Goal: Task Accomplishment & Management: Manage account settings

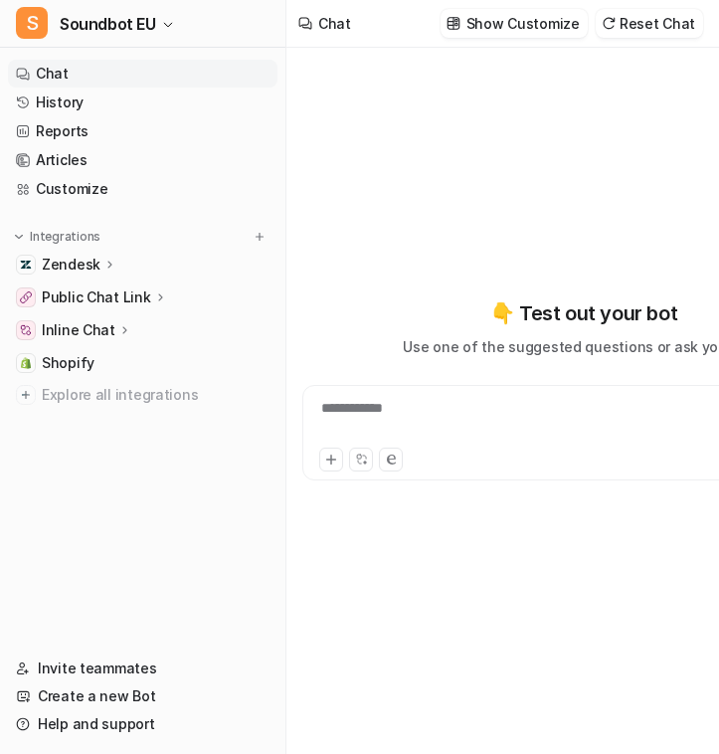
type textarea "**********"
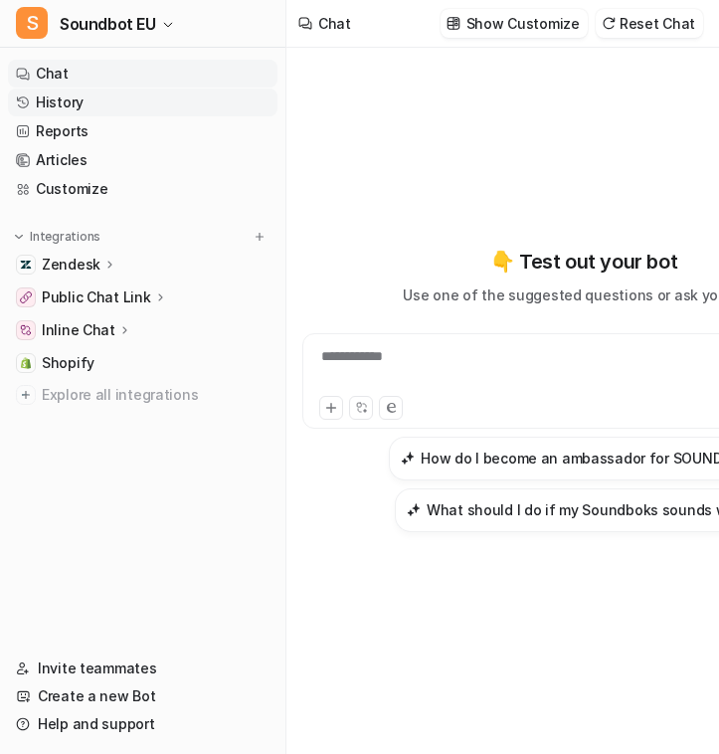
click at [134, 107] on link "History" at bounding box center [142, 102] width 269 height 28
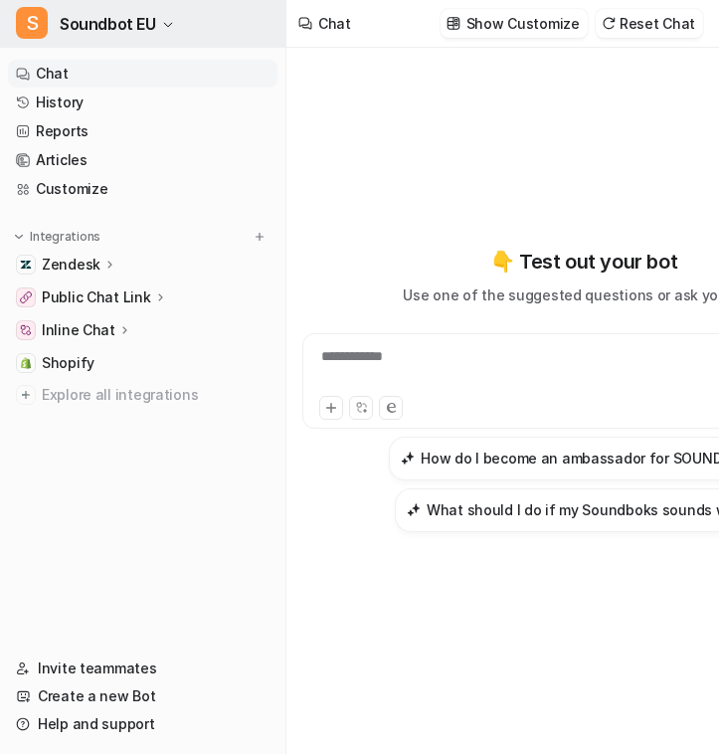
click at [153, 21] on span "Soundbot EU" at bounding box center [108, 24] width 96 height 28
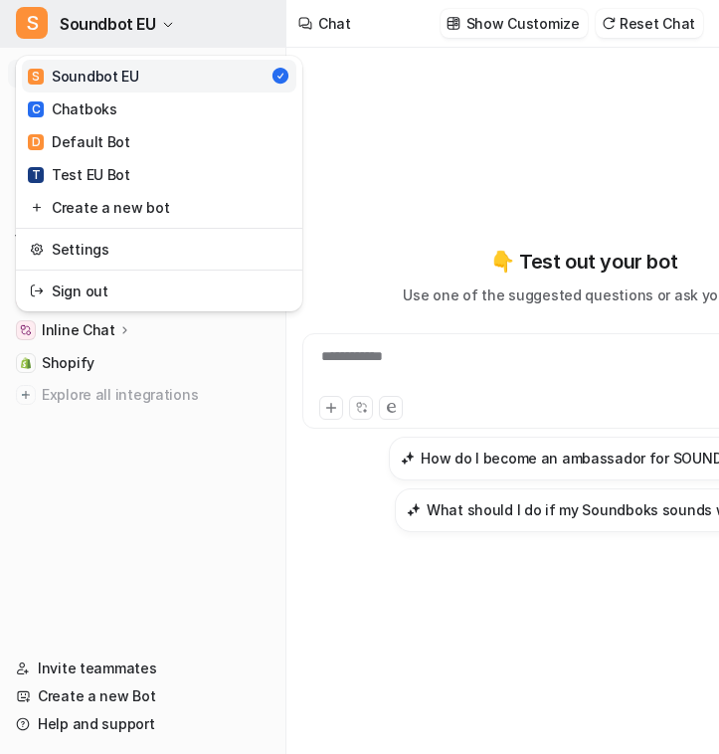
click at [153, 22] on span "Soundbot EU" at bounding box center [108, 24] width 96 height 28
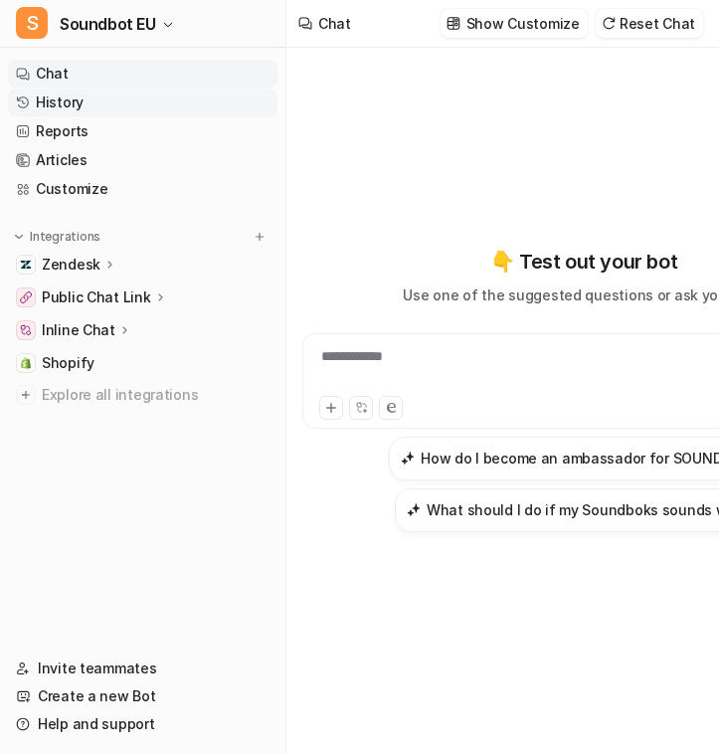
click at [114, 105] on link "History" at bounding box center [142, 102] width 269 height 28
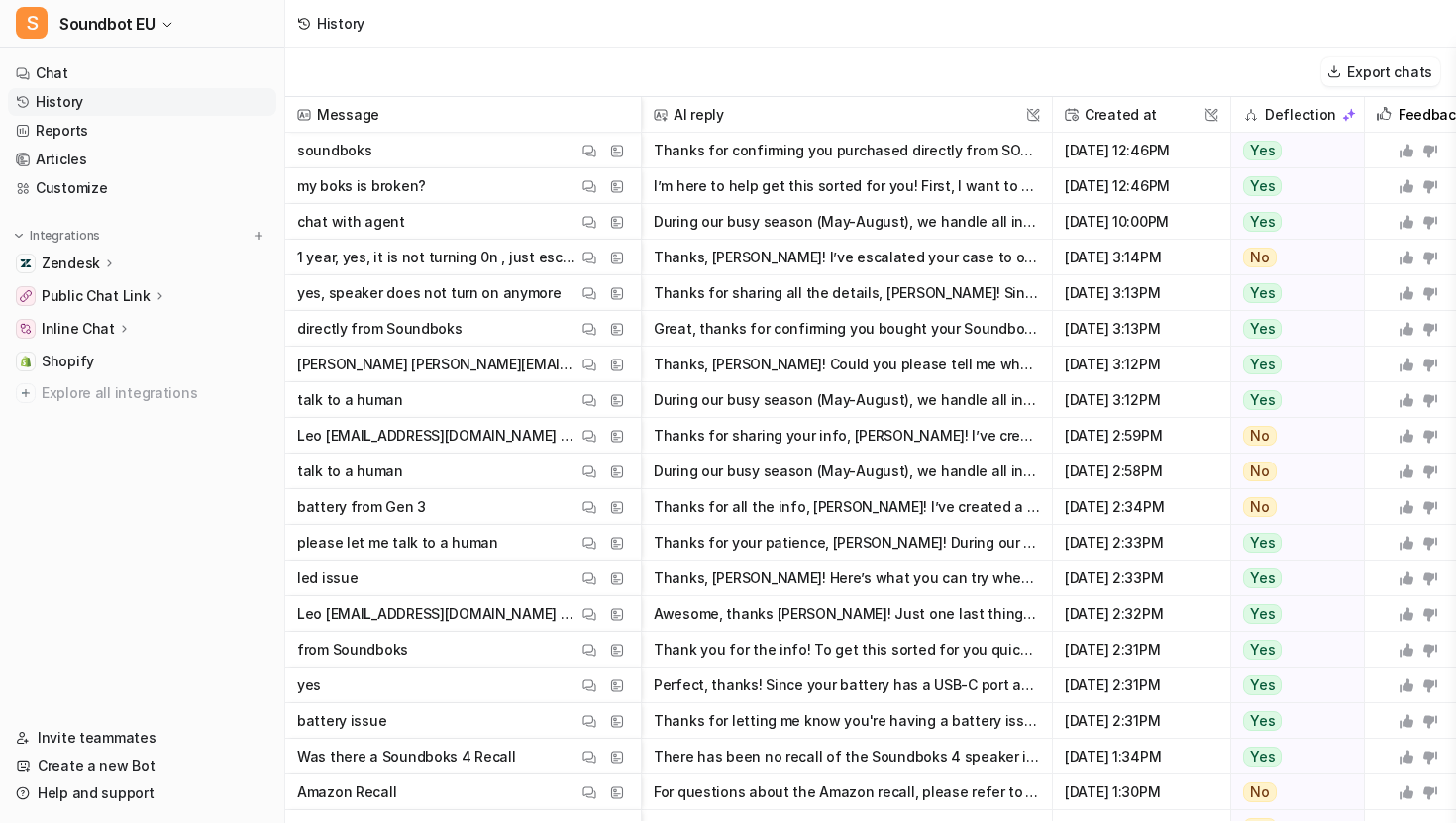
click at [716, 304] on button "Thanks for sharing all the details, [PERSON_NAME]! Since your Soundboks Gen. 3 …" at bounding box center [847, 293] width 387 height 36
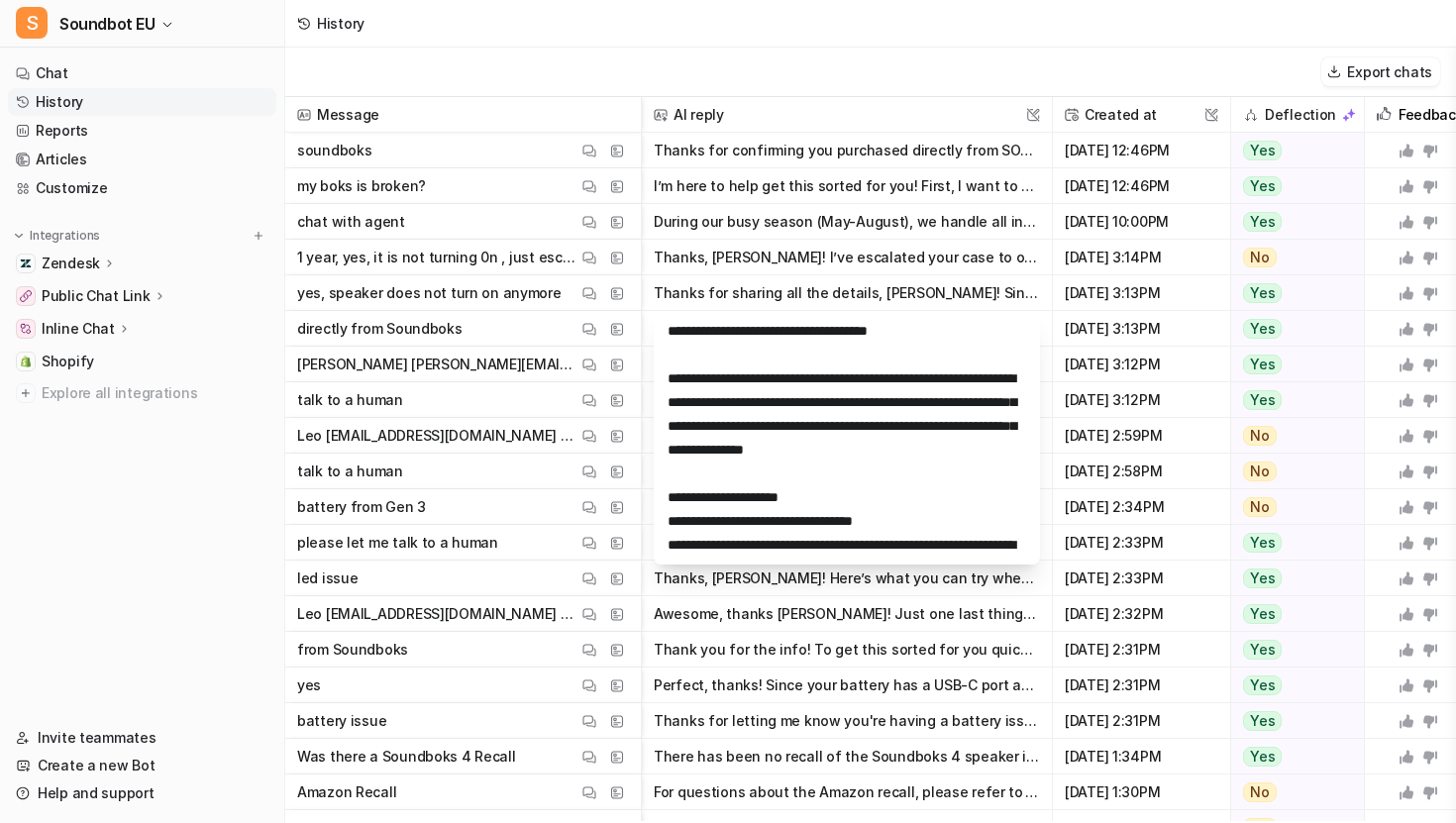
click at [716, 299] on button "Thanks for sharing all the details, [PERSON_NAME]! Since your Soundboks Gen. 3 …" at bounding box center [847, 293] width 387 height 36
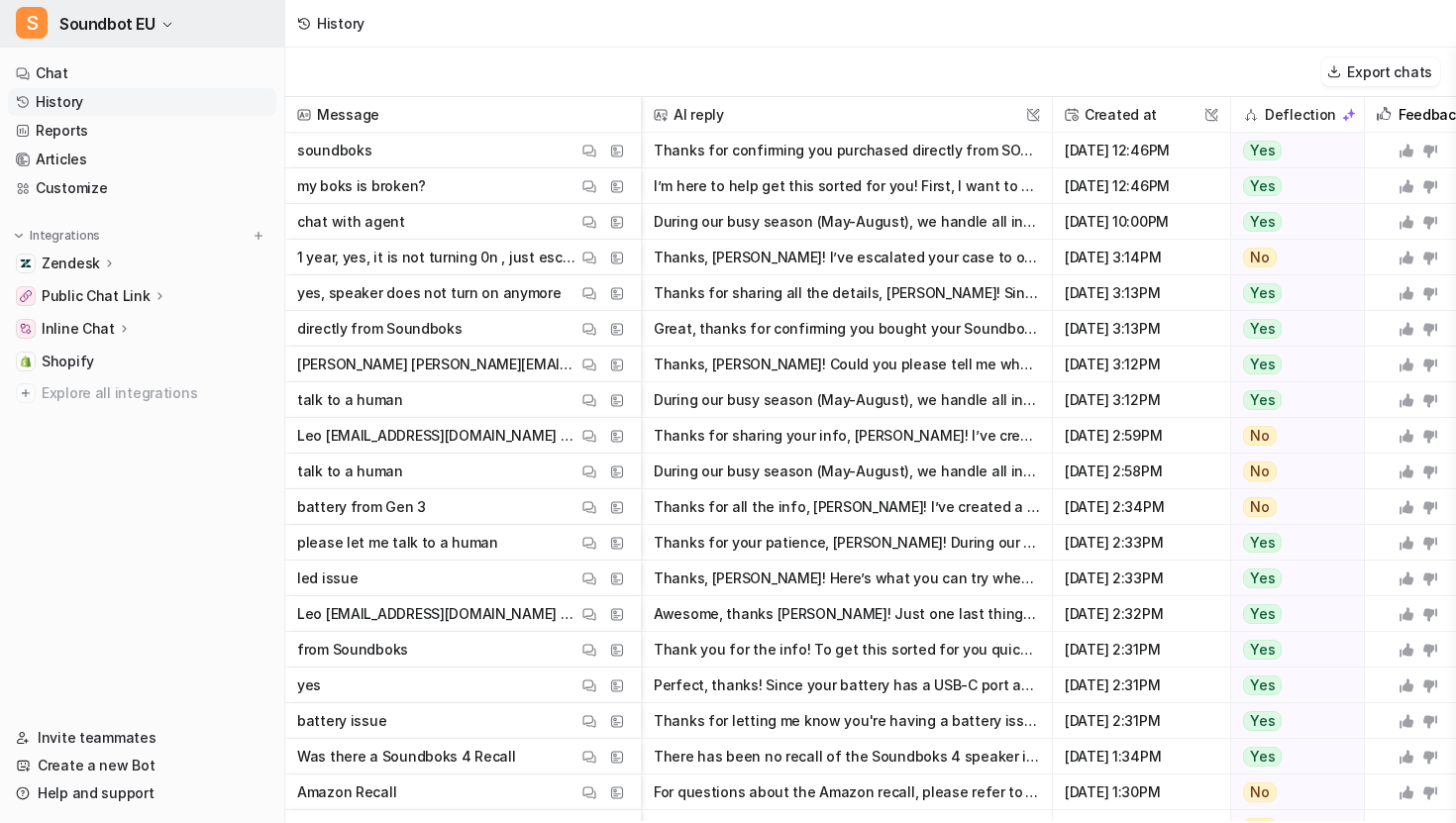
click at [119, 28] on span "Soundbot EU" at bounding box center [108, 24] width 96 height 28
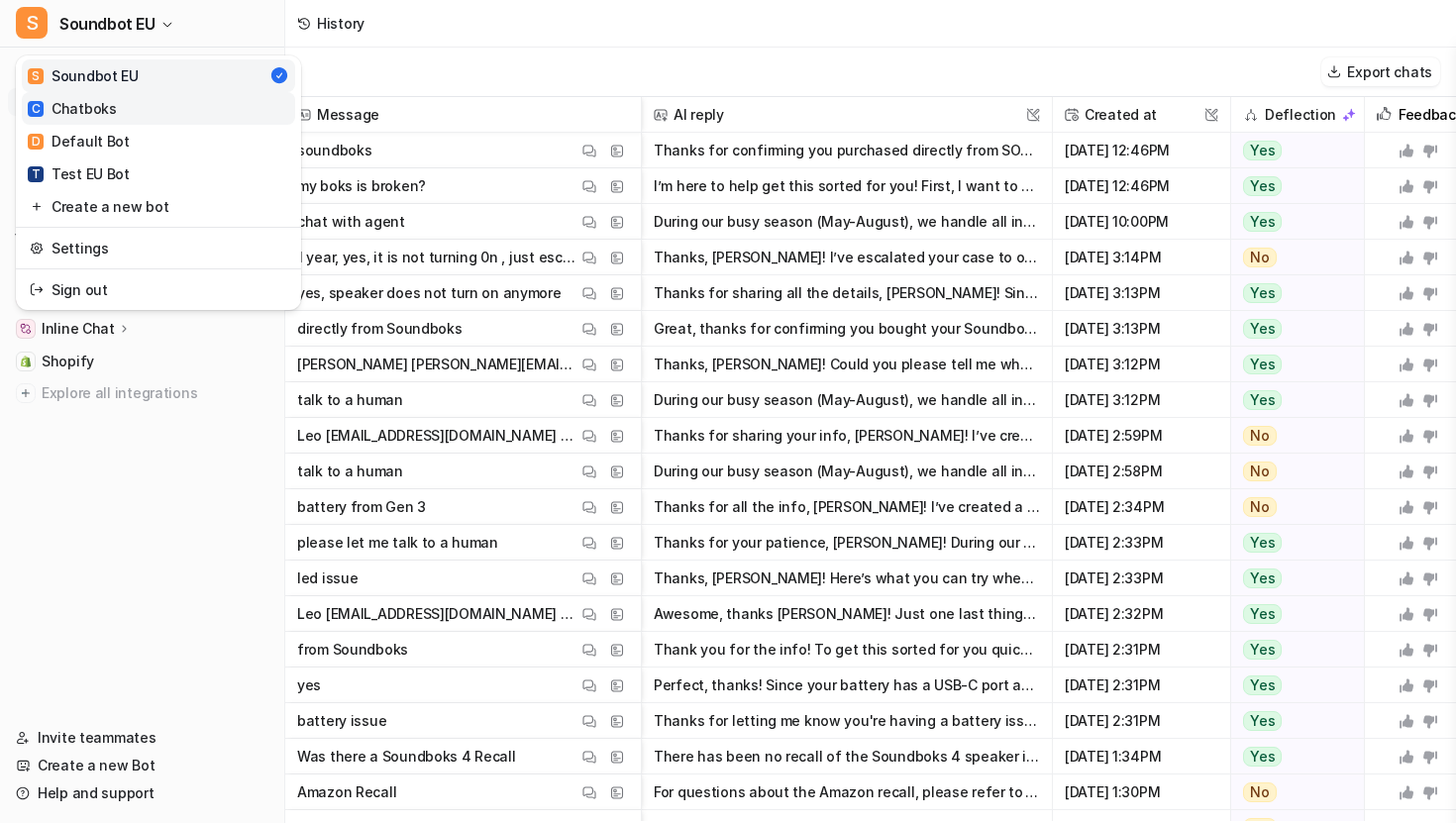
click at [167, 118] on link "C Chatboks" at bounding box center [158, 108] width 273 height 33
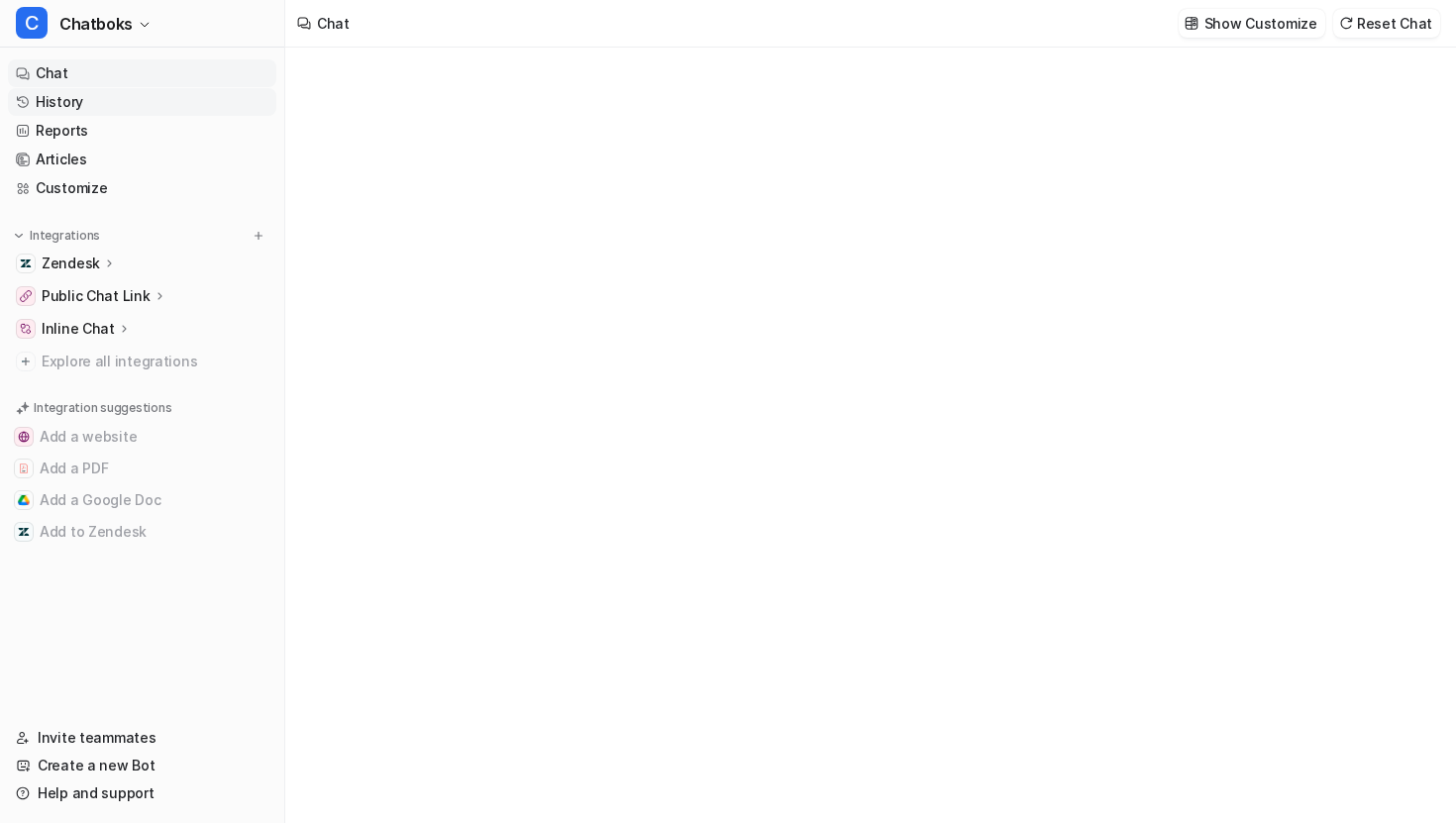
type textarea "**********"
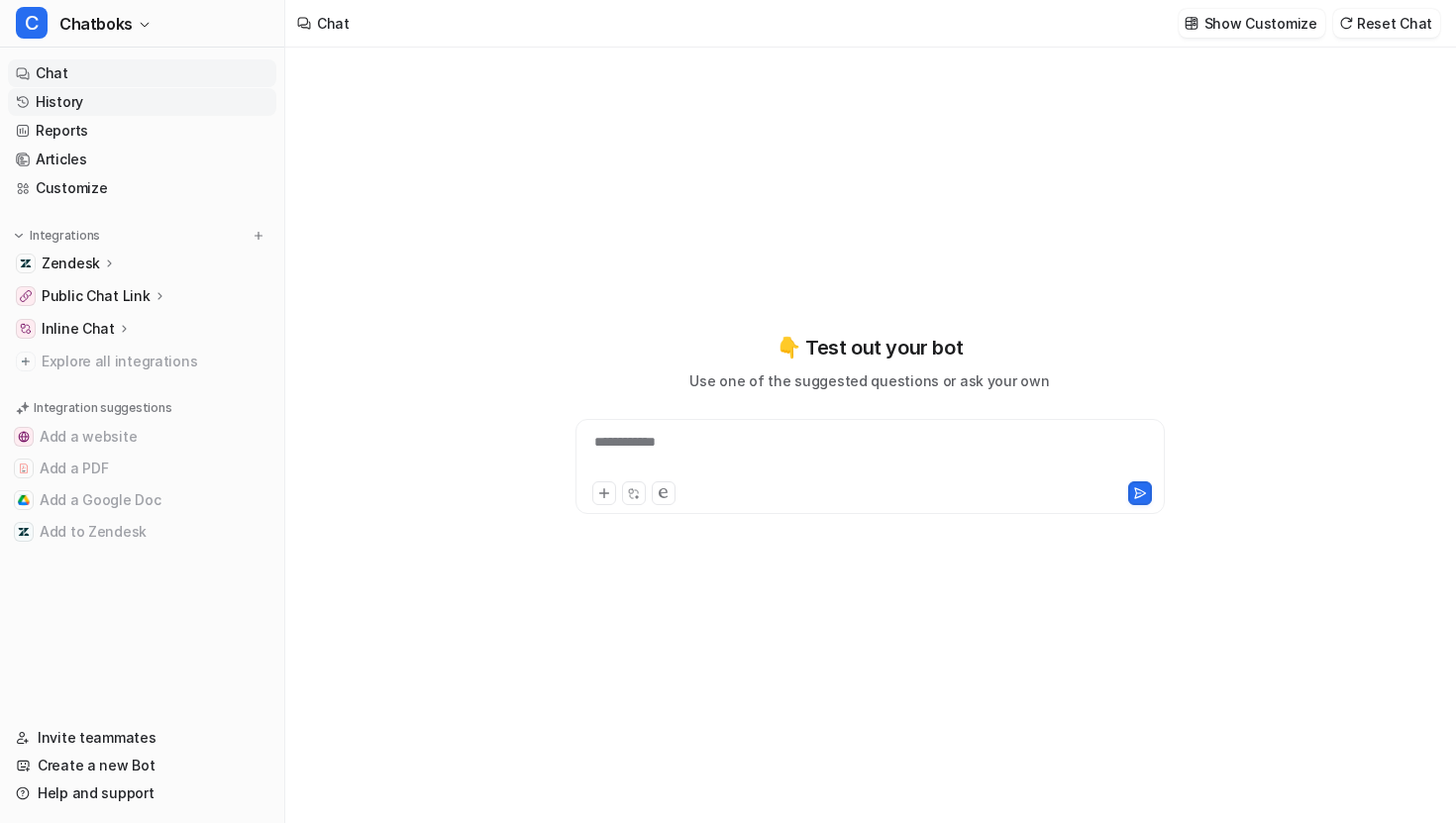
click at [140, 104] on link "History" at bounding box center [142, 102] width 268 height 28
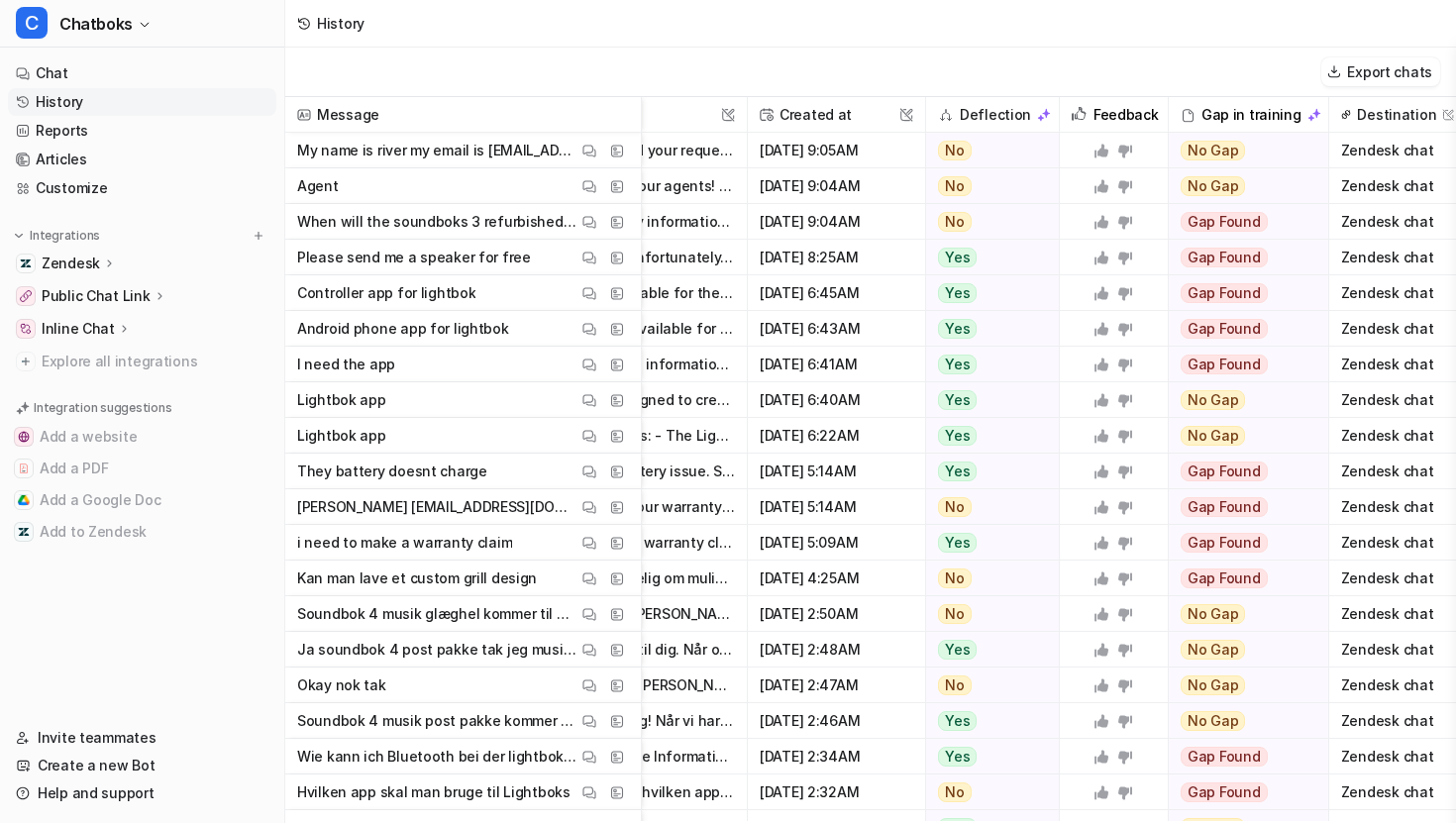
scroll to position [0, 316]
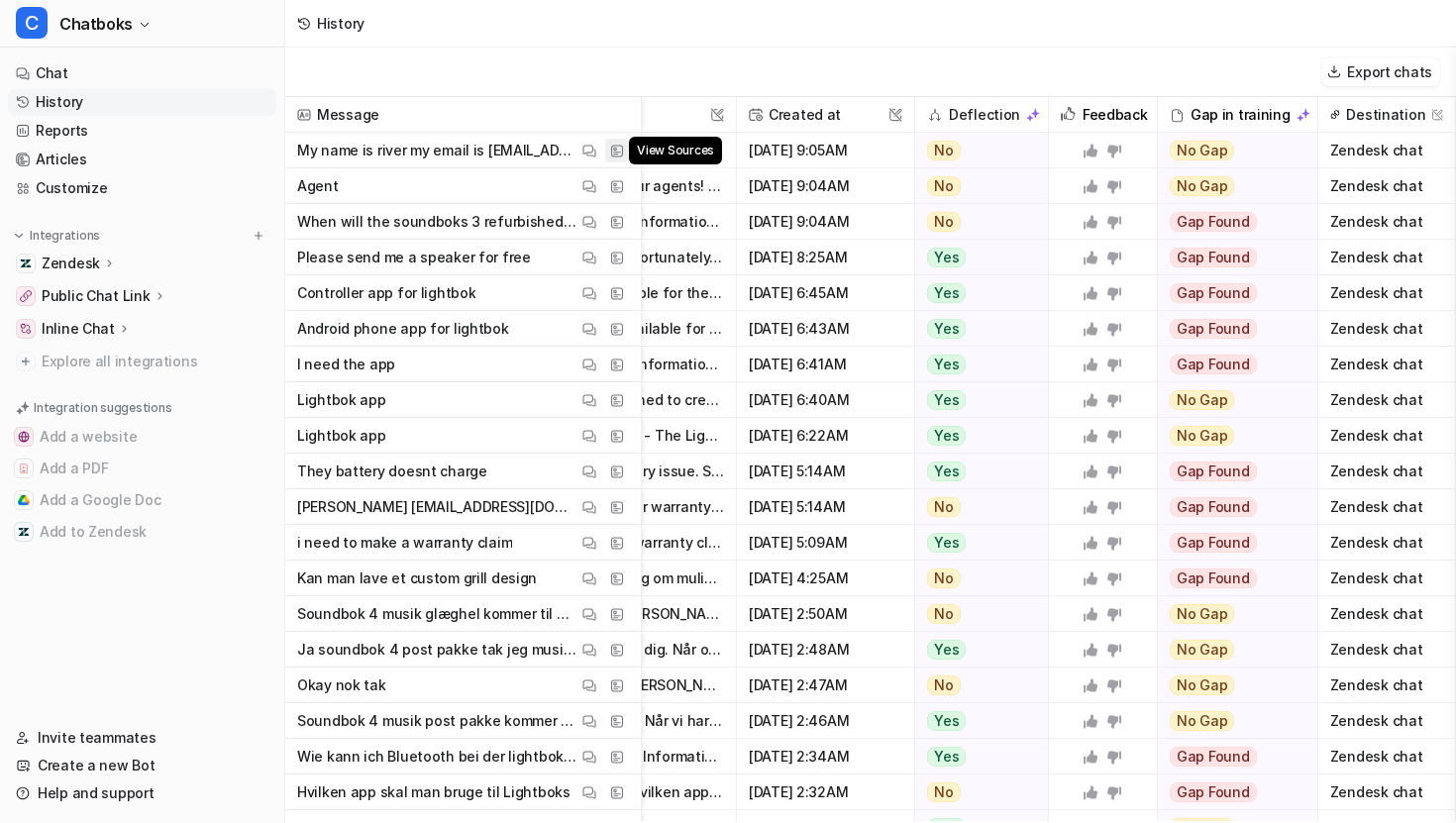
click at [618, 150] on img at bounding box center [617, 150] width 14 height 15
click at [618, 186] on img at bounding box center [617, 186] width 14 height 15
click at [716, 240] on span "[DATE] 8:25AM" at bounding box center [826, 258] width 161 height 36
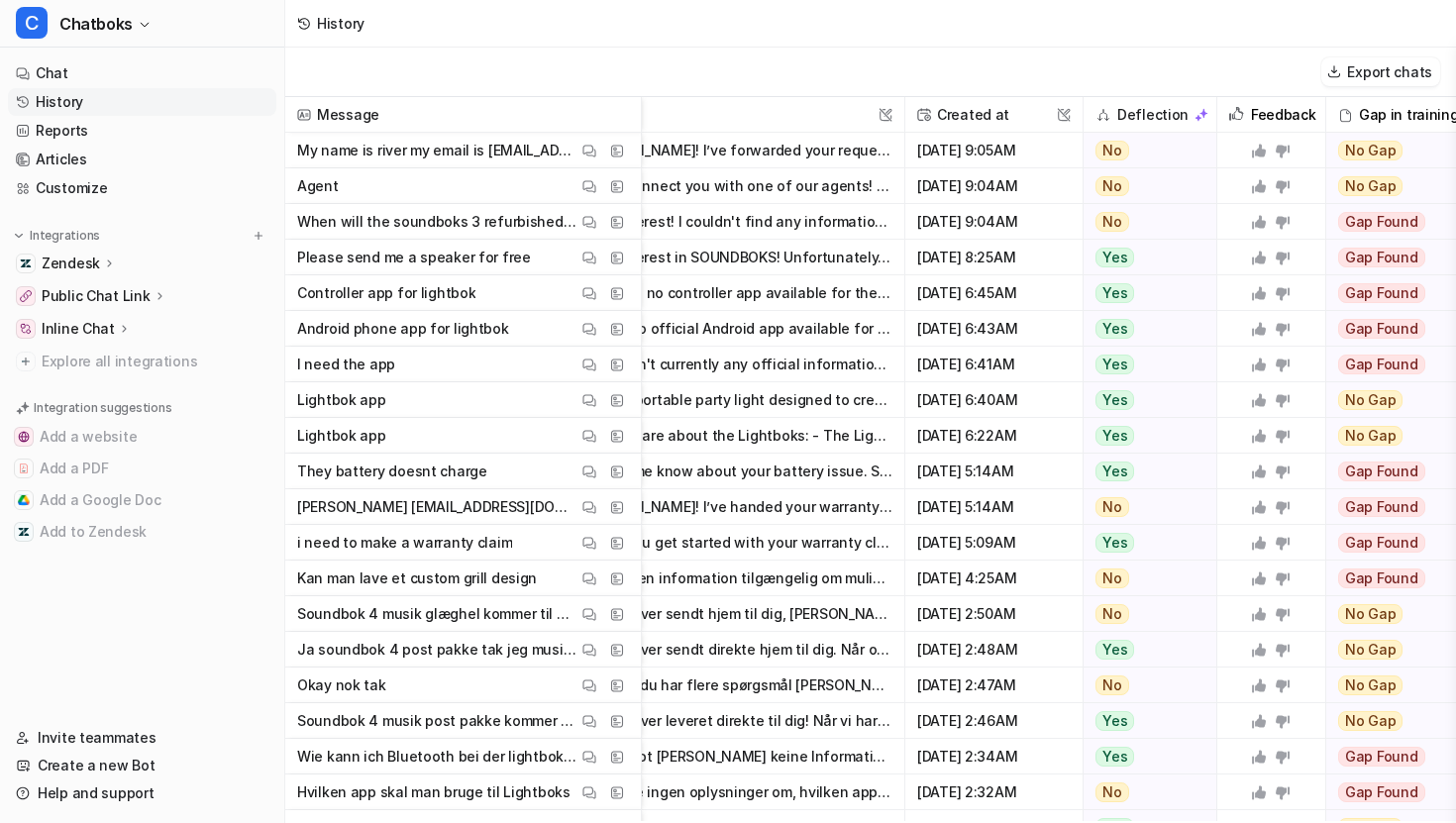
scroll to position [0, 0]
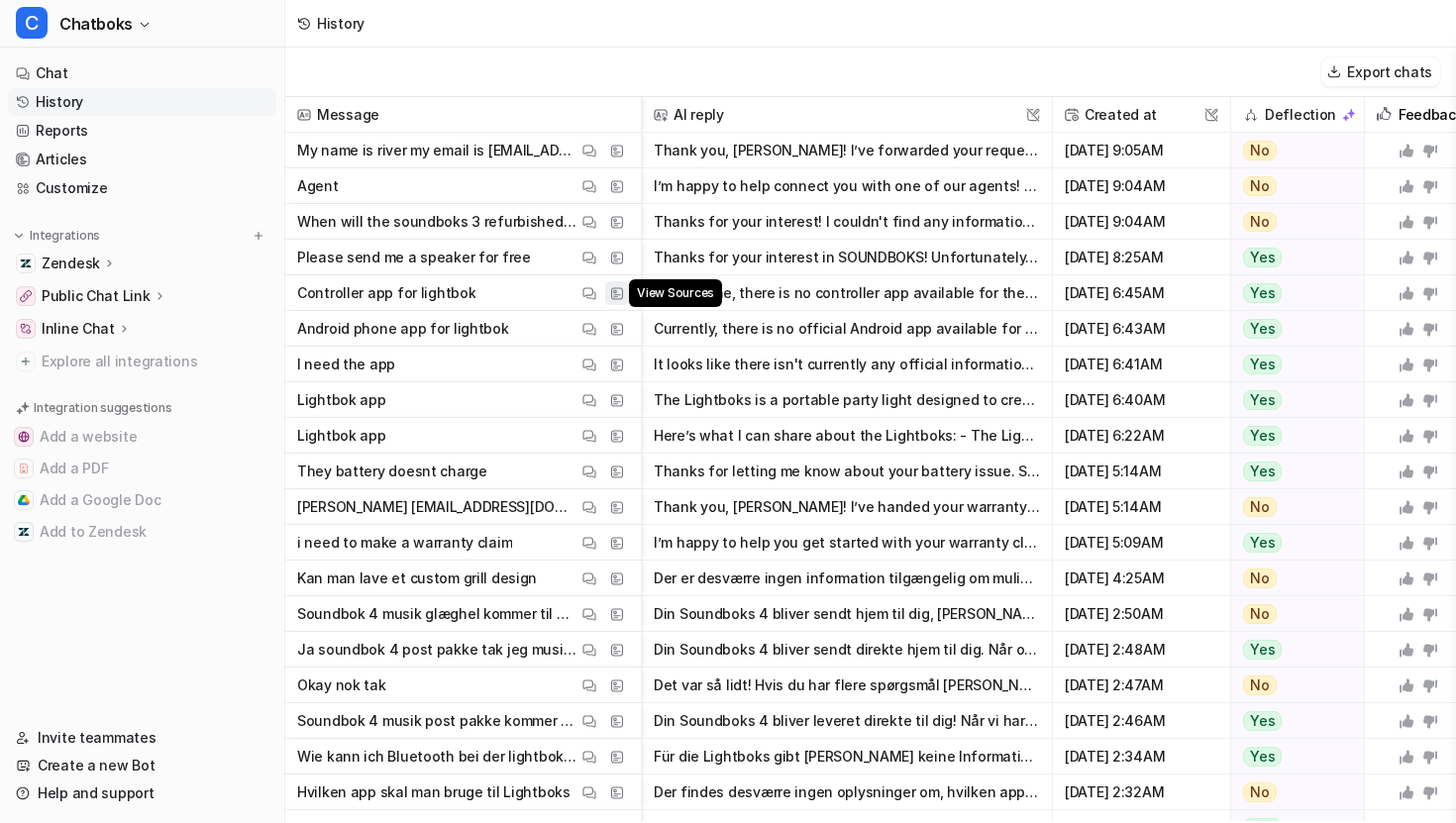
click at [621, 294] on img at bounding box center [617, 293] width 14 height 15
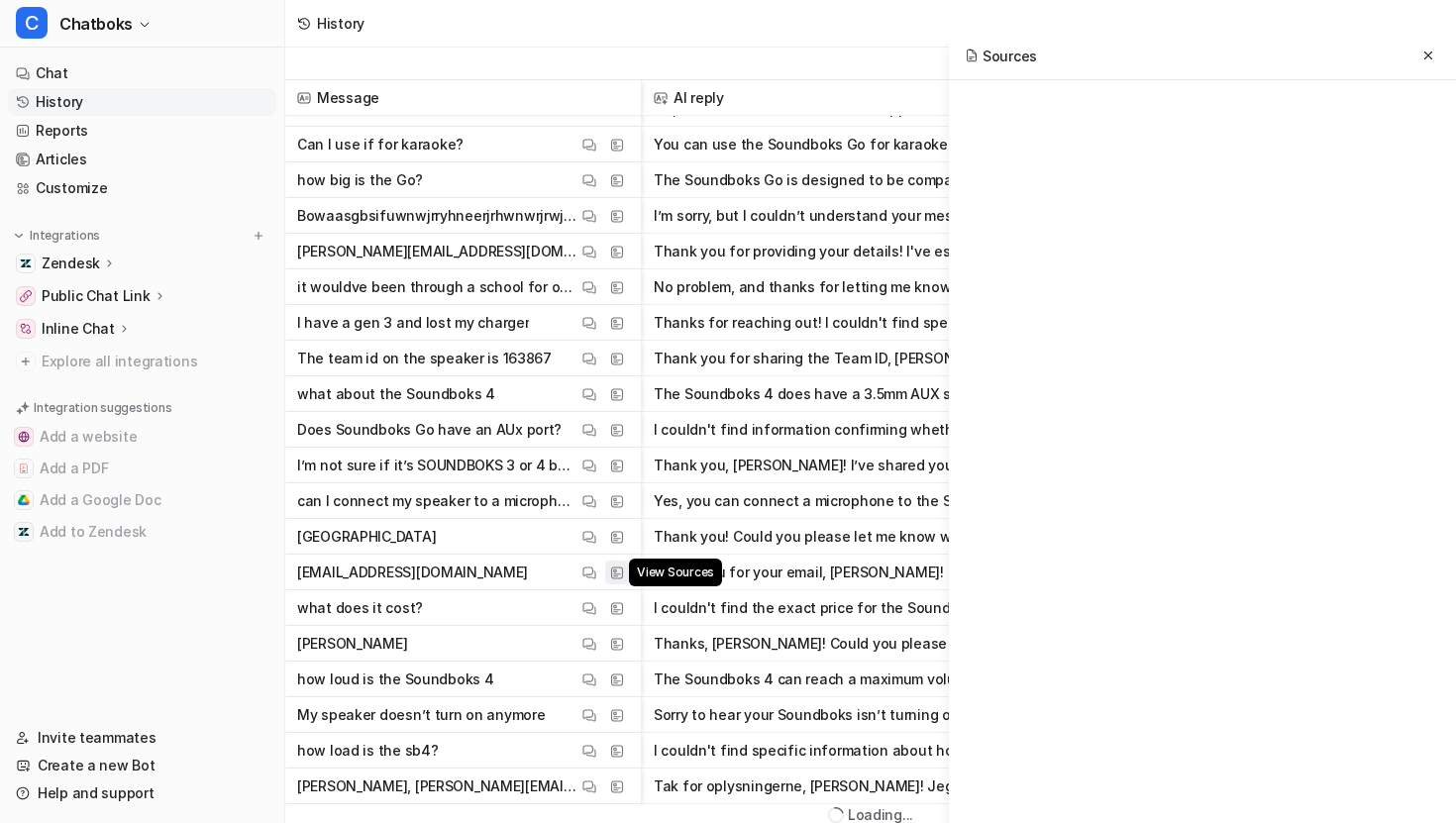
scroll to position [18, 0]
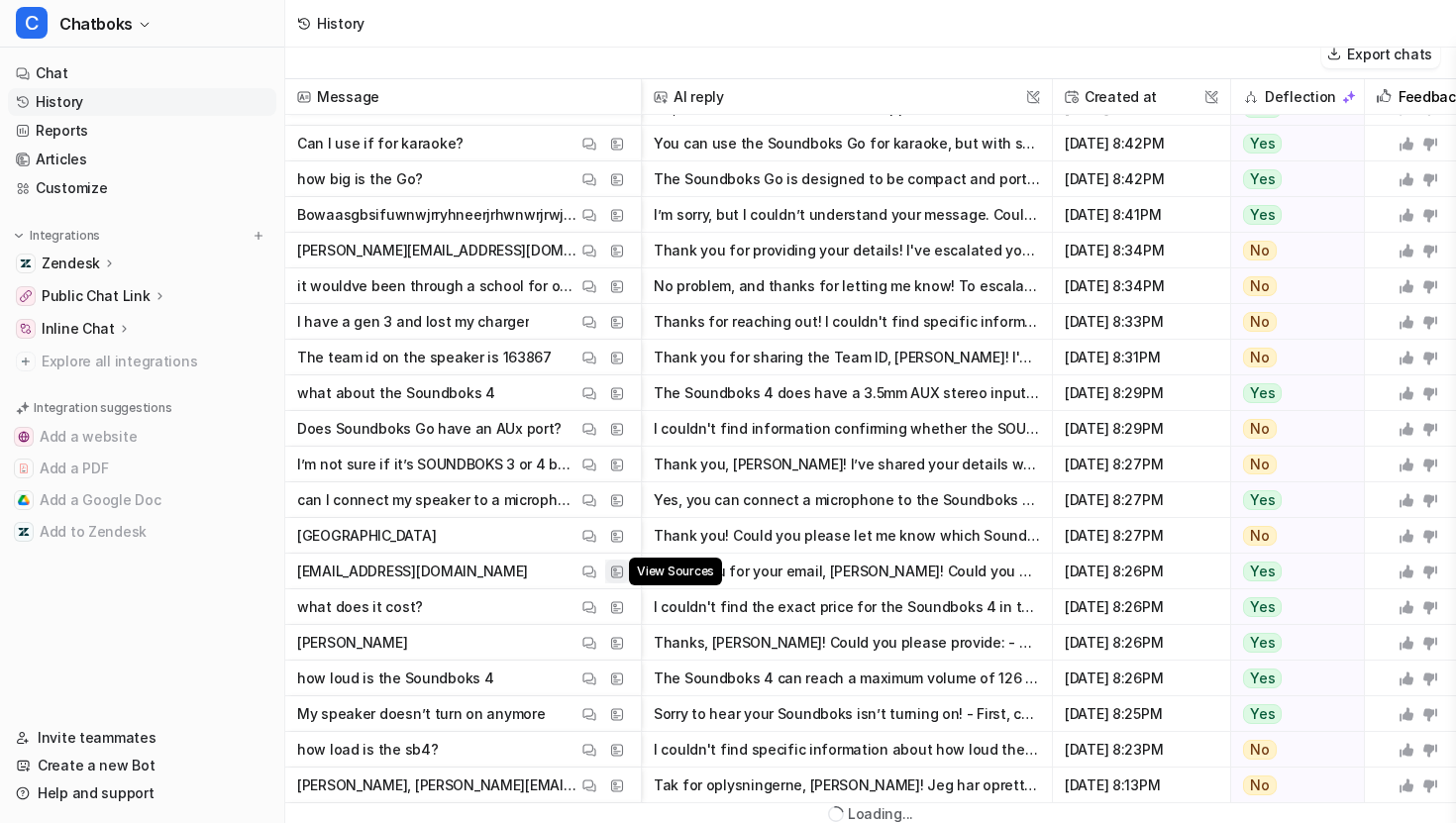
click at [614, 566] on div "Message AI reply This field cannot be modified Created at This field cannot be …" at bounding box center [870, 441] width 1171 height 724
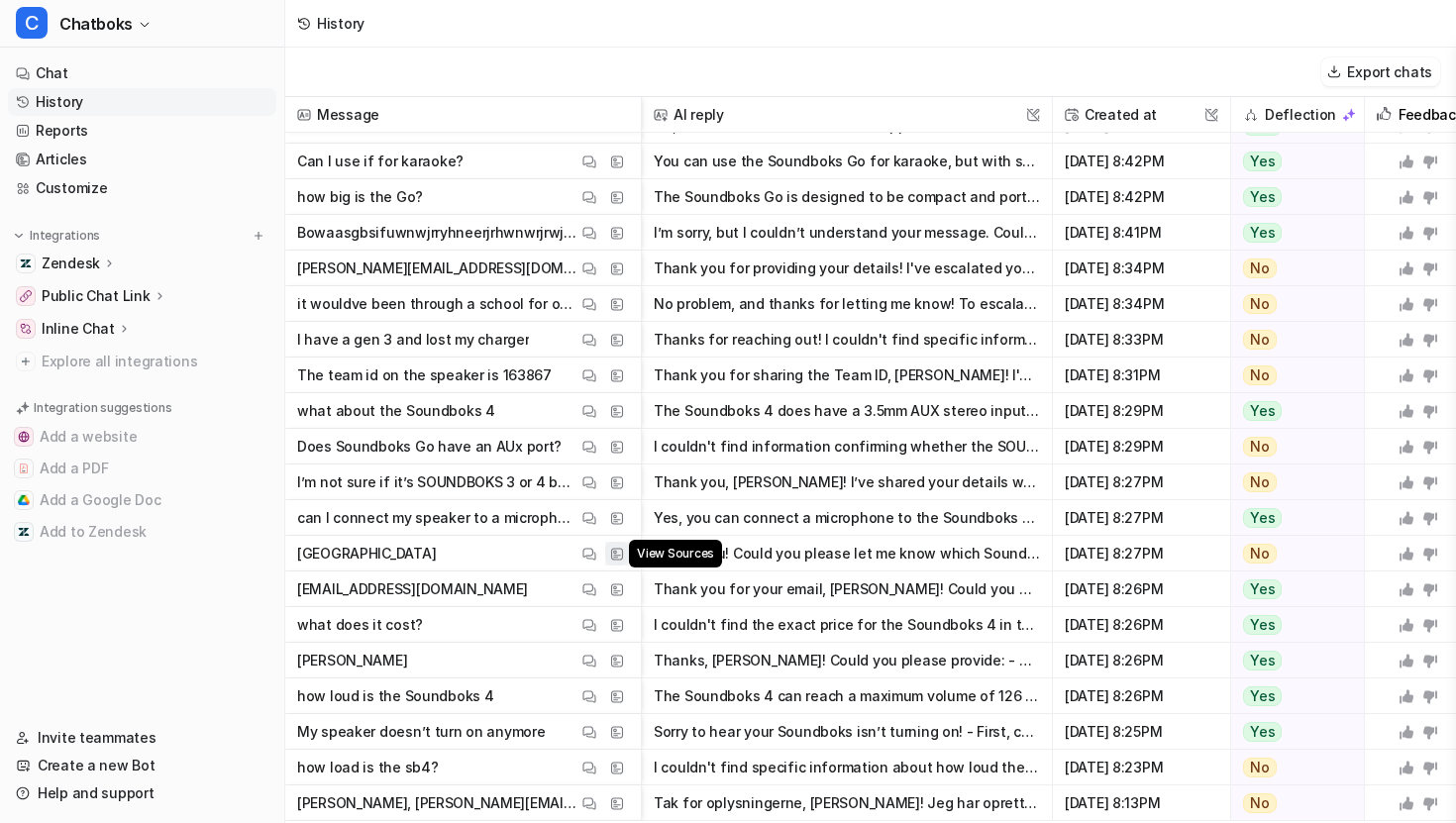
click at [613, 557] on img at bounding box center [617, 554] width 14 height 15
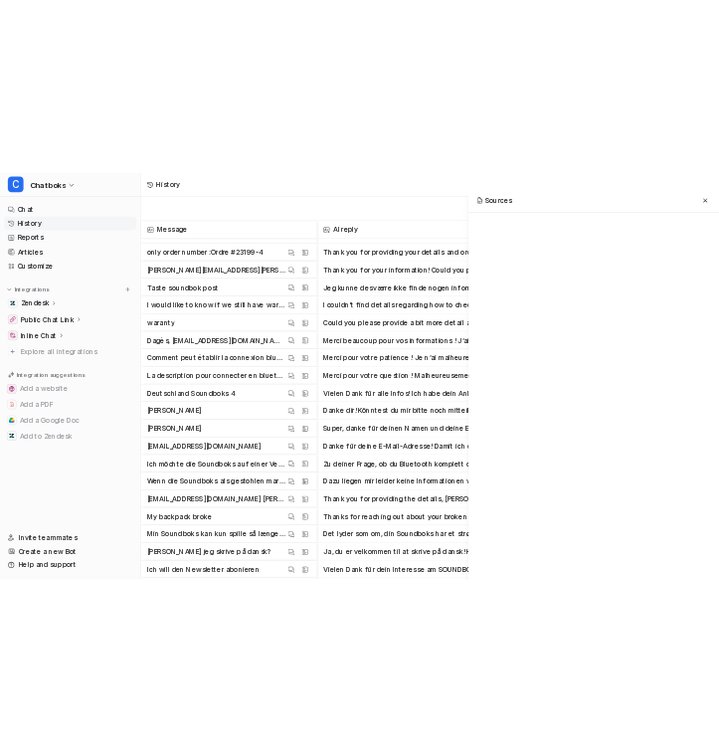
scroll to position [11303, 0]
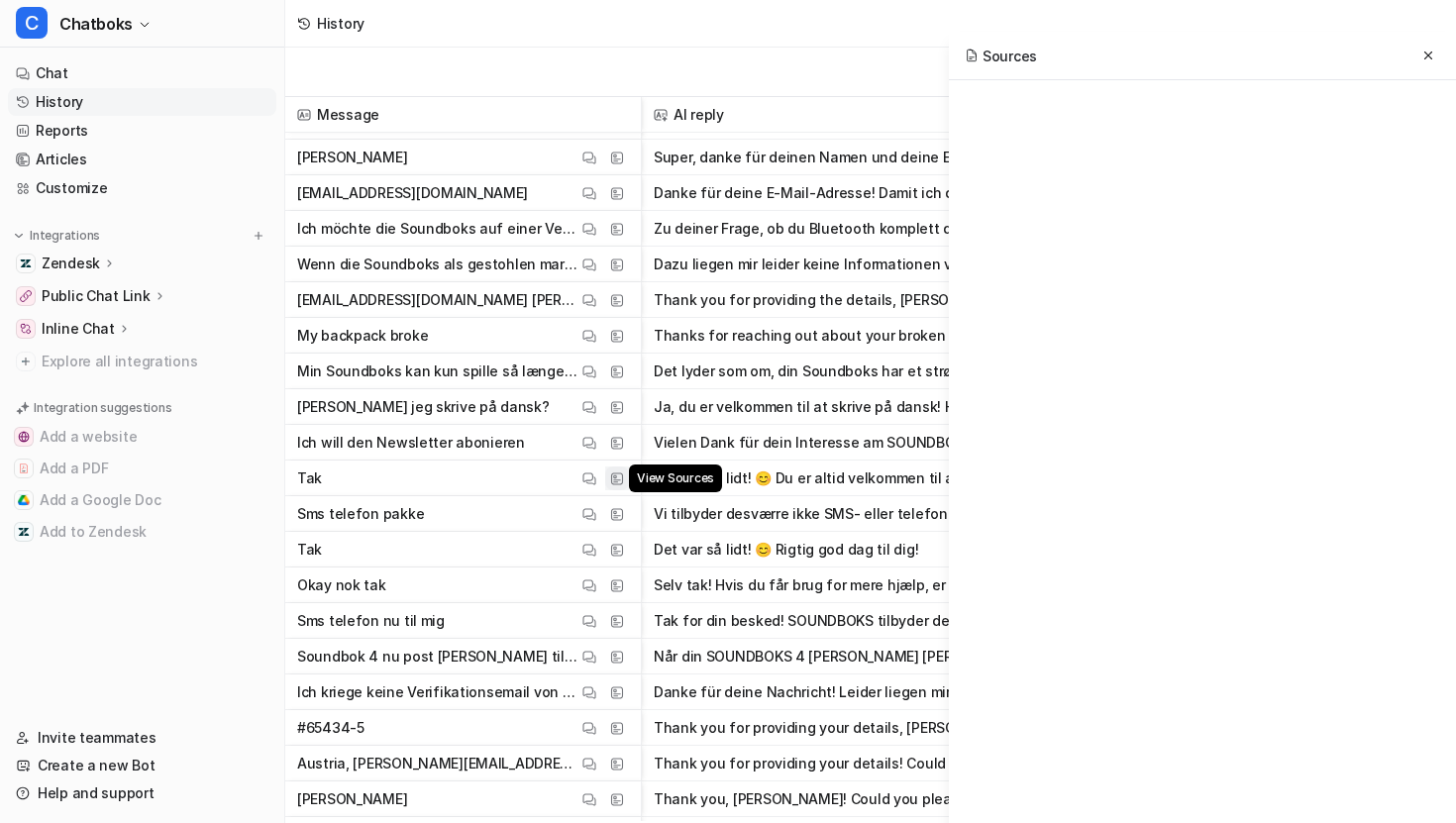
click at [616, 479] on img at bounding box center [617, 478] width 14 height 15
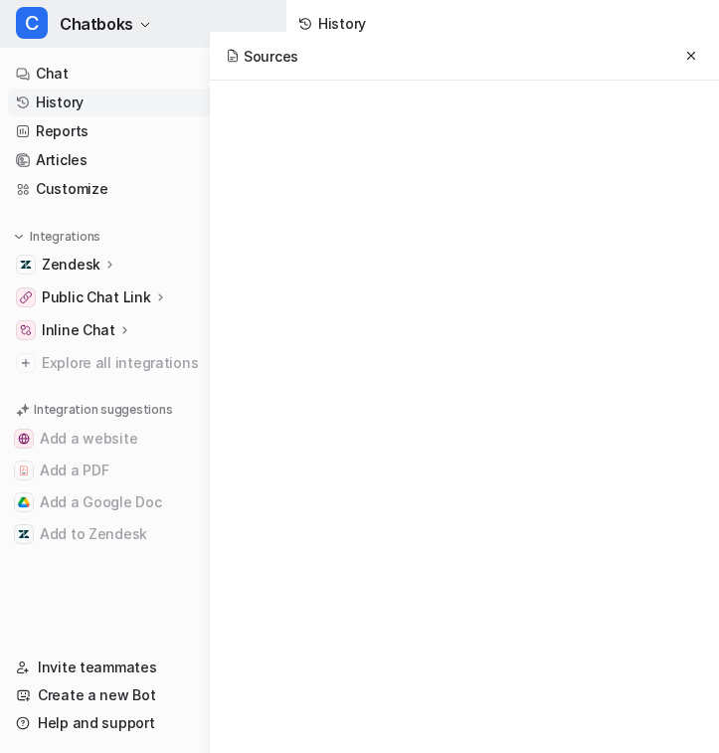
click at [87, 31] on span "Chatboks" at bounding box center [97, 24] width 74 height 28
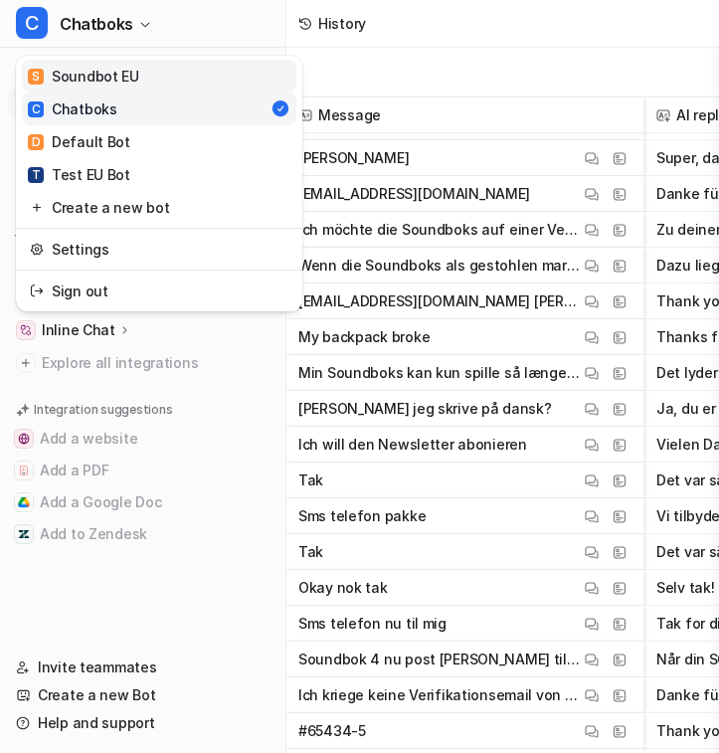
click at [141, 82] on link "S Soundbot EU" at bounding box center [159, 76] width 274 height 33
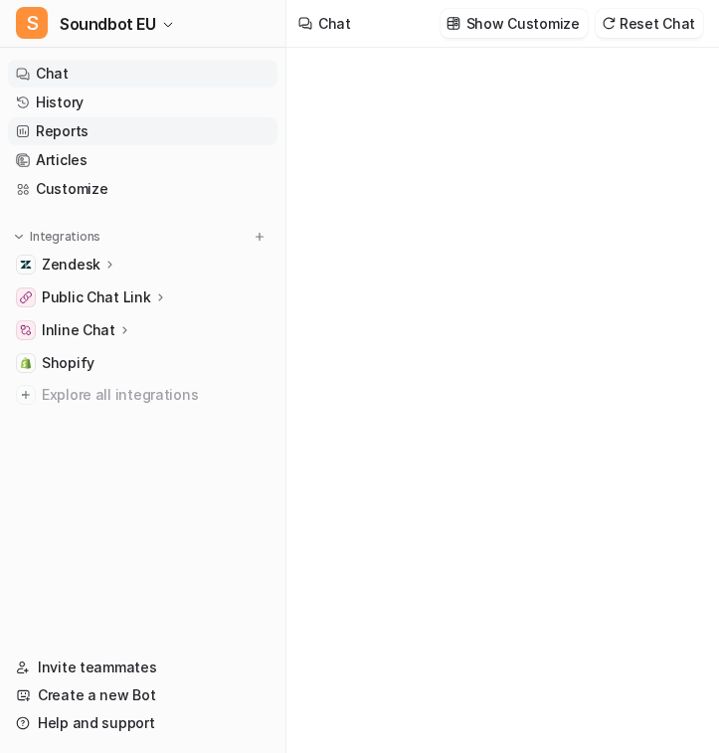
type textarea "**********"
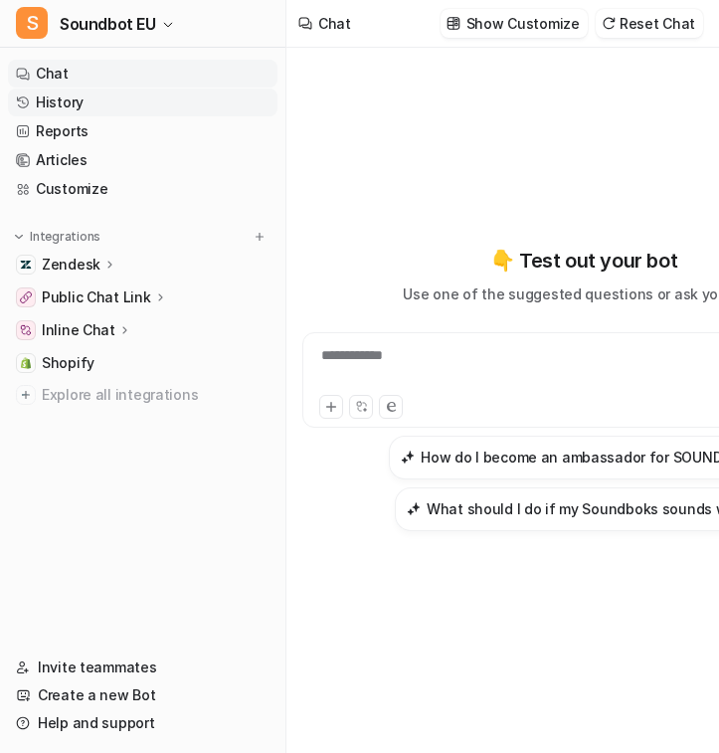
click at [149, 103] on link "History" at bounding box center [142, 102] width 269 height 28
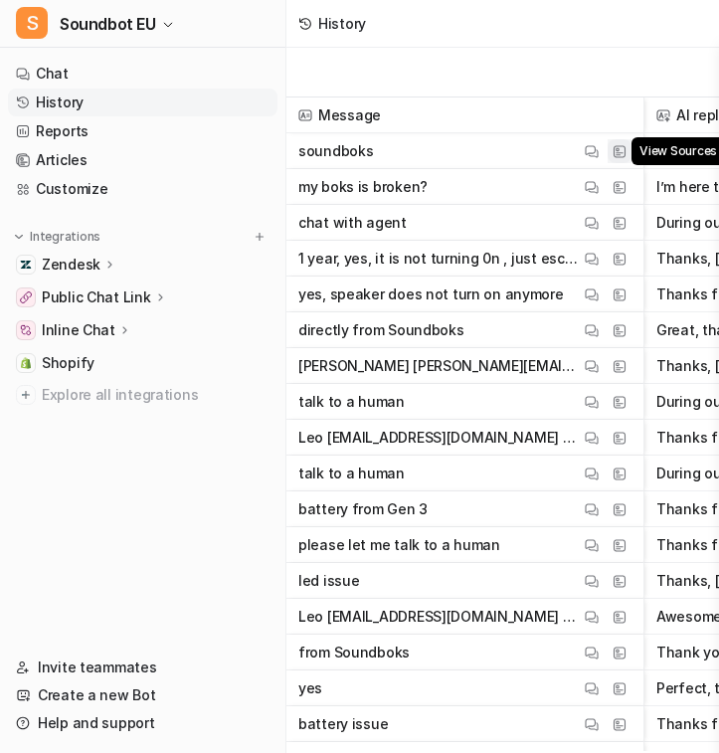
click at [616, 145] on img at bounding box center [619, 151] width 14 height 15
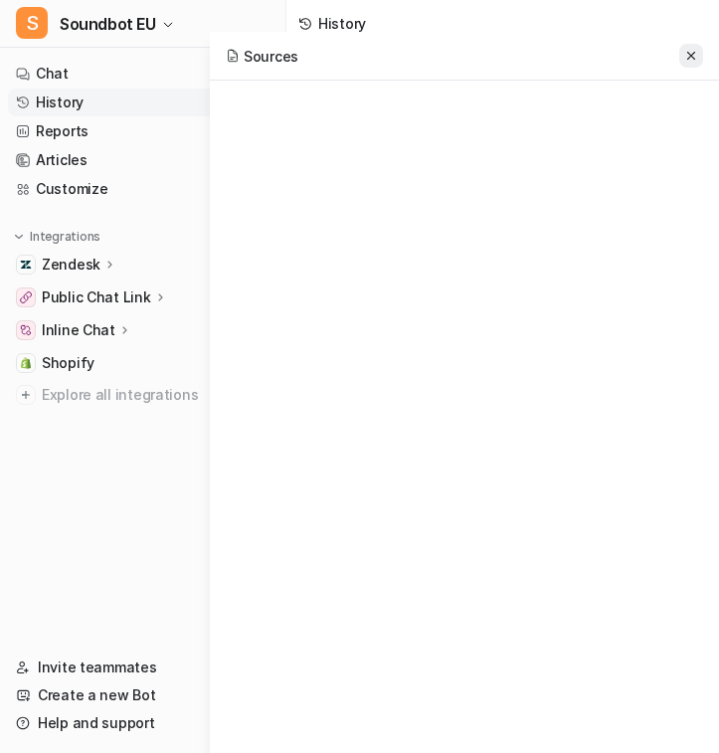
click at [684, 59] on icon at bounding box center [691, 56] width 14 height 14
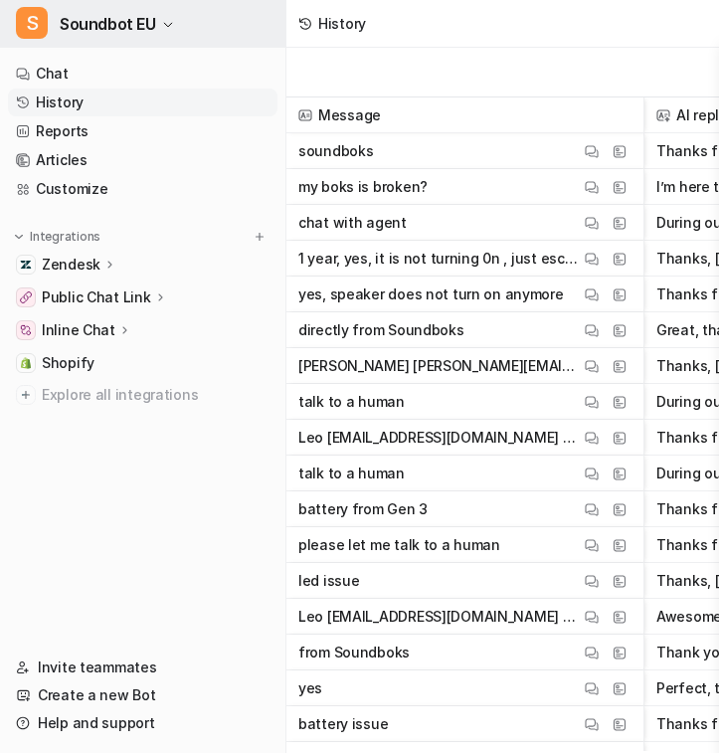
click at [120, 20] on span "Soundbot EU" at bounding box center [108, 24] width 96 height 28
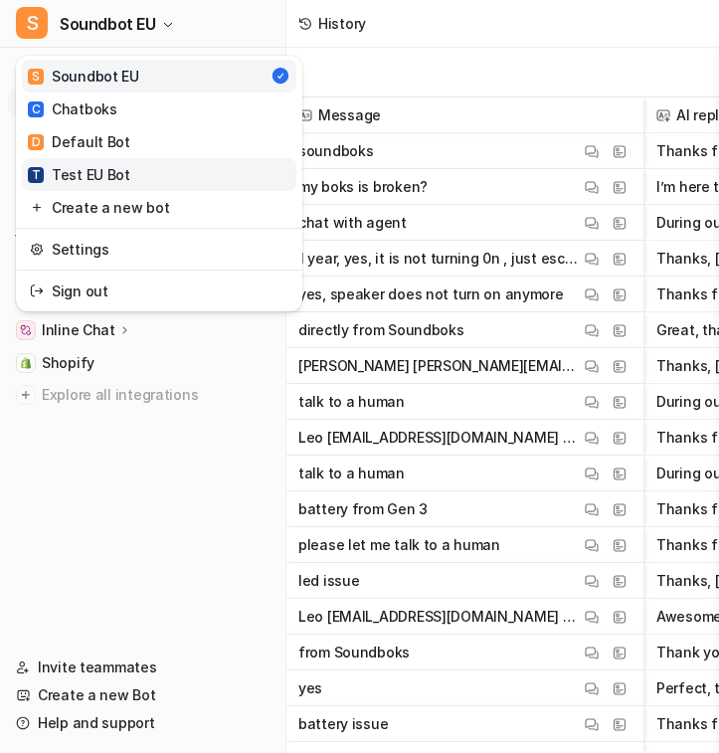
click at [128, 182] on link "T Test EU Bot" at bounding box center [159, 174] width 274 height 33
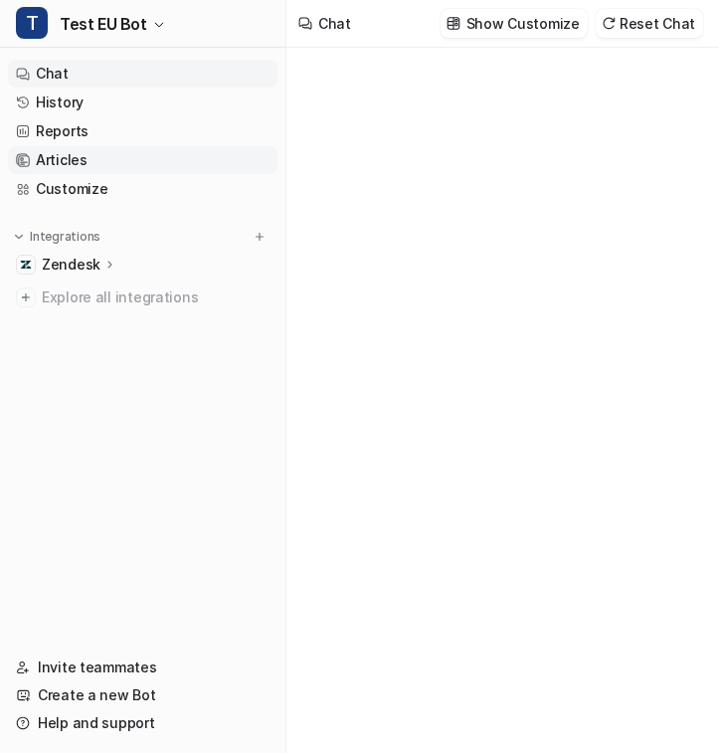
type textarea "**********"
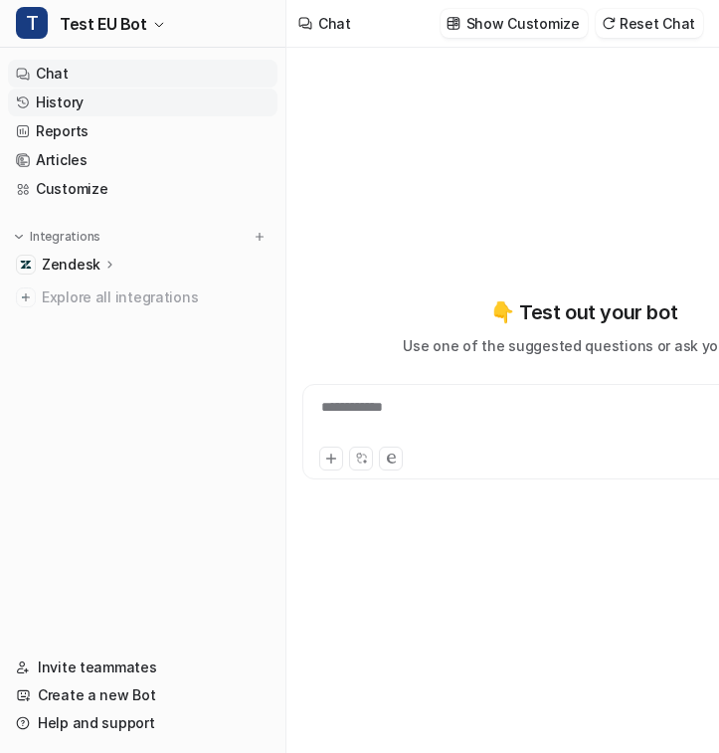
click at [173, 108] on link "History" at bounding box center [142, 102] width 269 height 28
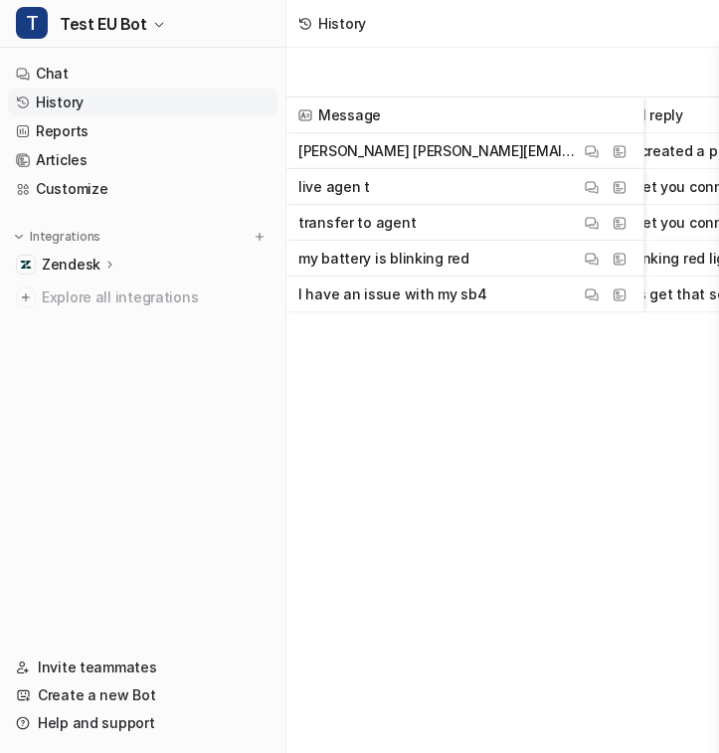
scroll to position [0, 45]
click at [614, 146] on img at bounding box center [619, 151] width 14 height 15
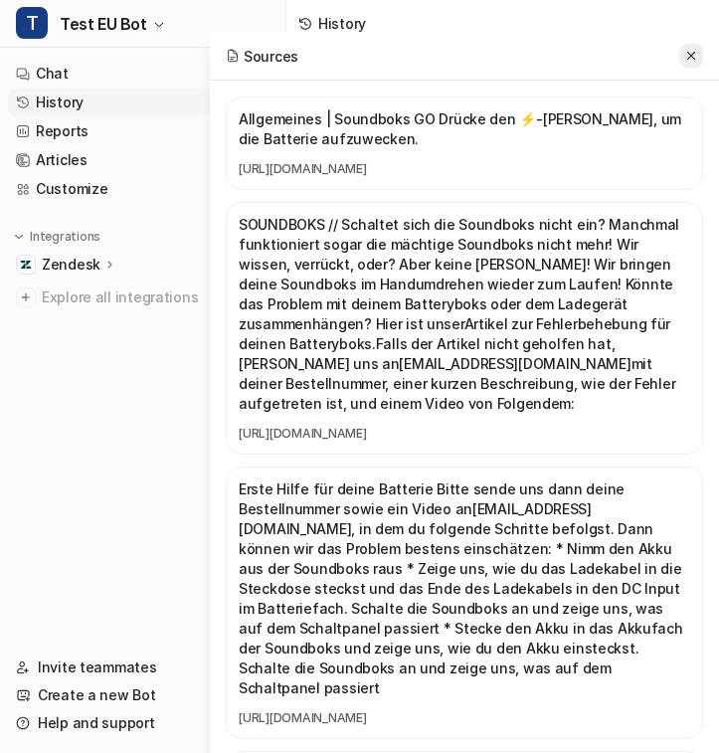
click at [692, 57] on icon at bounding box center [691, 56] width 14 height 14
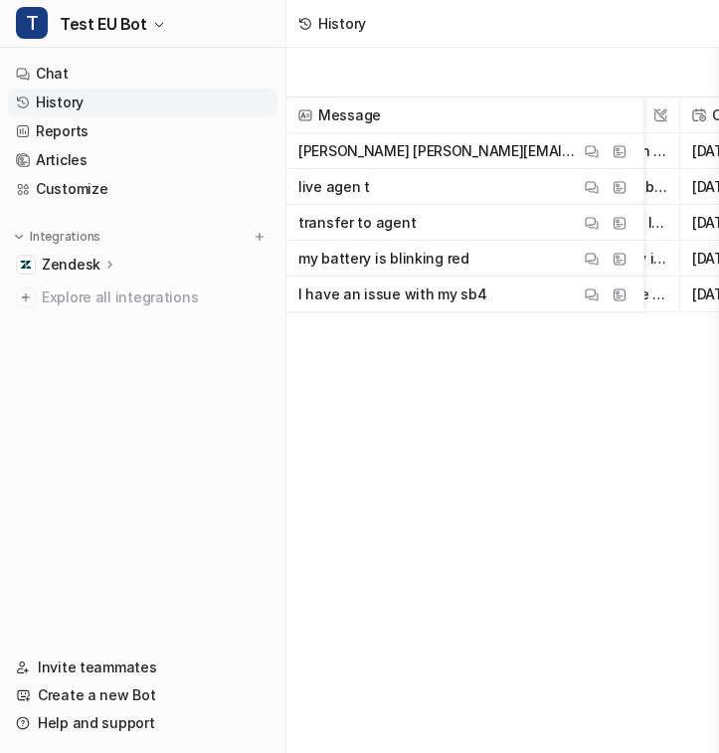
scroll to position [0, 388]
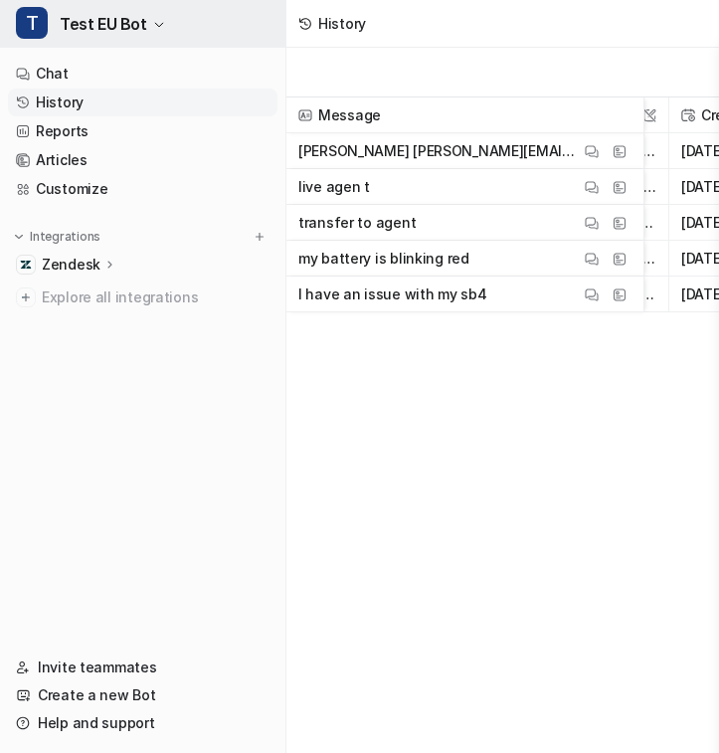
click at [136, 25] on span "Test EU Bot" at bounding box center [103, 24] width 87 height 28
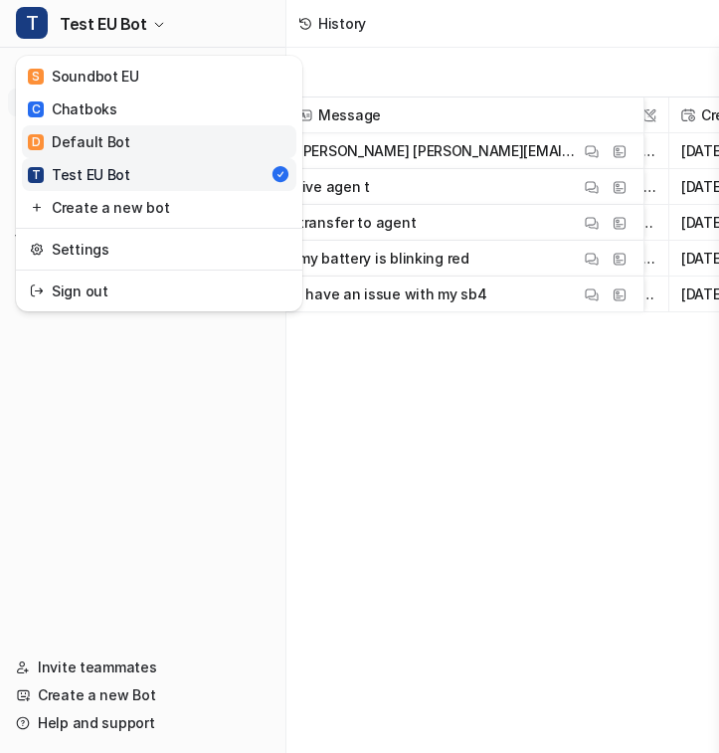
click at [153, 140] on link "D Default Bot" at bounding box center [159, 141] width 274 height 33
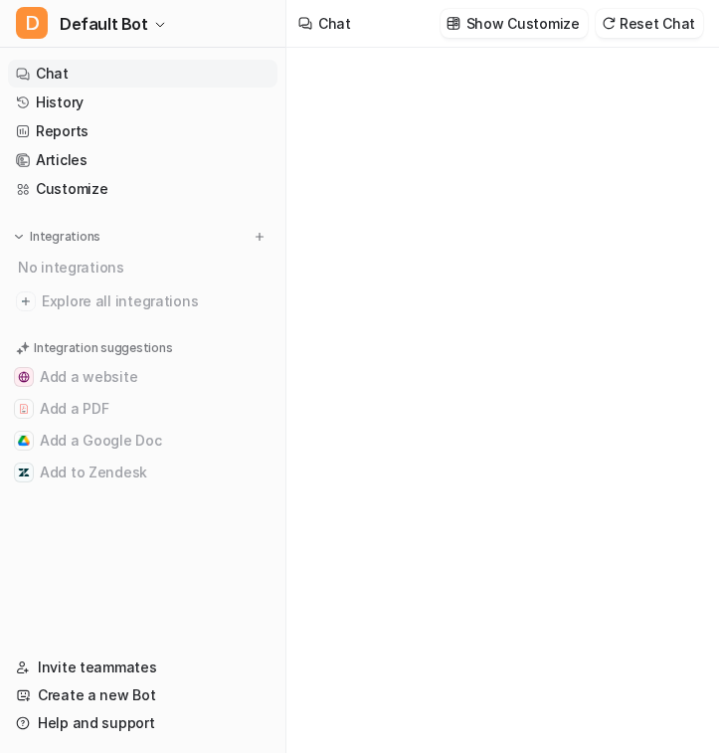
type textarea "**********"
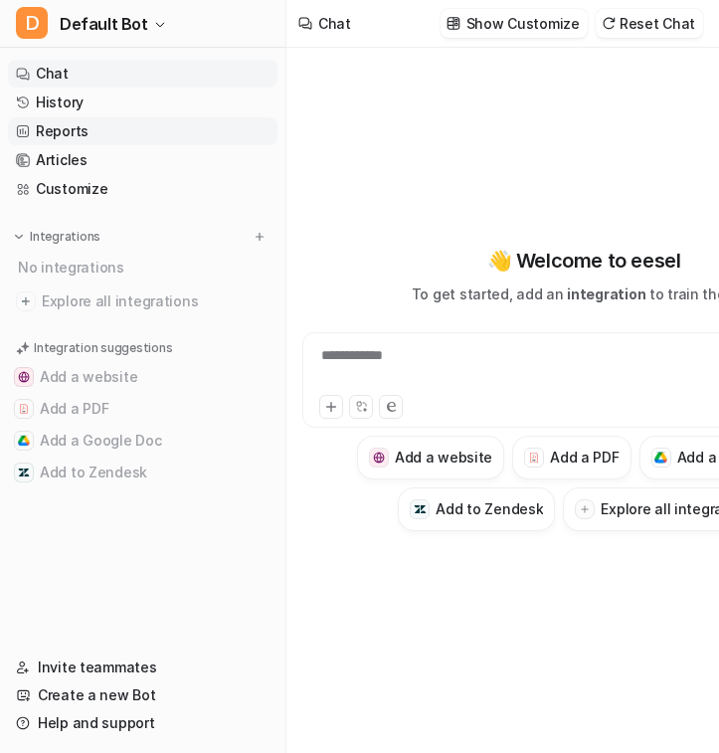
click at [126, 135] on link "Reports" at bounding box center [142, 131] width 269 height 28
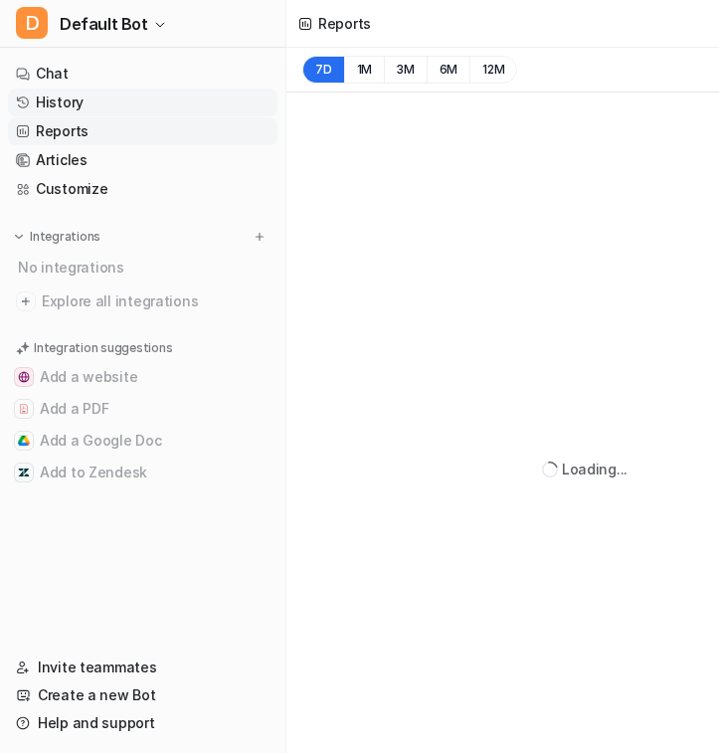
click at [116, 107] on link "History" at bounding box center [142, 102] width 269 height 28
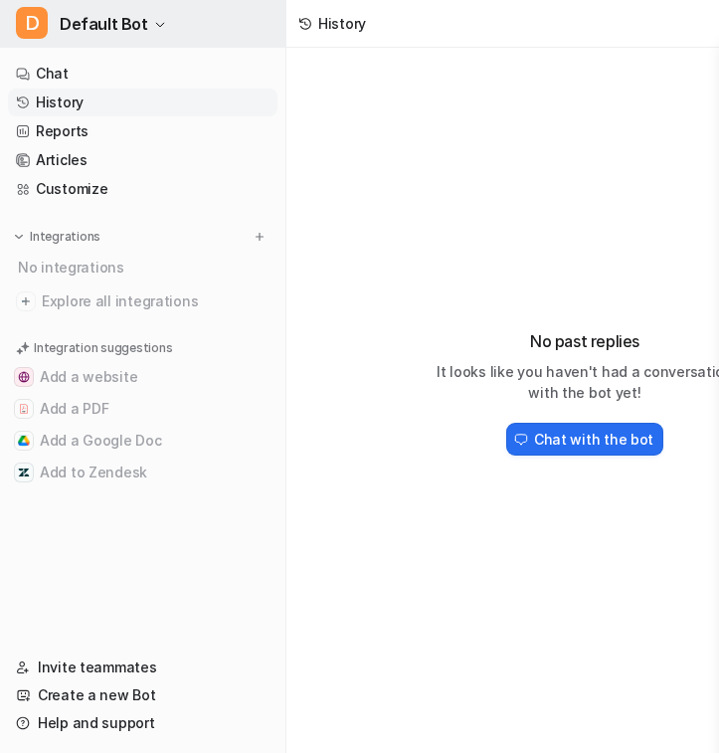
click at [111, 13] on span "Default Bot" at bounding box center [104, 24] width 88 height 28
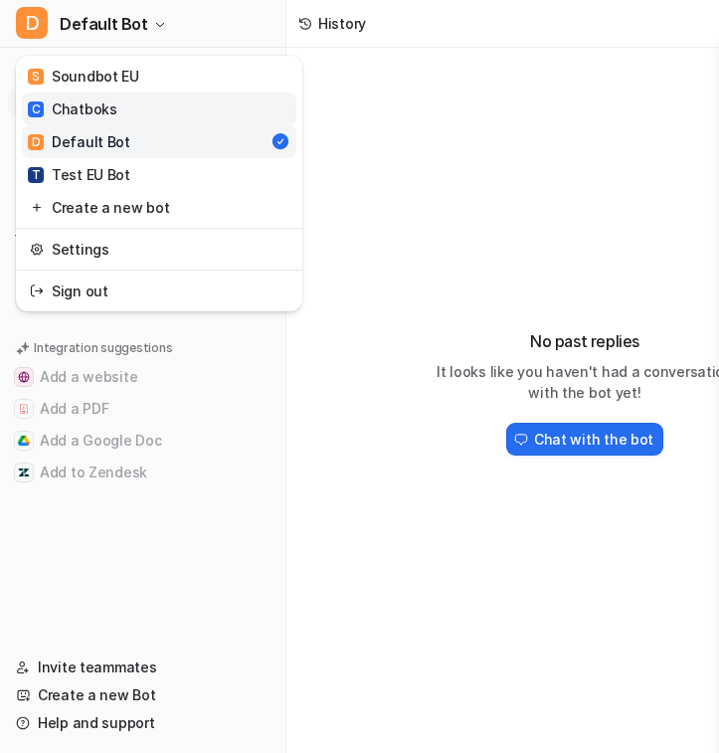
click at [119, 99] on link "C Chatboks" at bounding box center [159, 108] width 274 height 33
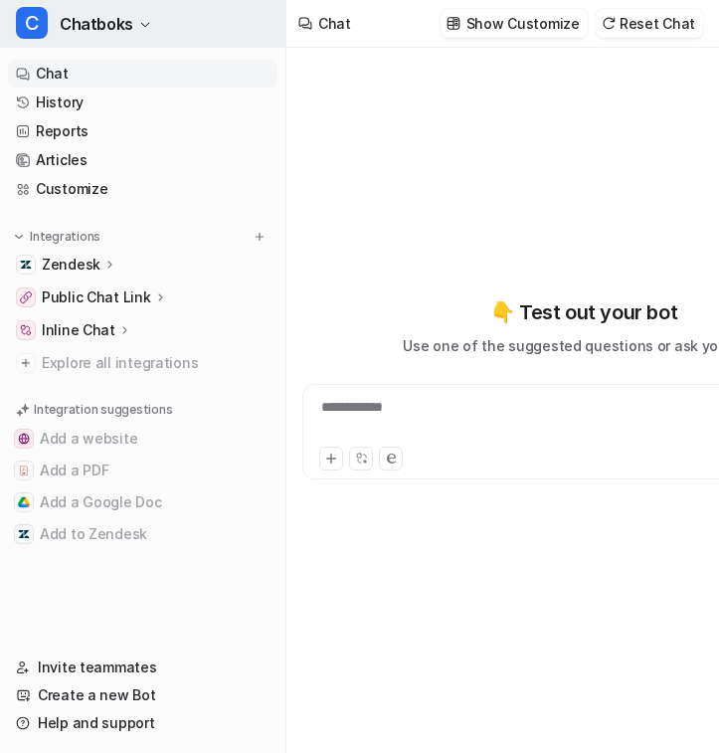
type textarea "**********"
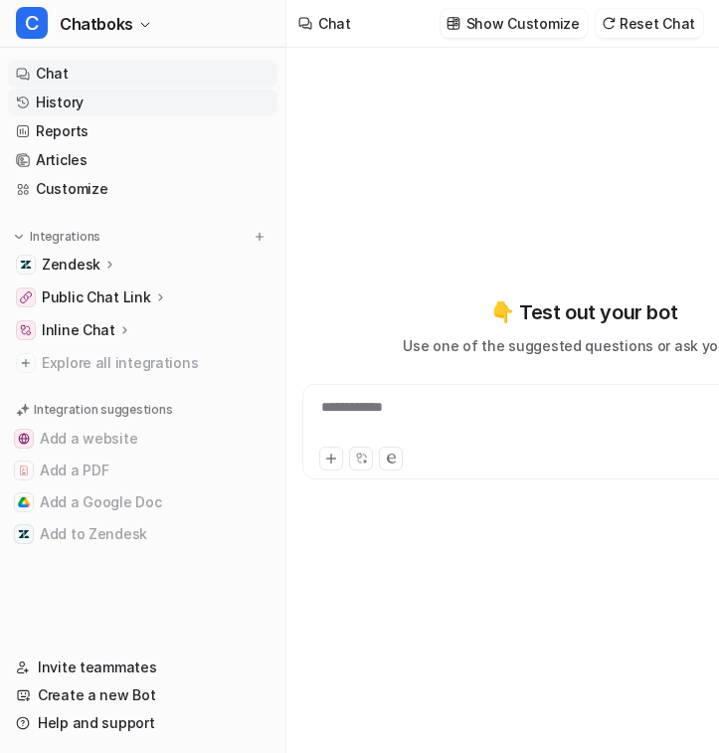
click at [101, 108] on link "History" at bounding box center [142, 102] width 269 height 28
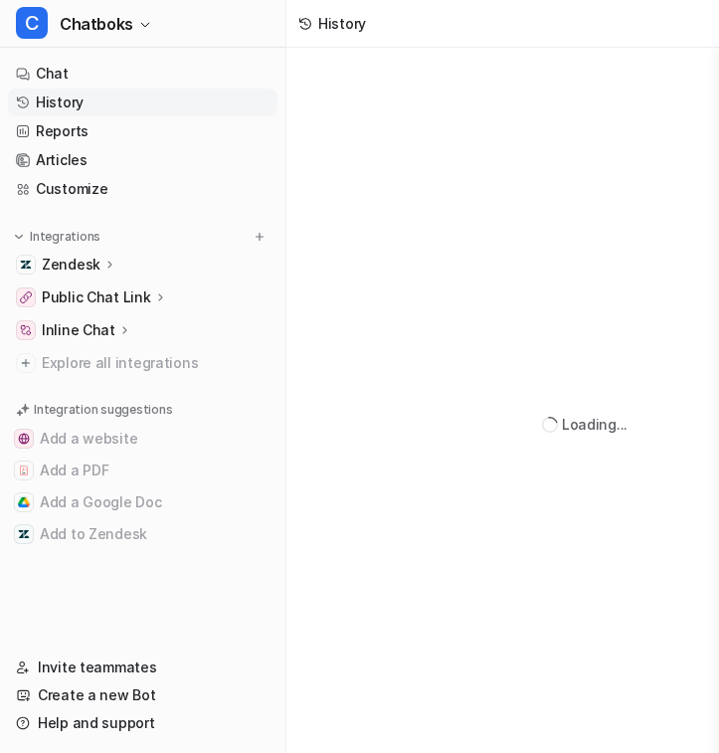
click at [101, 108] on link "History" at bounding box center [142, 102] width 269 height 28
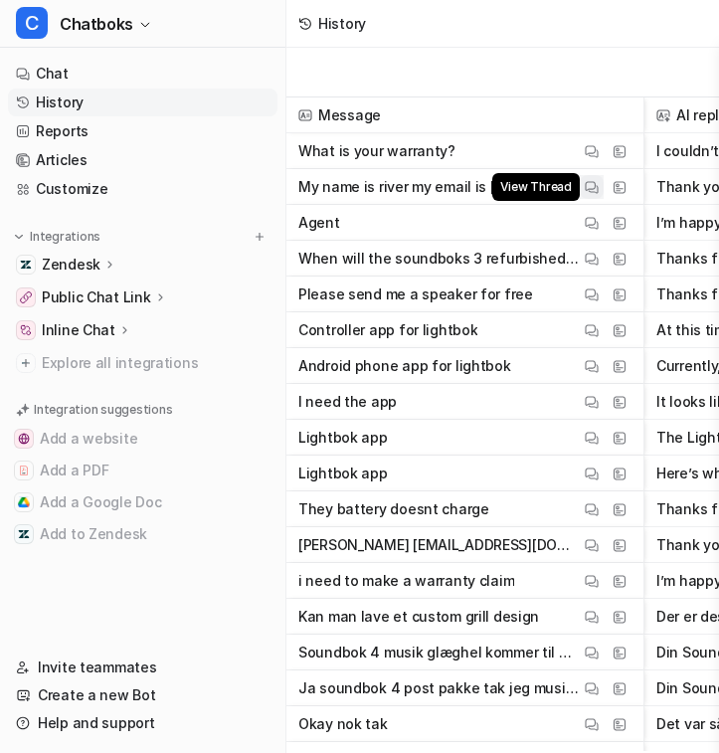
click at [591, 184] on img at bounding box center [592, 187] width 14 height 15
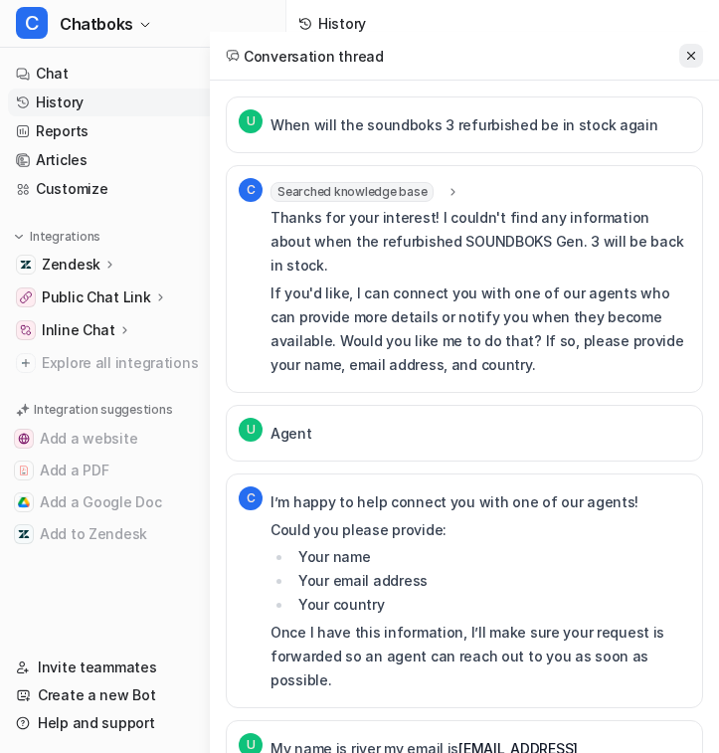
click at [684, 57] on icon at bounding box center [691, 56] width 14 height 14
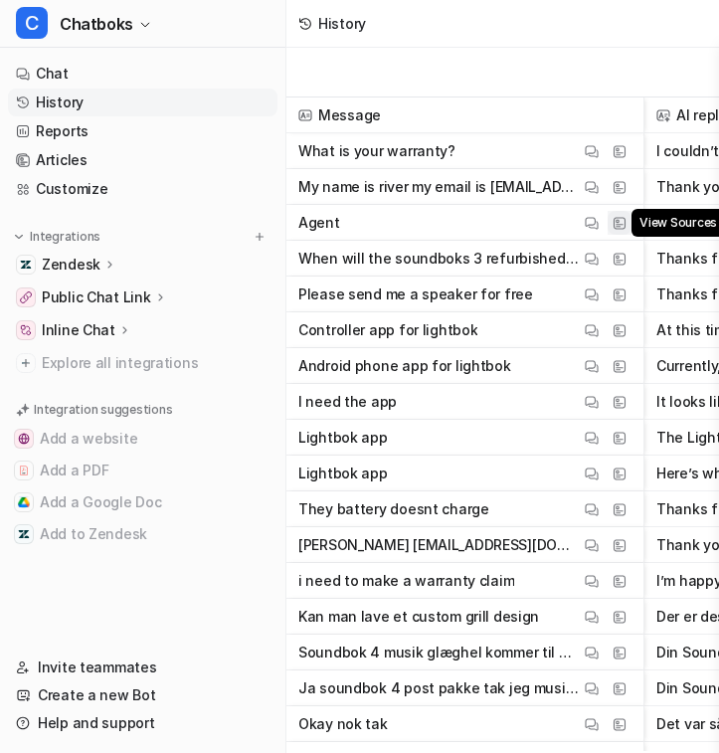
click at [624, 225] on img at bounding box center [619, 223] width 14 height 15
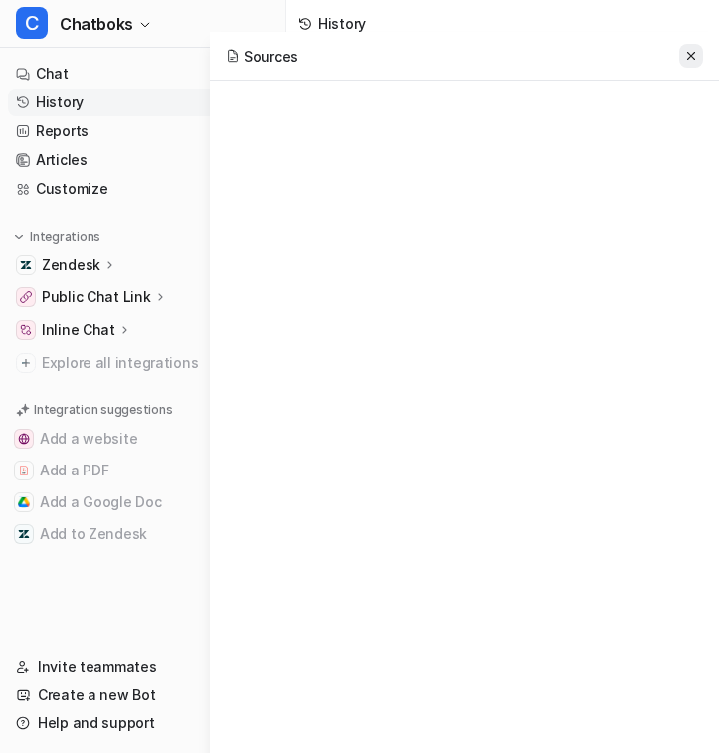
click at [687, 58] on icon at bounding box center [691, 56] width 14 height 14
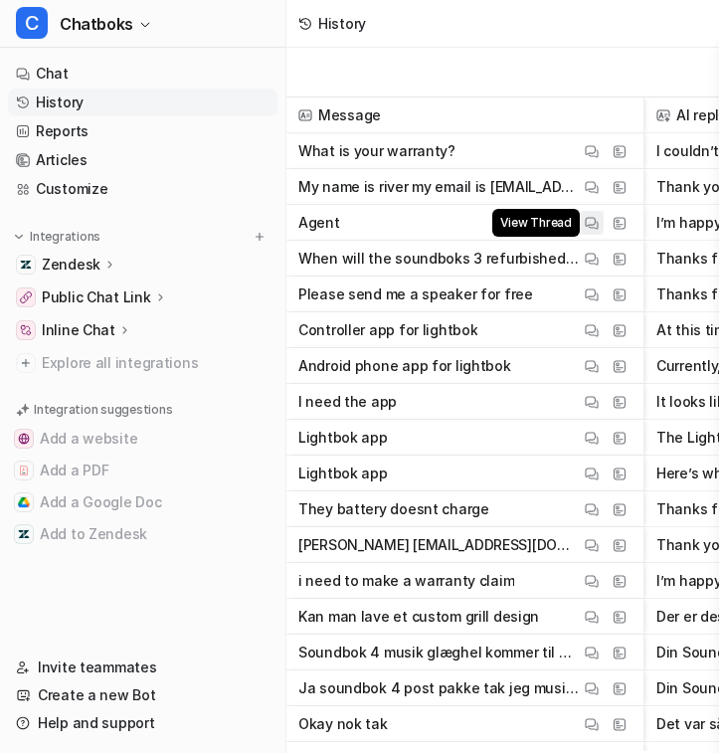
click at [590, 227] on img at bounding box center [592, 223] width 14 height 15
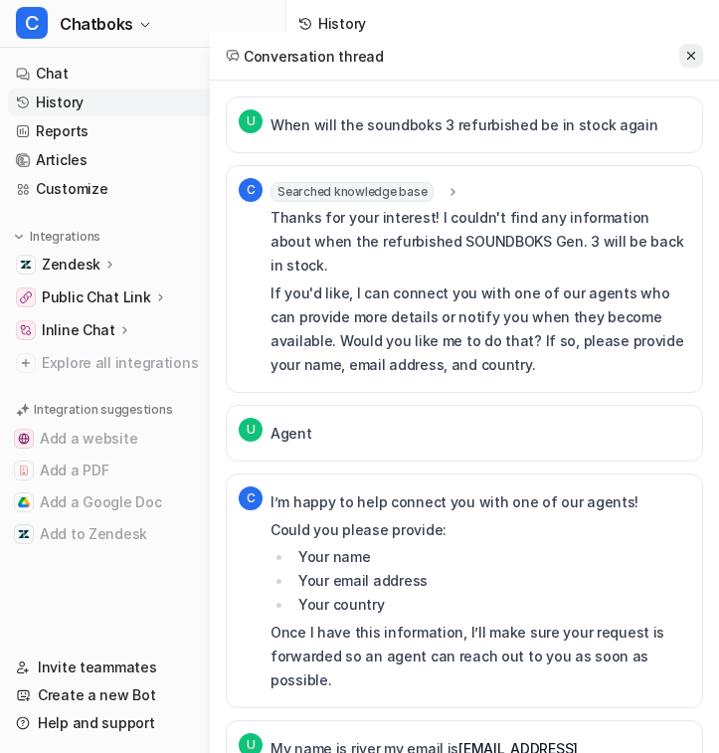
click at [691, 50] on icon at bounding box center [691, 56] width 14 height 14
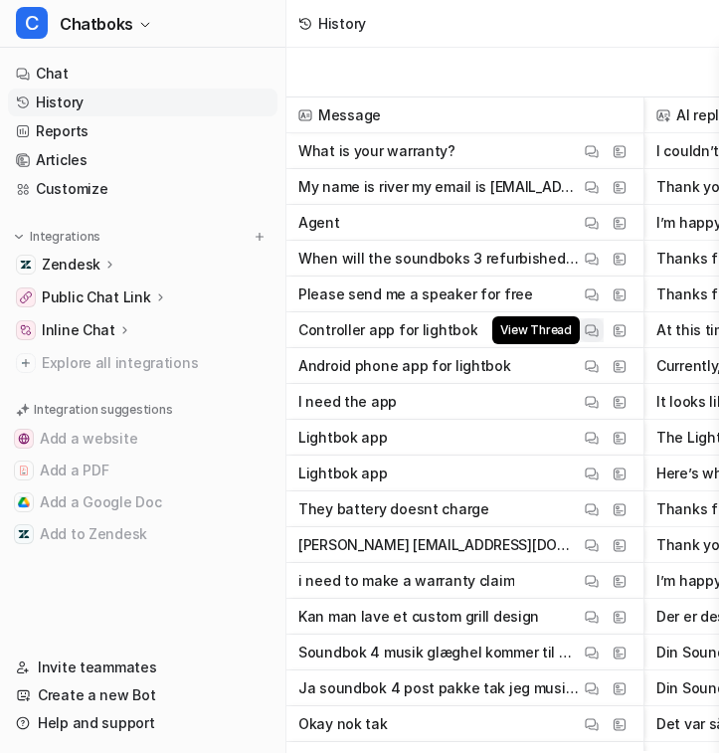
click at [590, 323] on img at bounding box center [592, 330] width 14 height 15
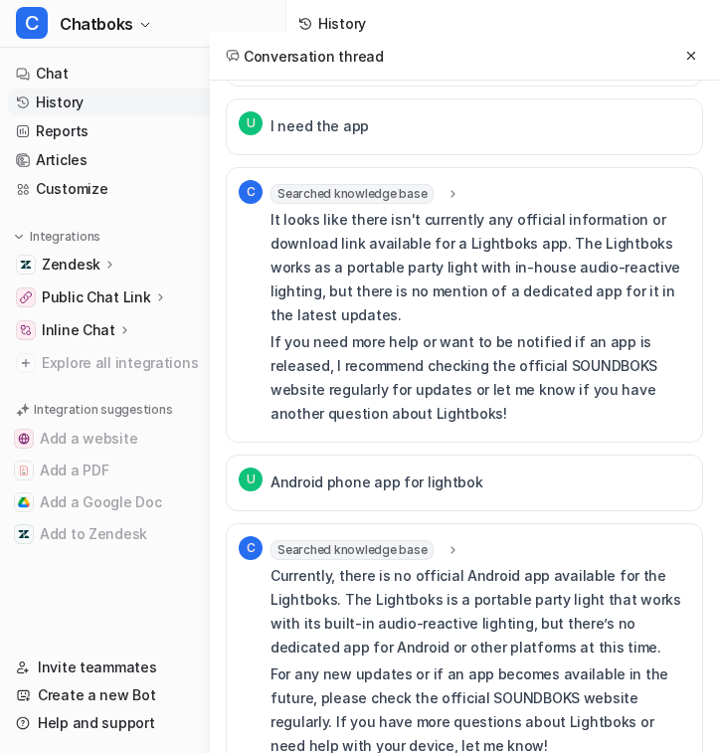
scroll to position [773, 0]
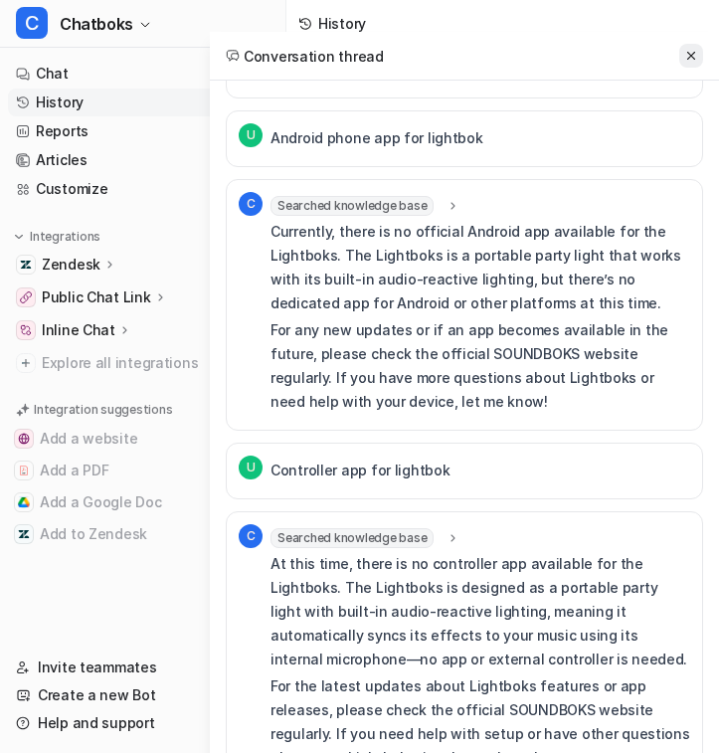
click at [689, 51] on icon at bounding box center [691, 56] width 14 height 14
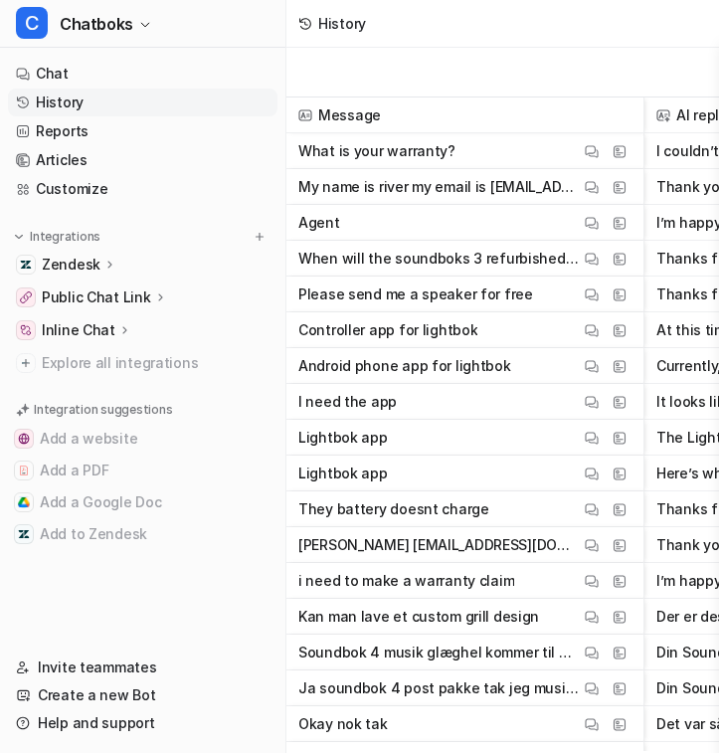
scroll to position [21, 0]
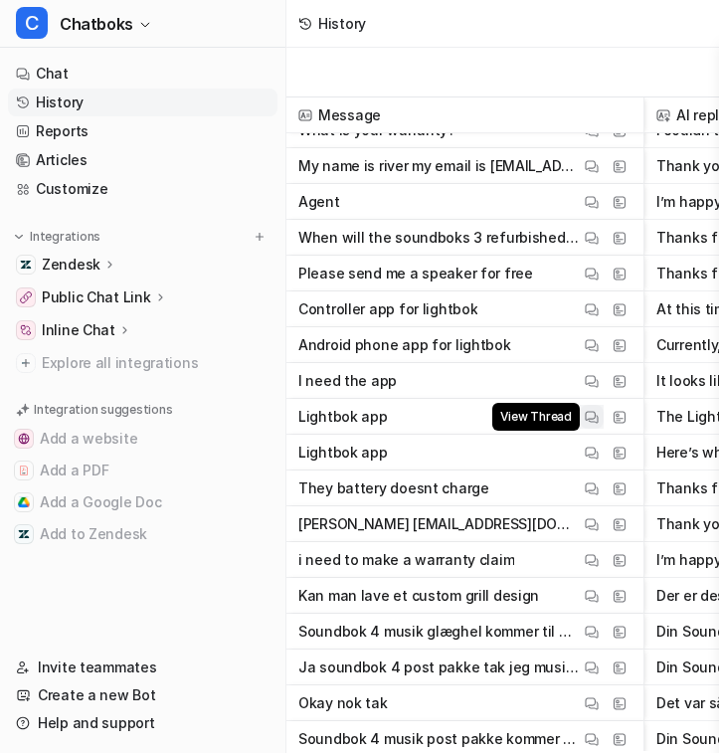
click at [592, 420] on img at bounding box center [592, 417] width 14 height 15
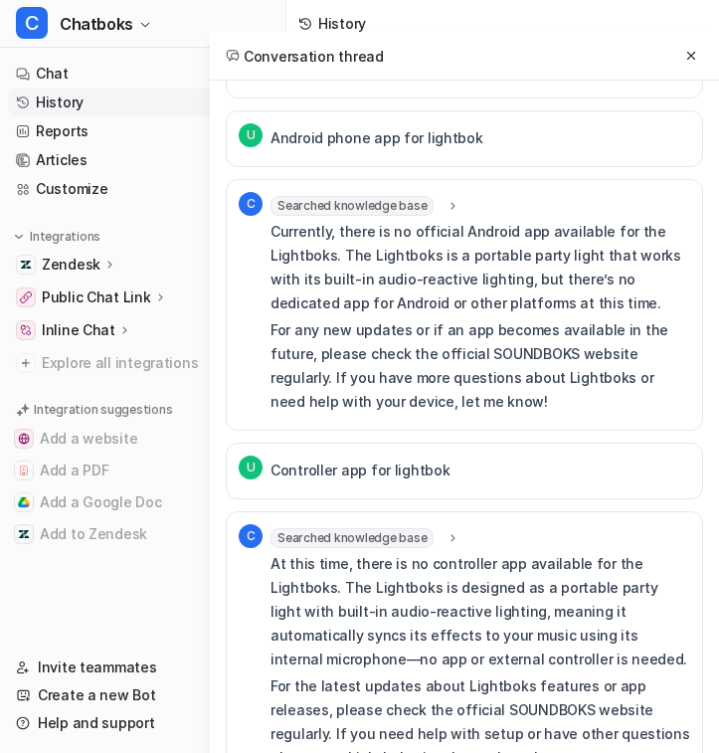
click at [444, 528] on div "Searched knowledge base search_queries : "Lightboks controller app,Lightboks ap…" at bounding box center [480, 649] width 420 height 243
click at [446, 530] on icon at bounding box center [453, 537] width 14 height 15
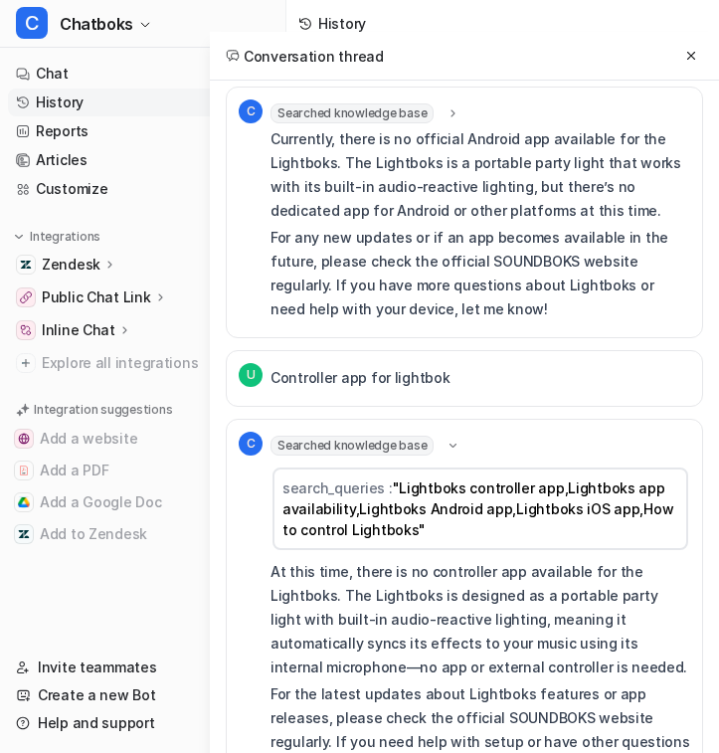
scroll to position [874, 0]
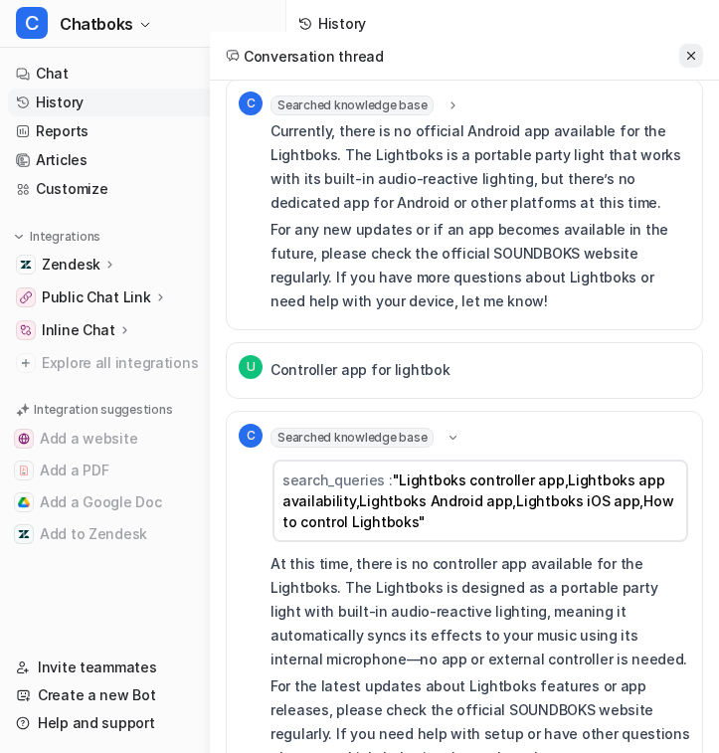
click at [693, 55] on icon at bounding box center [691, 56] width 14 height 14
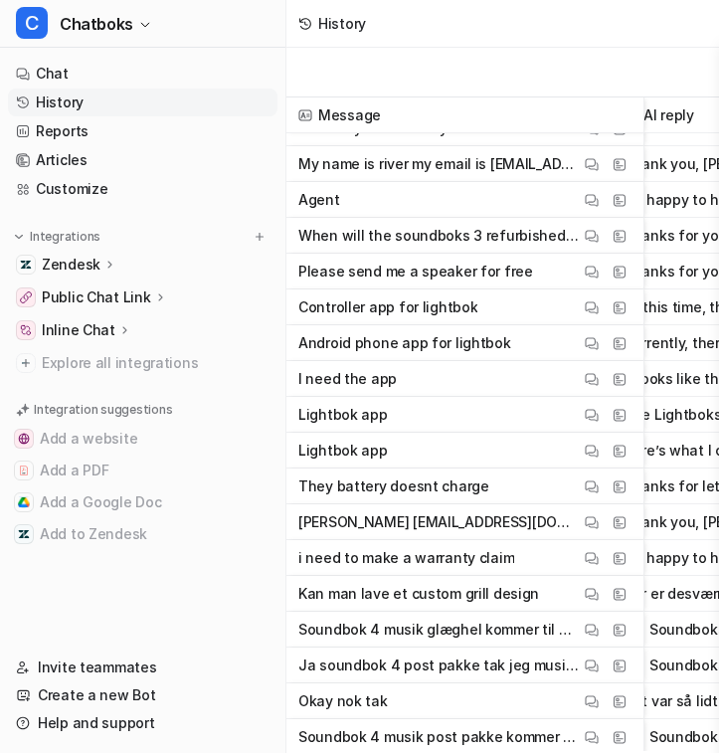
scroll to position [23, 41]
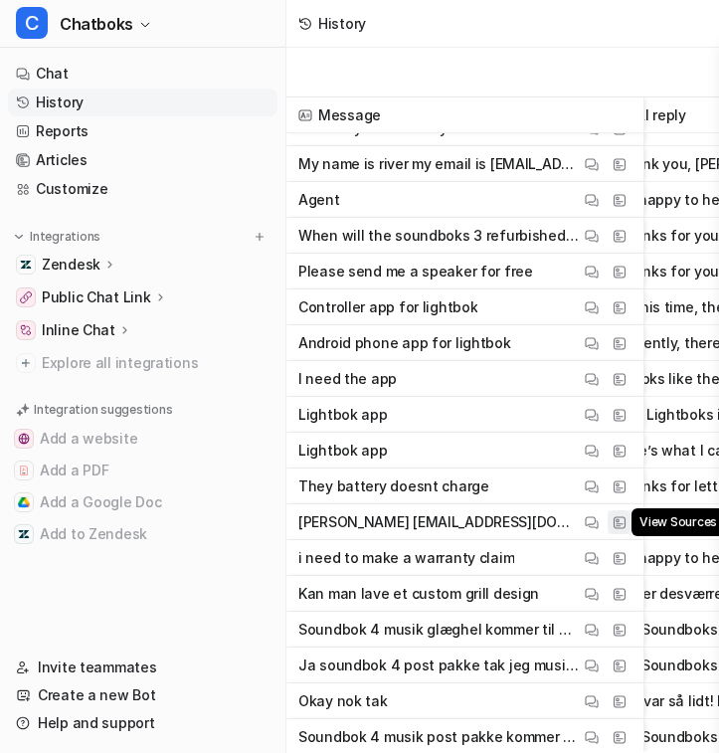
click at [631, 523] on span "View Sources" at bounding box center [677, 522] width 93 height 28
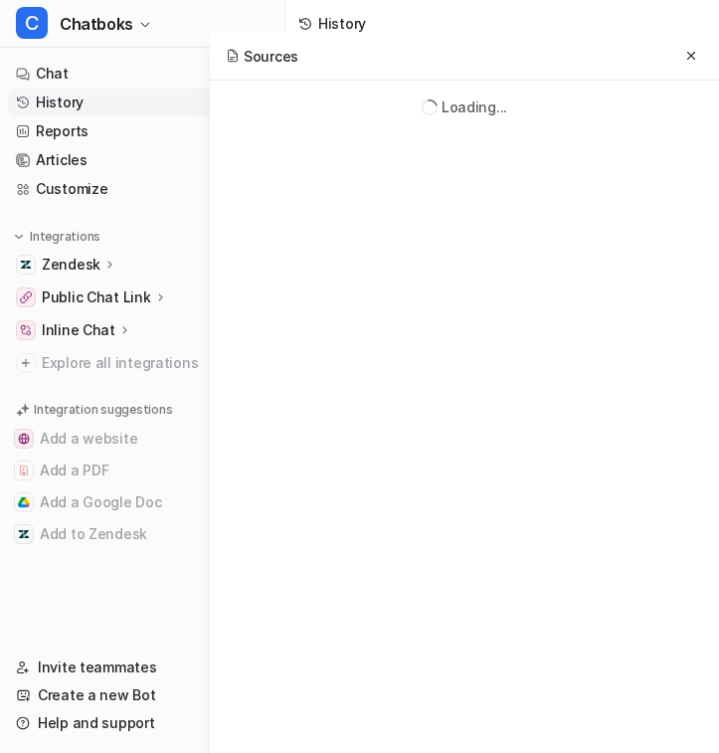
scroll to position [0, 0]
click at [685, 49] on icon at bounding box center [691, 56] width 14 height 14
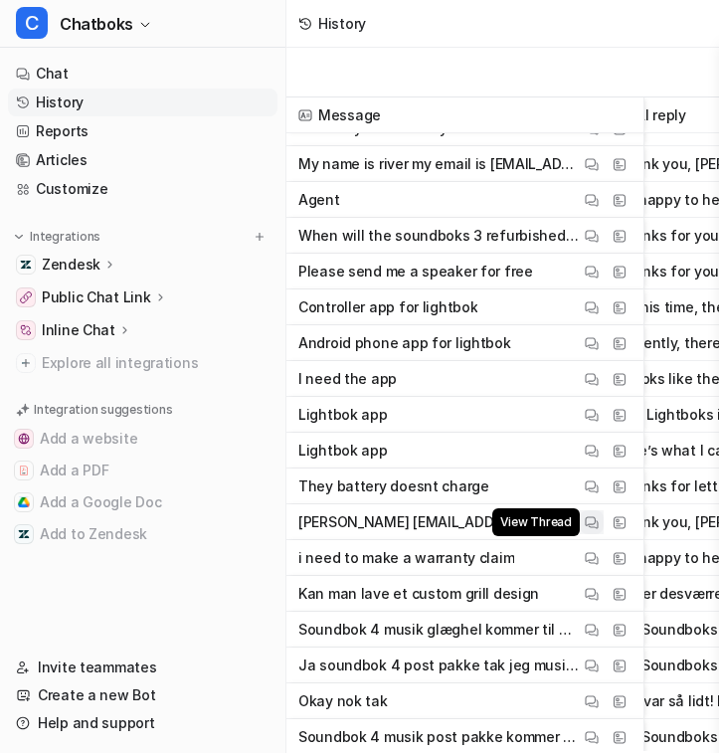
click at [585, 521] on img at bounding box center [592, 522] width 14 height 15
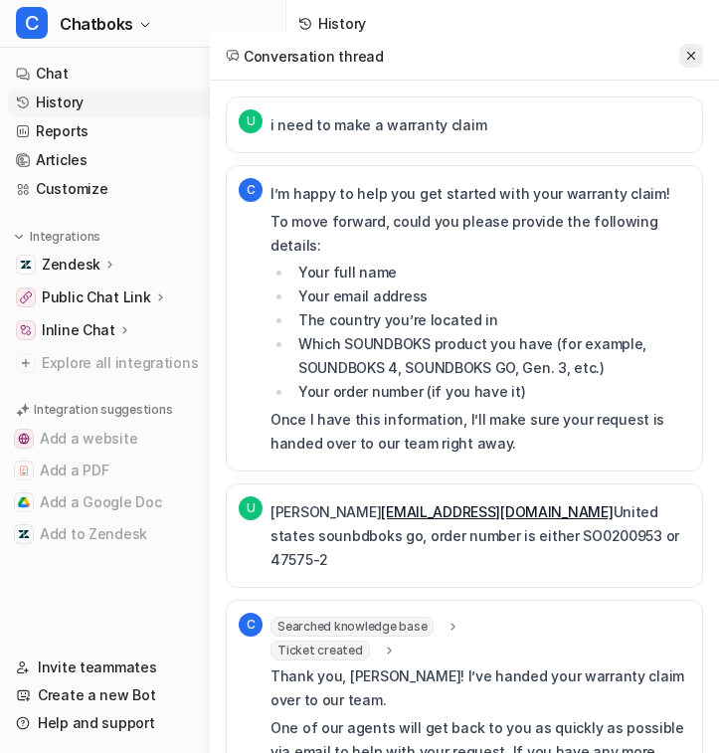
click at [690, 54] on icon at bounding box center [691, 56] width 14 height 14
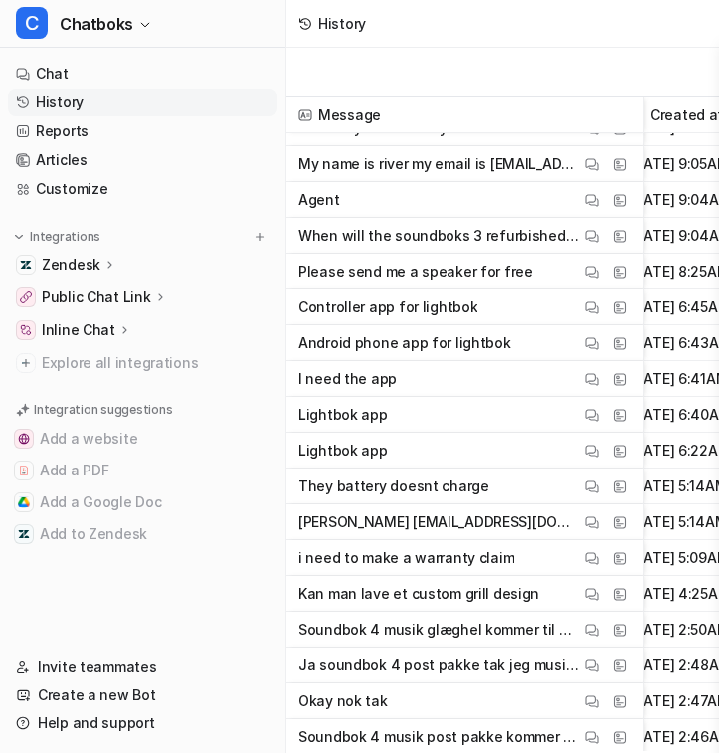
scroll to position [23, 443]
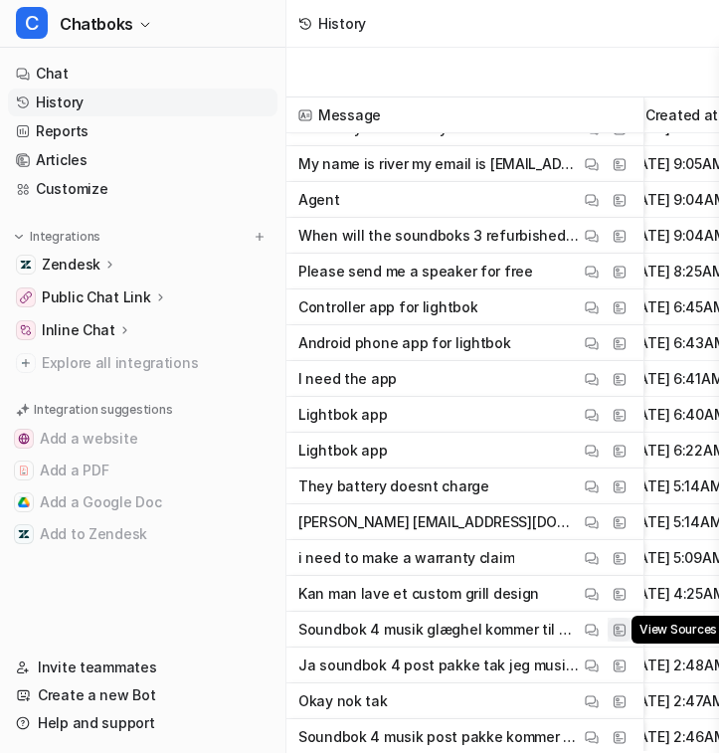
click at [616, 628] on img at bounding box center [619, 629] width 14 height 15
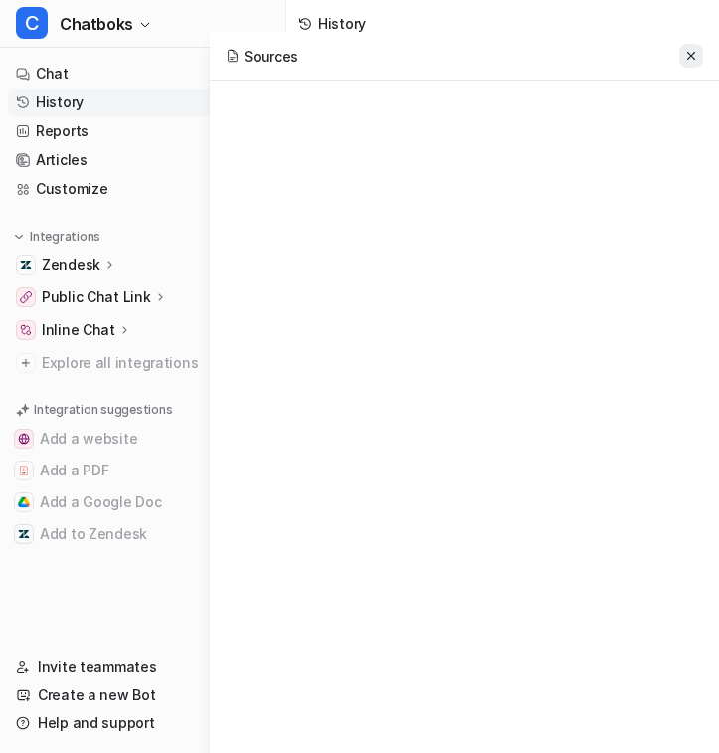
click at [696, 56] on icon at bounding box center [691, 56] width 14 height 14
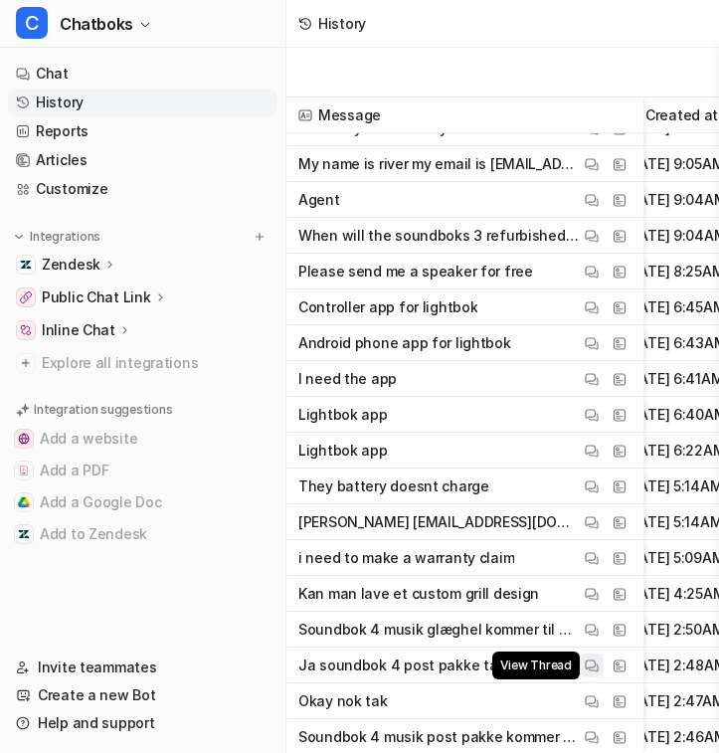
click at [593, 664] on img at bounding box center [592, 665] width 14 height 15
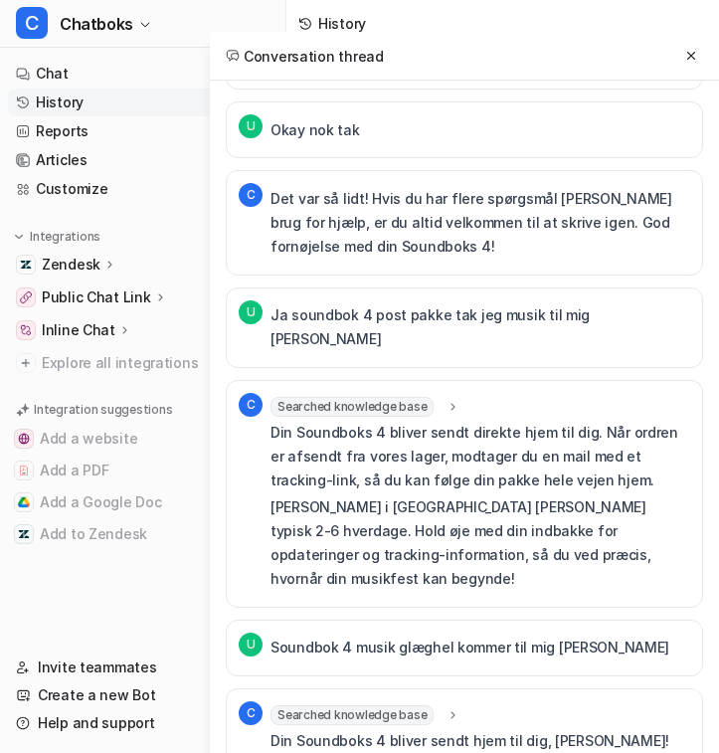
scroll to position [385, 0]
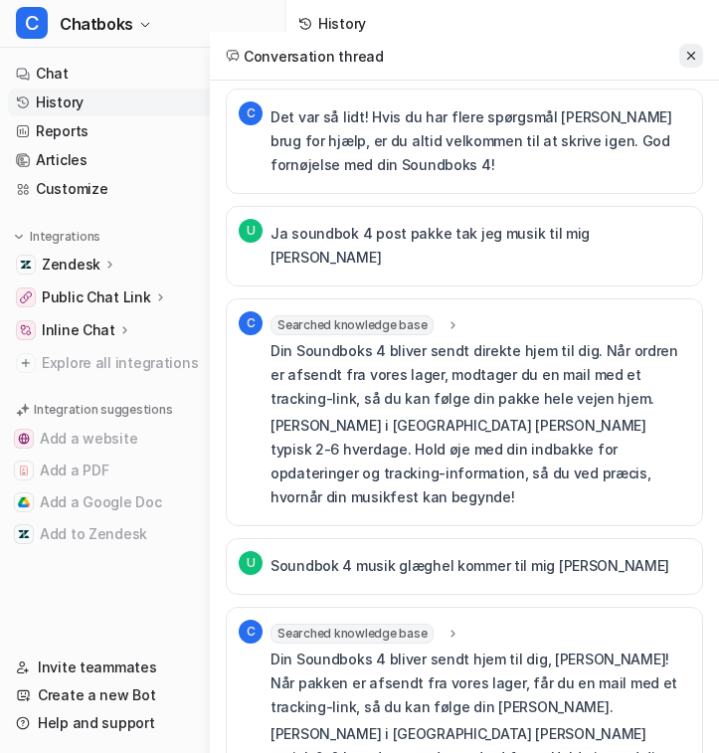
click at [689, 59] on icon at bounding box center [691, 56] width 14 height 14
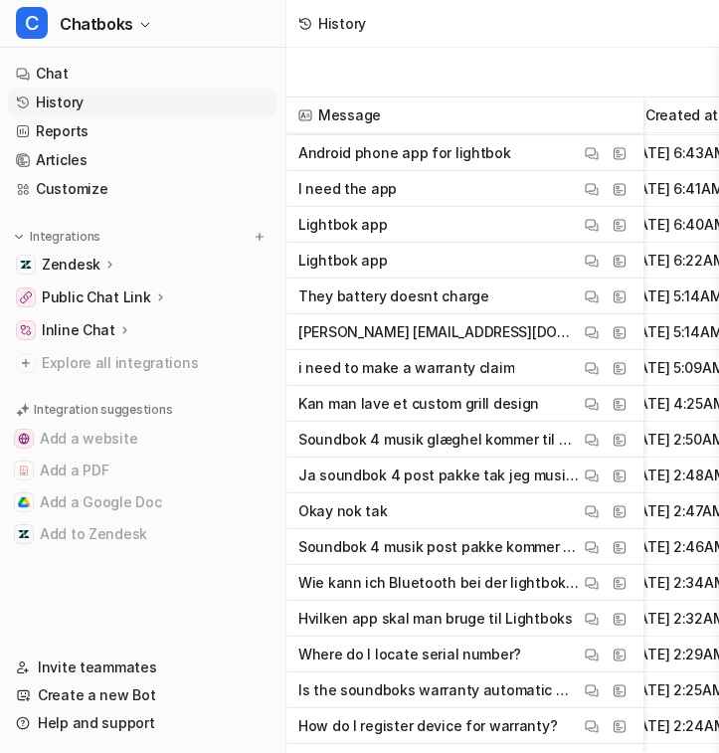
scroll to position [235, 443]
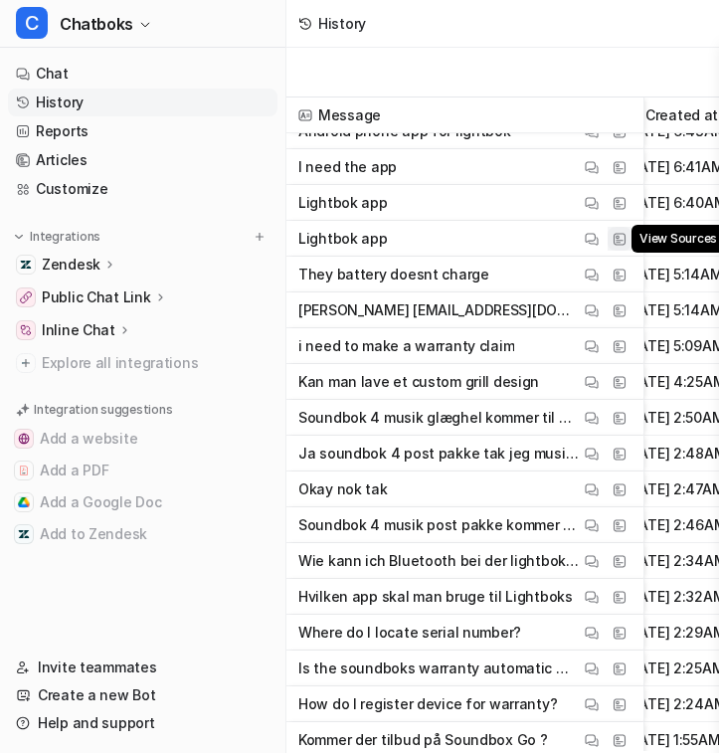
click at [615, 241] on img at bounding box center [619, 239] width 14 height 15
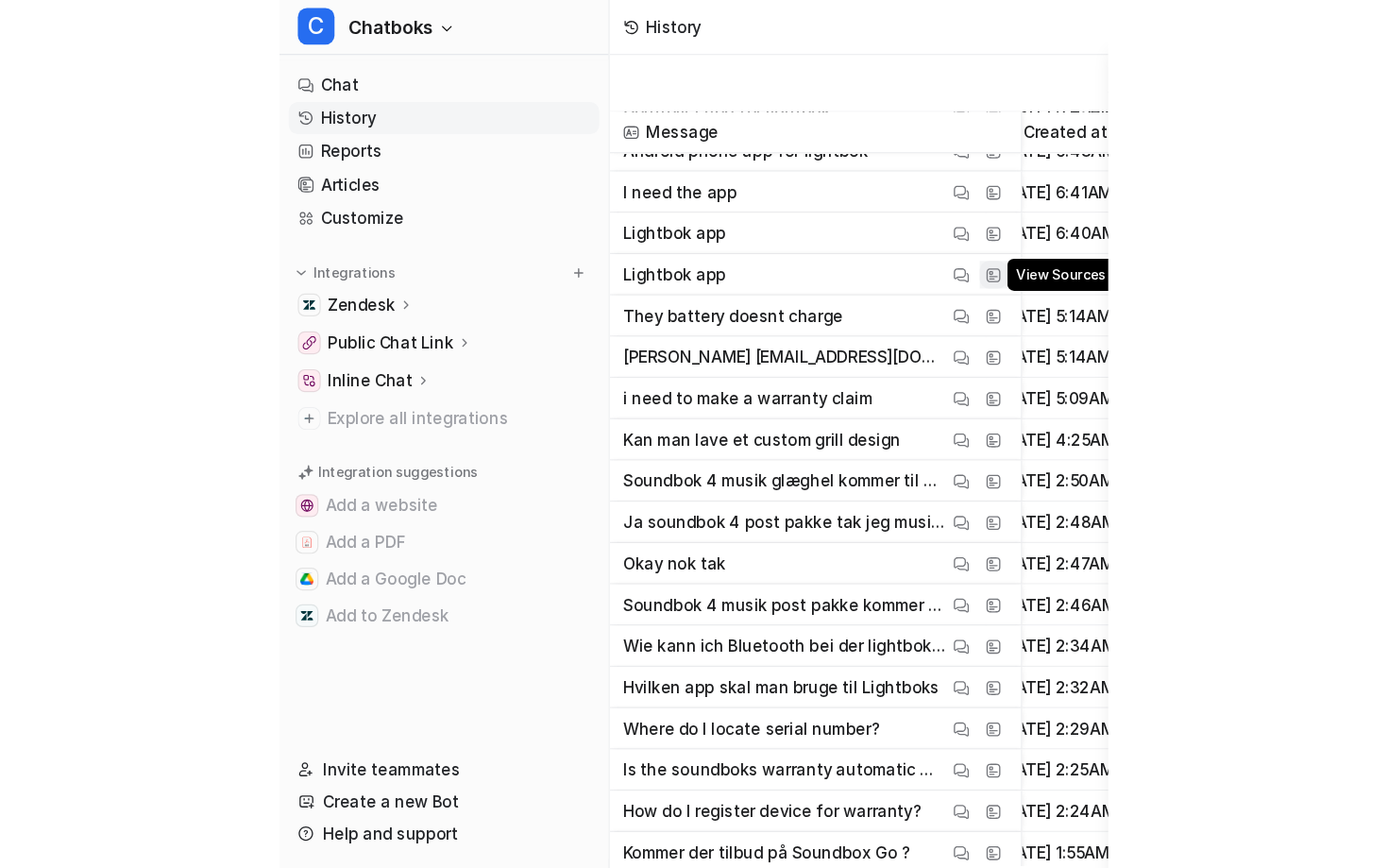
scroll to position [0, 0]
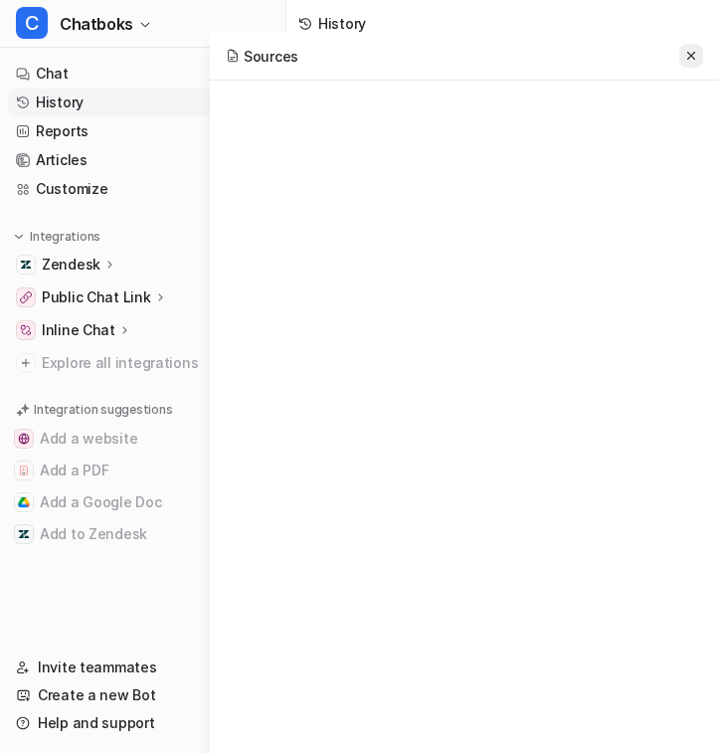
click at [690, 58] on icon at bounding box center [691, 56] width 14 height 14
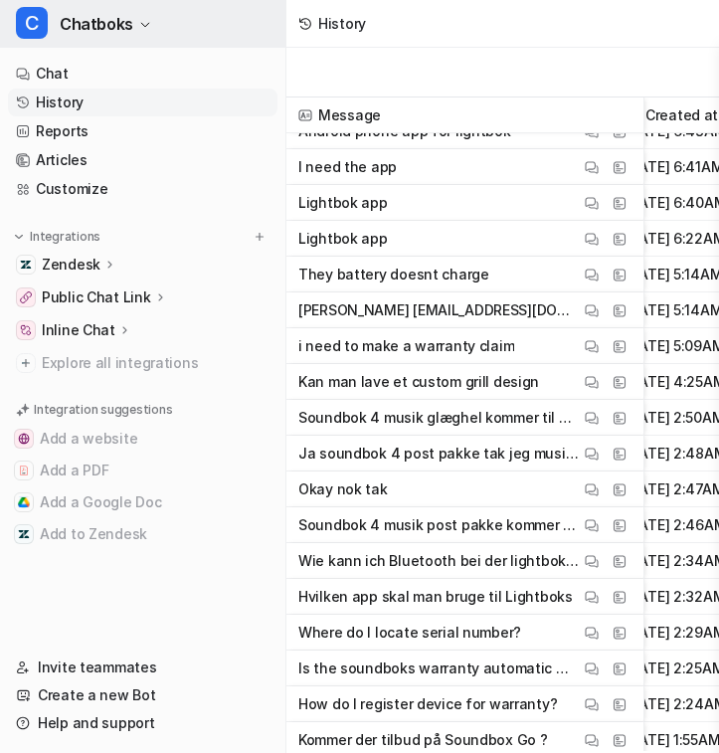
click at [119, 23] on span "Chatboks" at bounding box center [97, 24] width 74 height 28
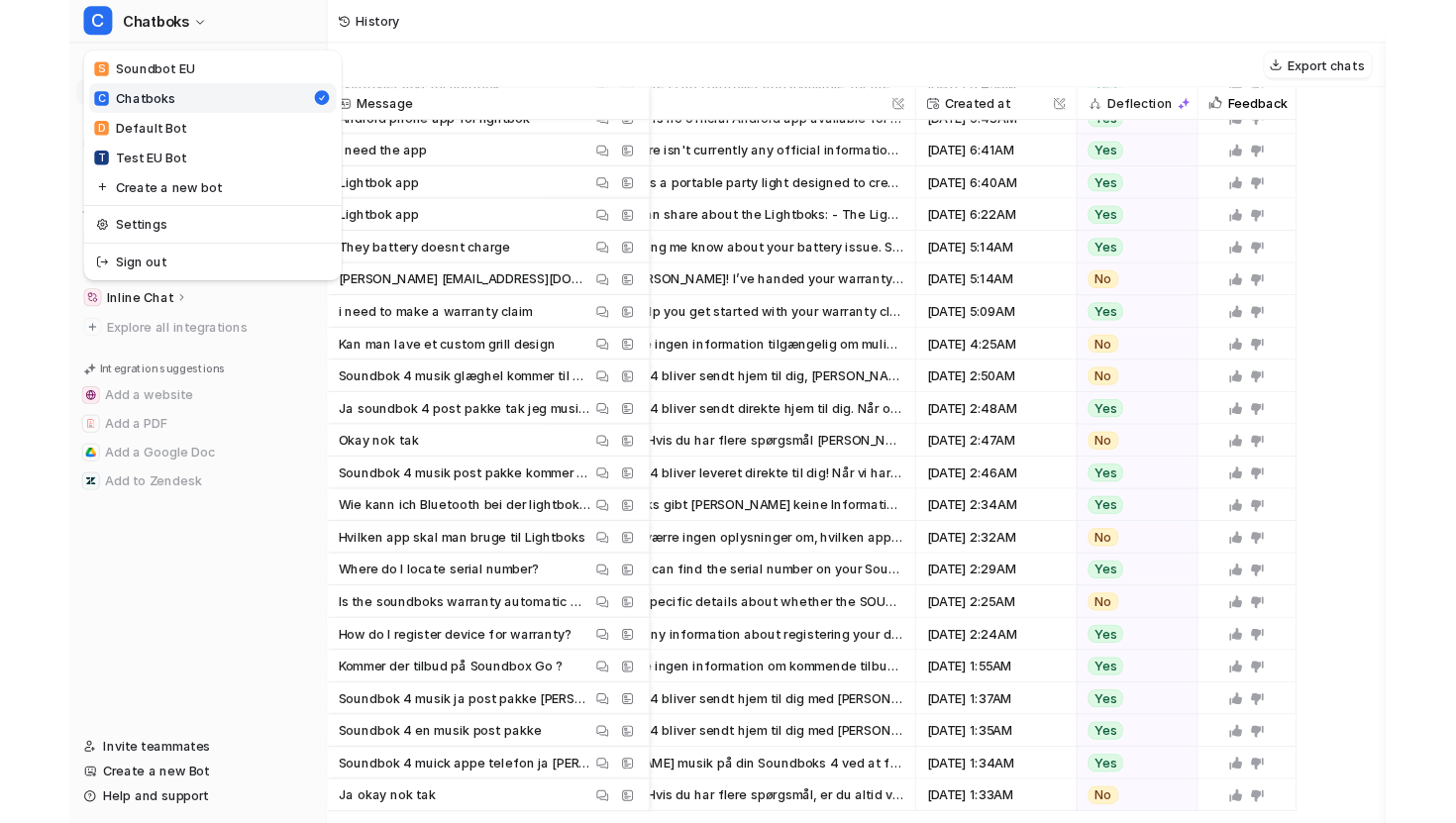
scroll to position [234, 117]
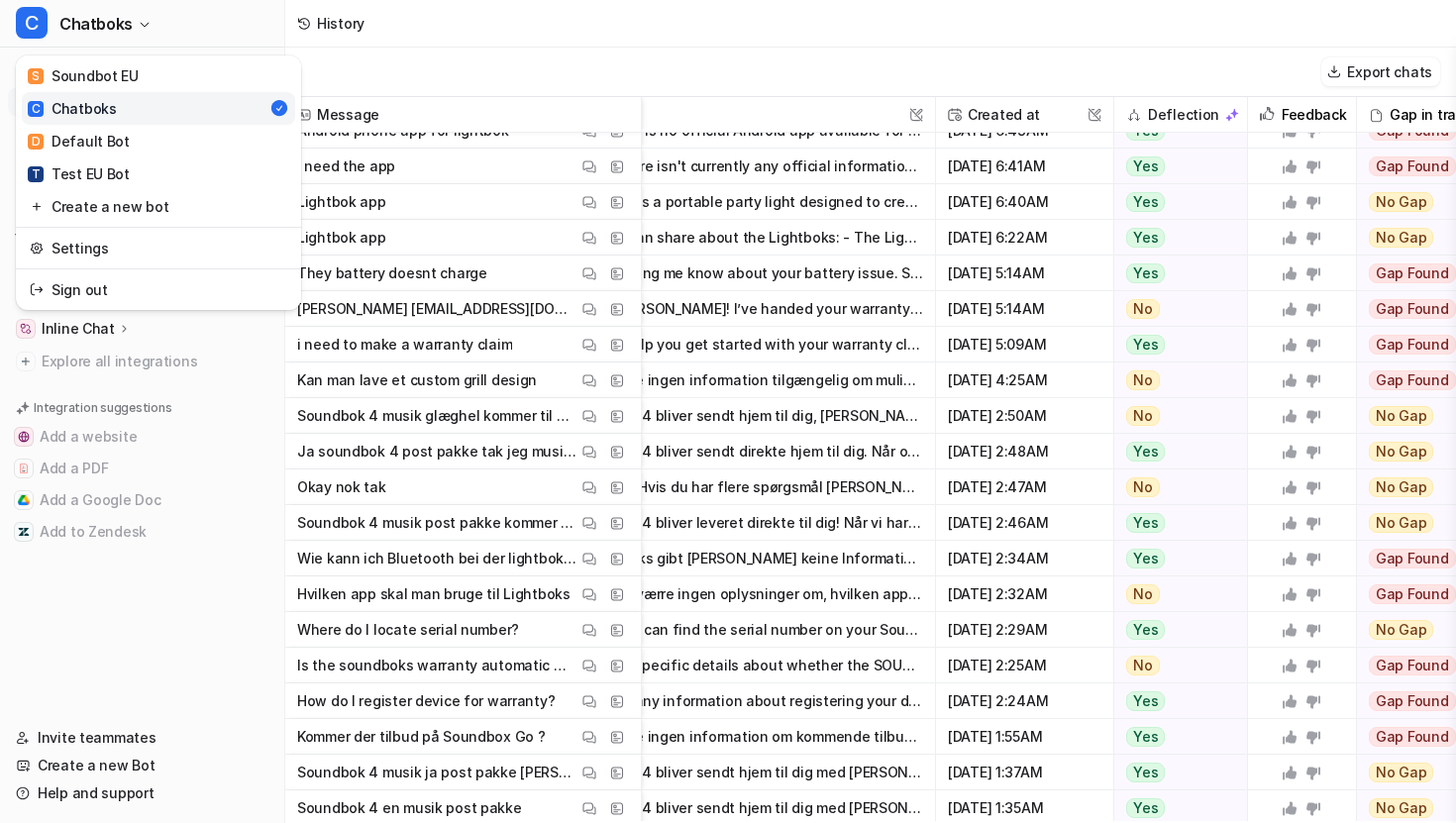
click at [620, 750] on div "C Chatboks S Soundbot EU C Chatboks D Default Bot T Test EU Bot Create a new bo…" at bounding box center [728, 412] width 1456 height 823
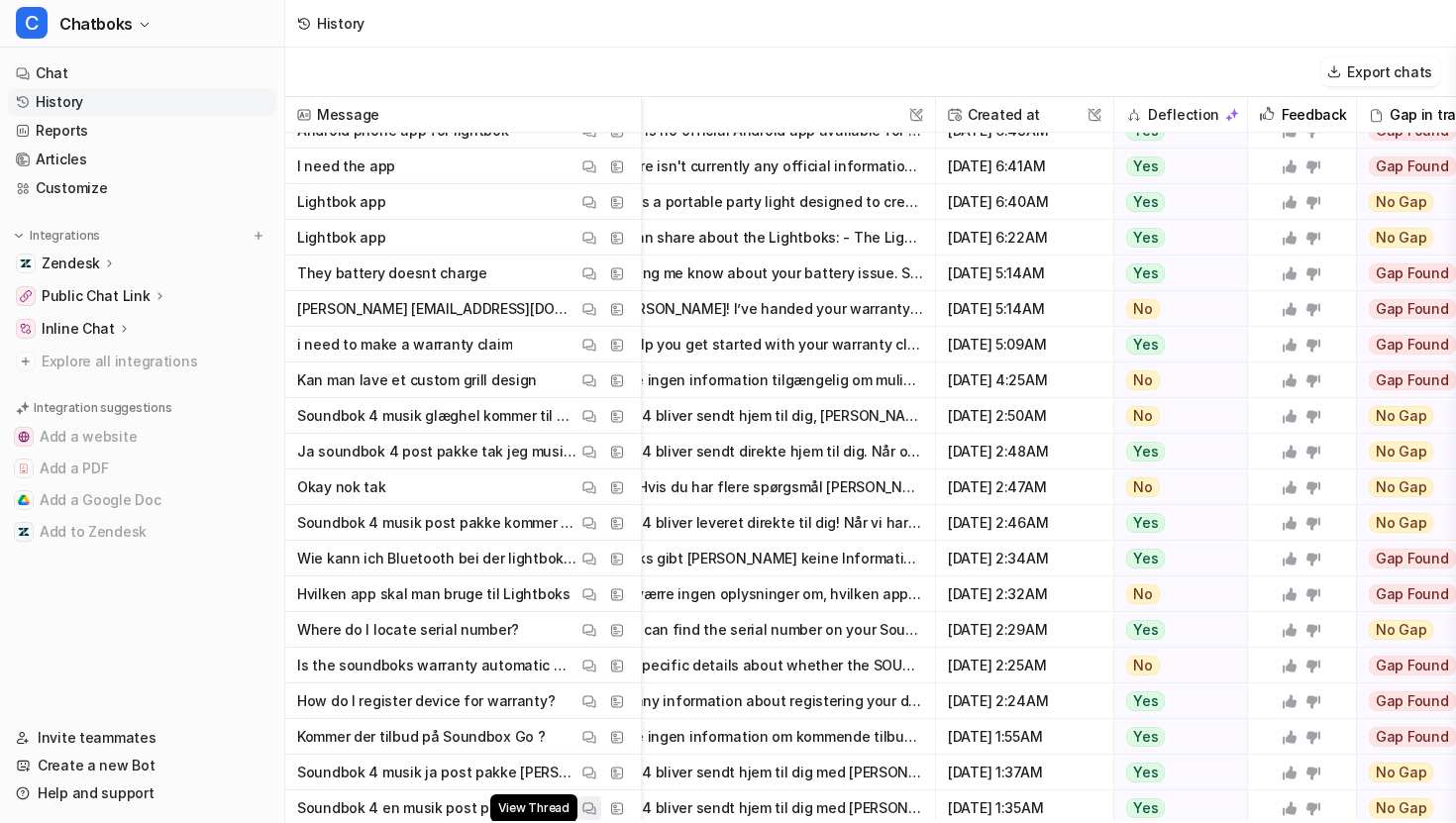
click at [594, 750] on img at bounding box center [590, 808] width 14 height 15
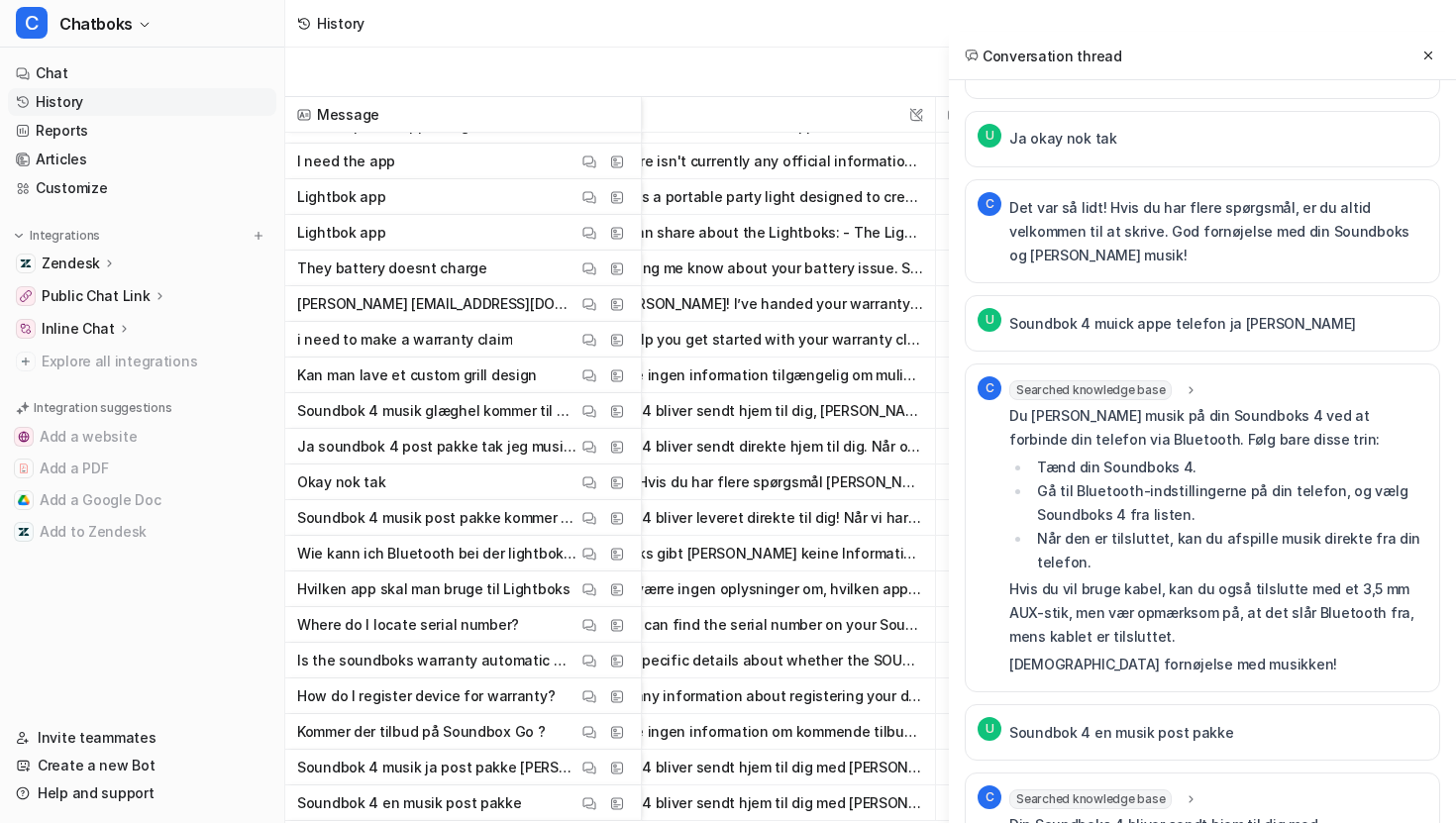
scroll to position [1747, 0]
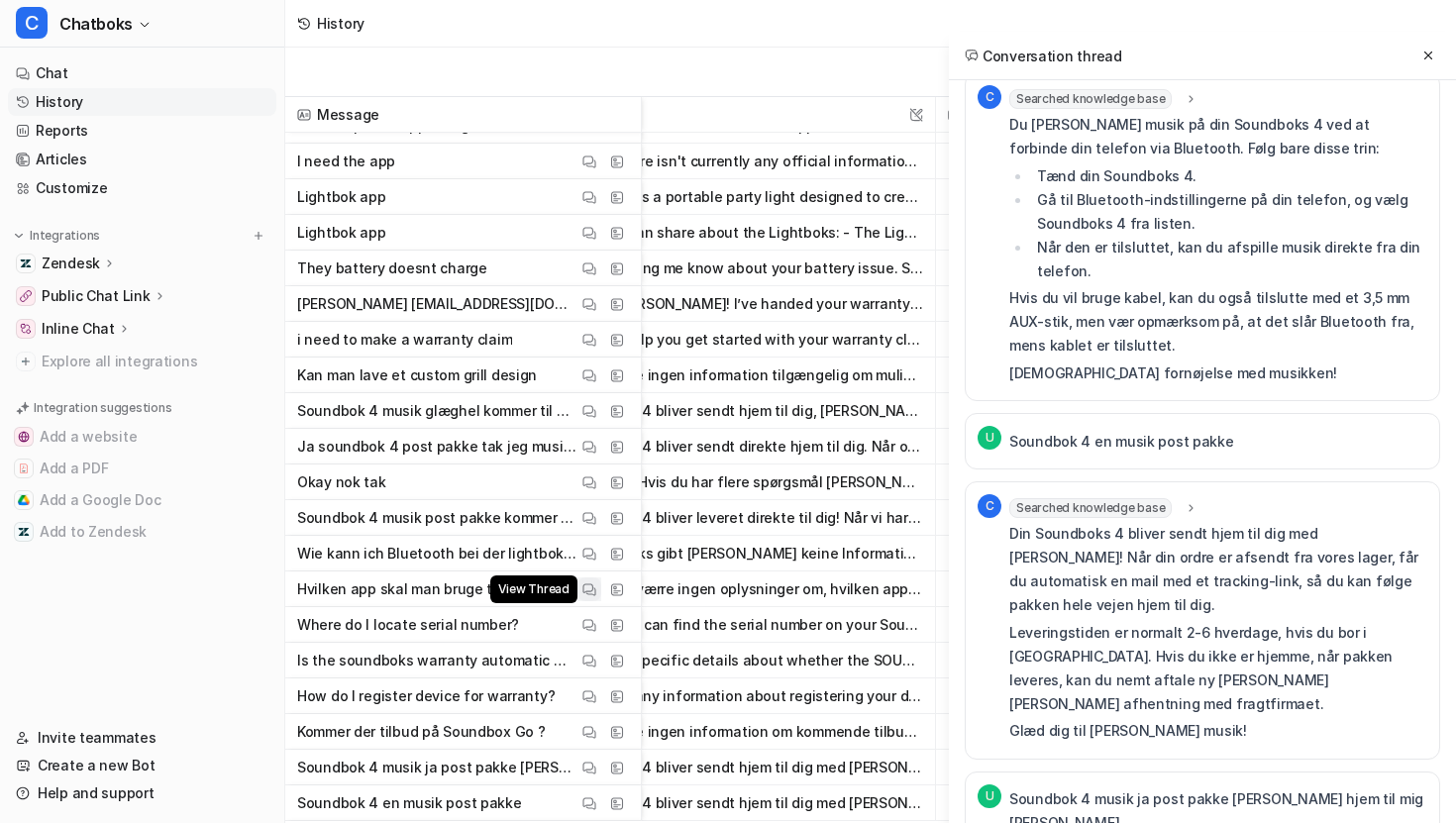
click at [593, 586] on img at bounding box center [590, 590] width 14 height 15
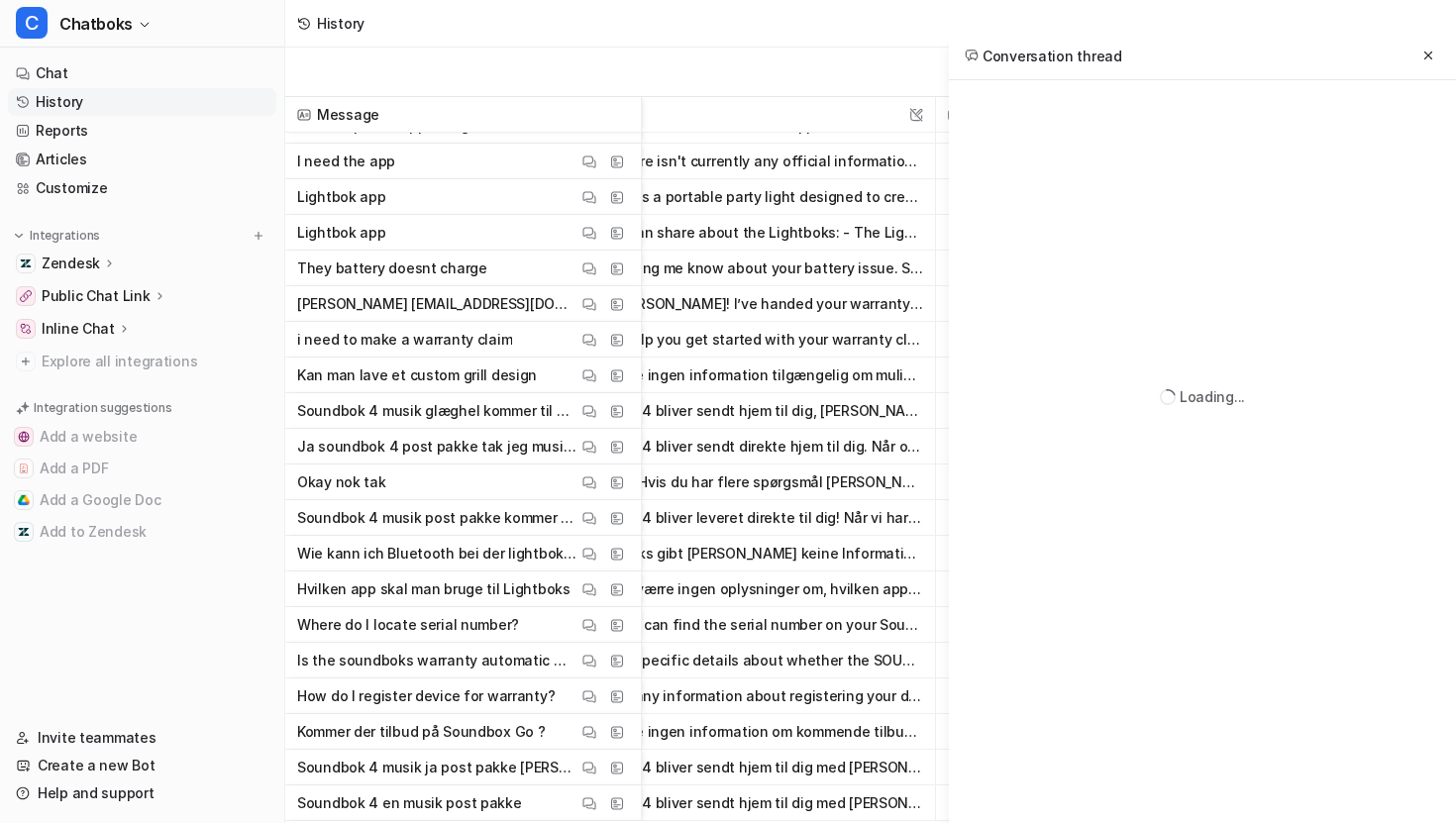
scroll to position [0, 0]
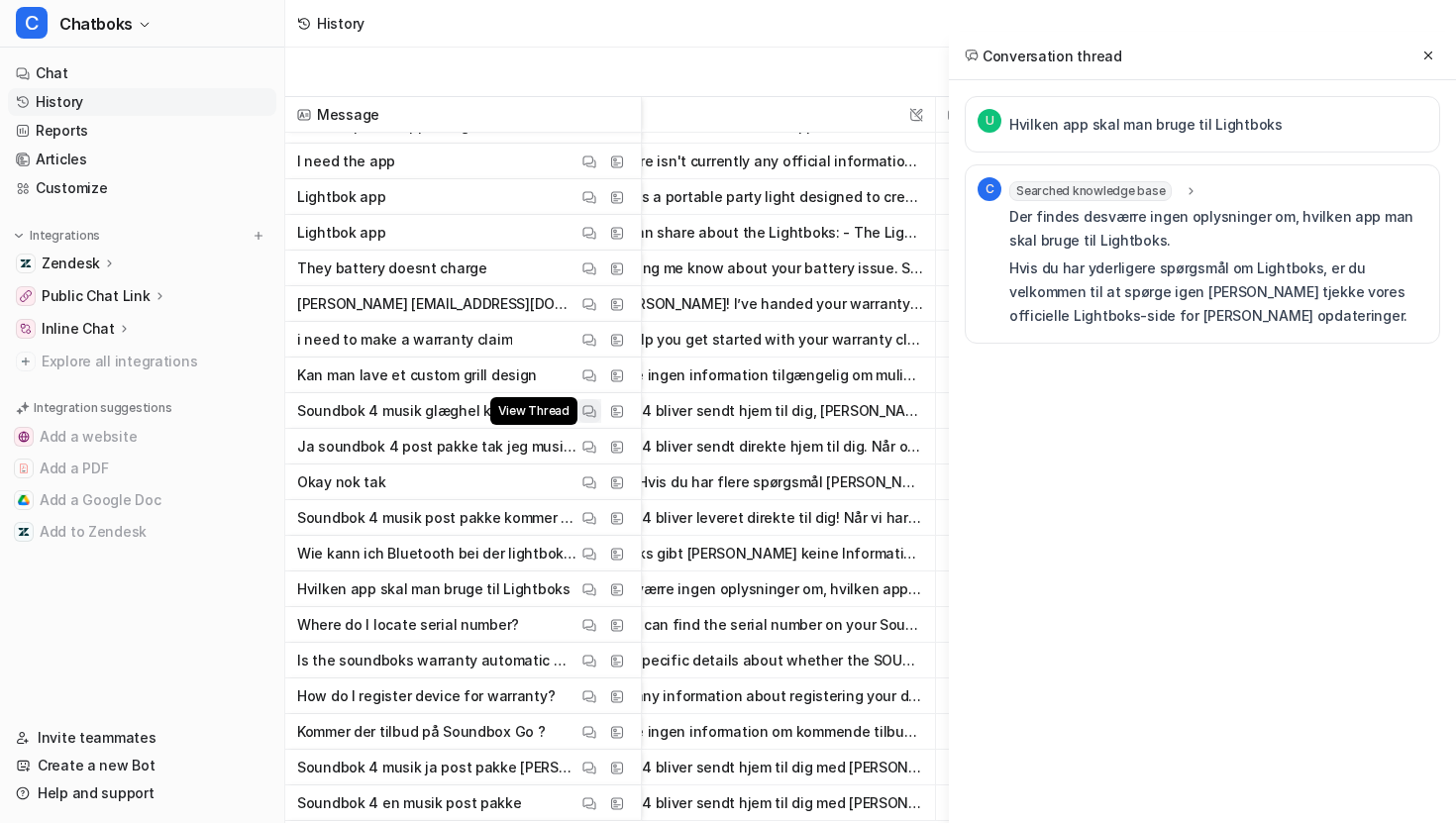
click at [589, 409] on img at bounding box center [590, 412] width 14 height 15
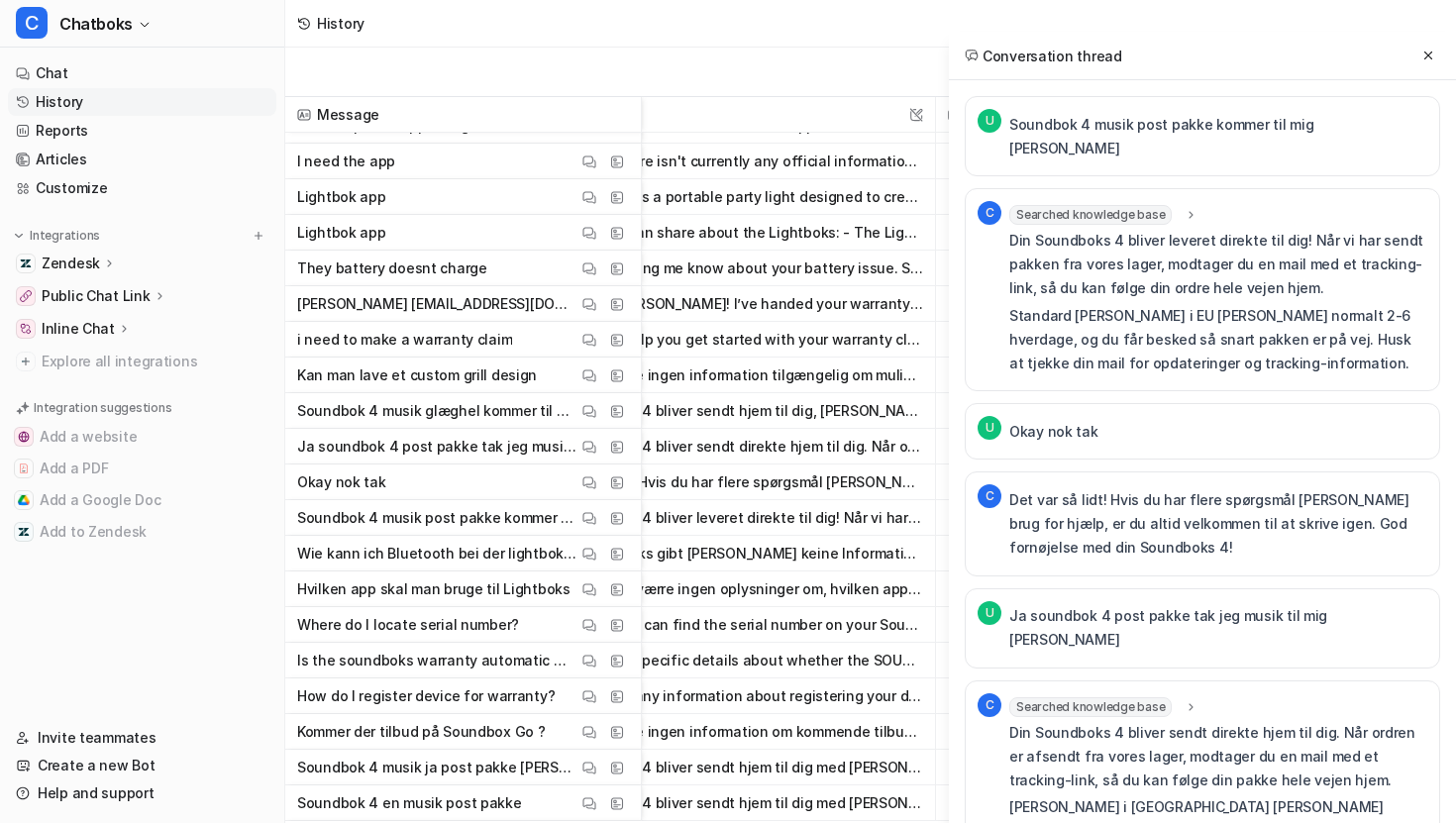
scroll to position [310, 0]
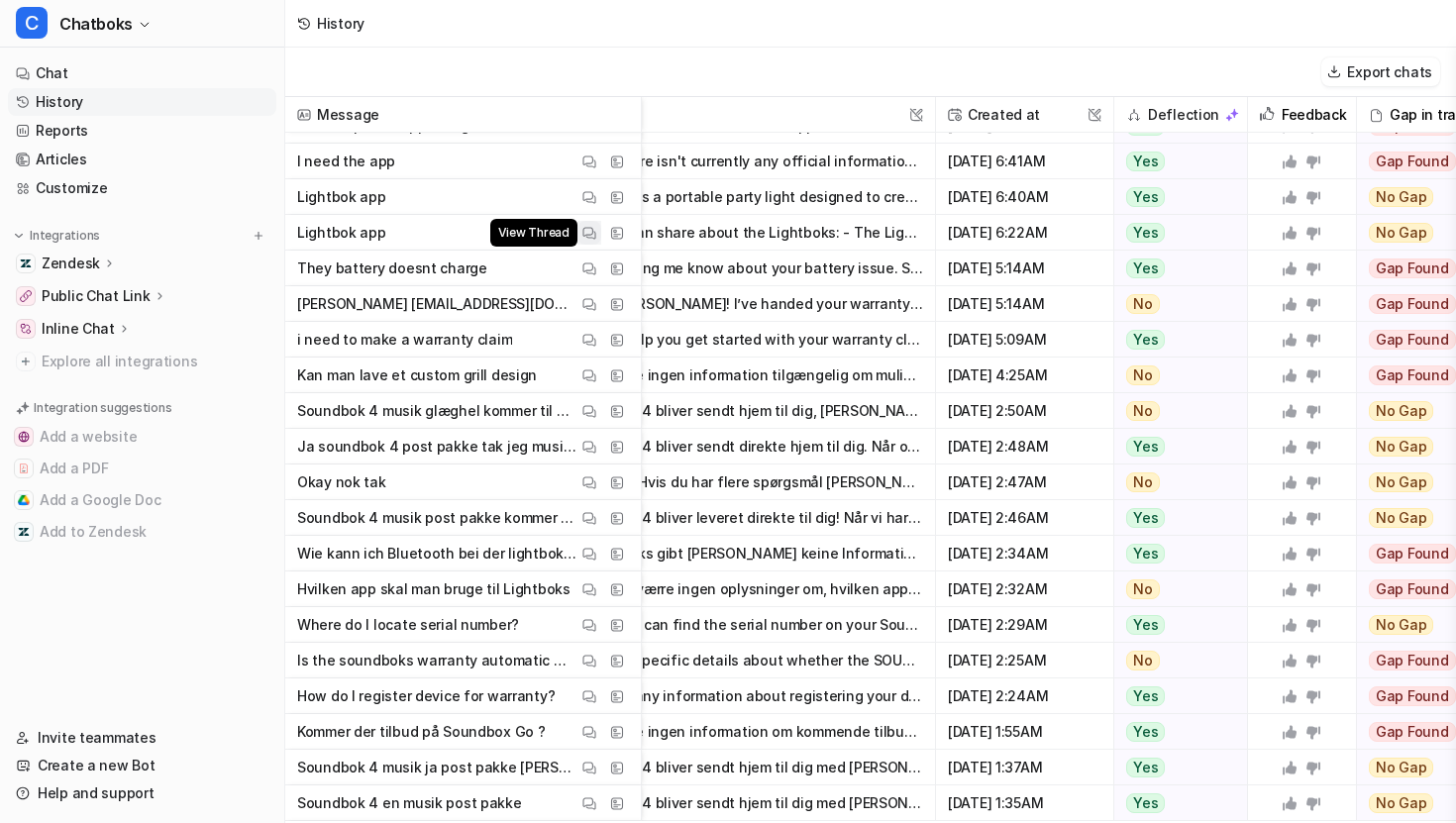
click at [586, 234] on img at bounding box center [590, 233] width 14 height 15
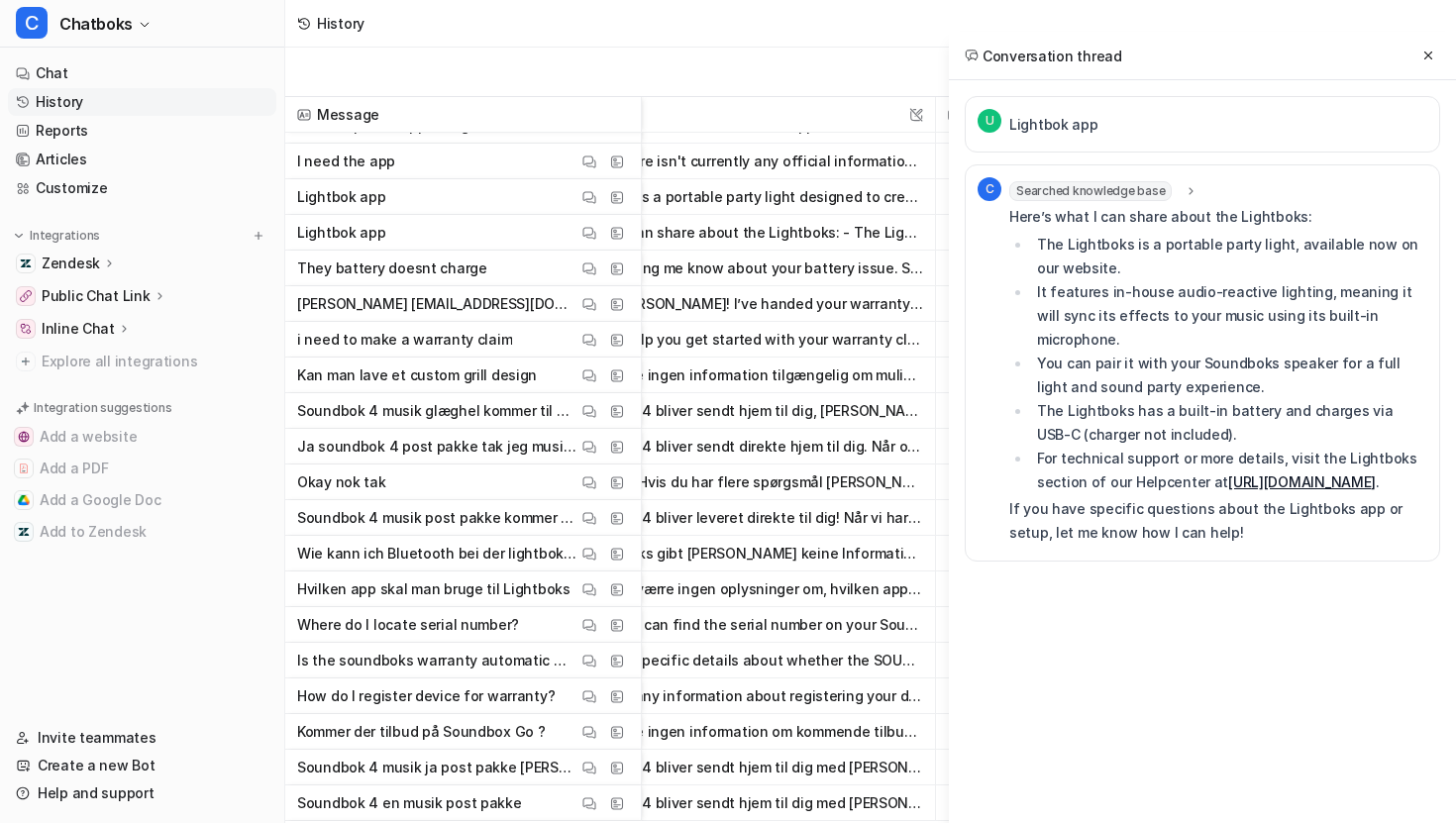
scroll to position [0, 0]
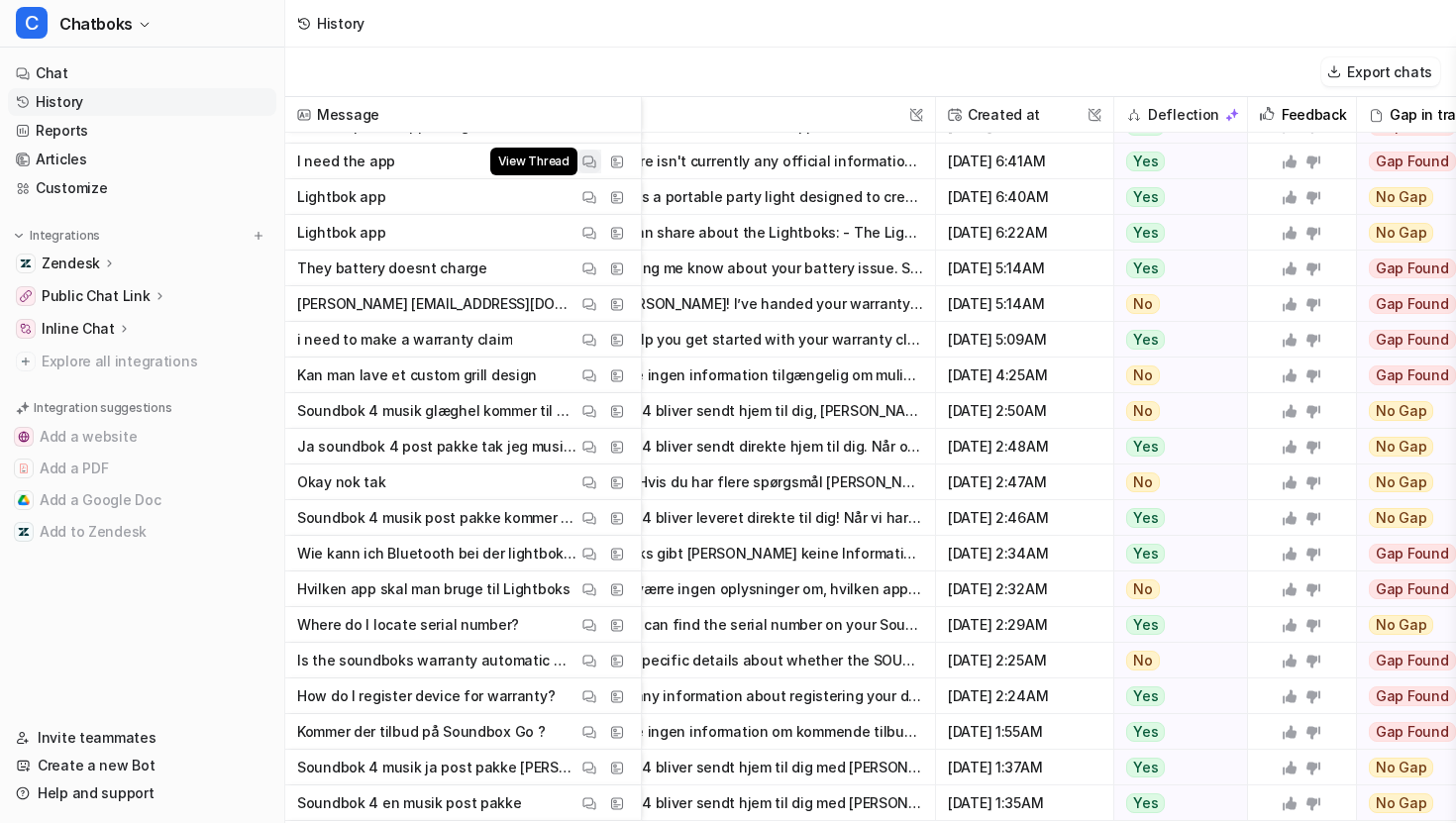
click at [593, 157] on img at bounding box center [590, 161] width 14 height 15
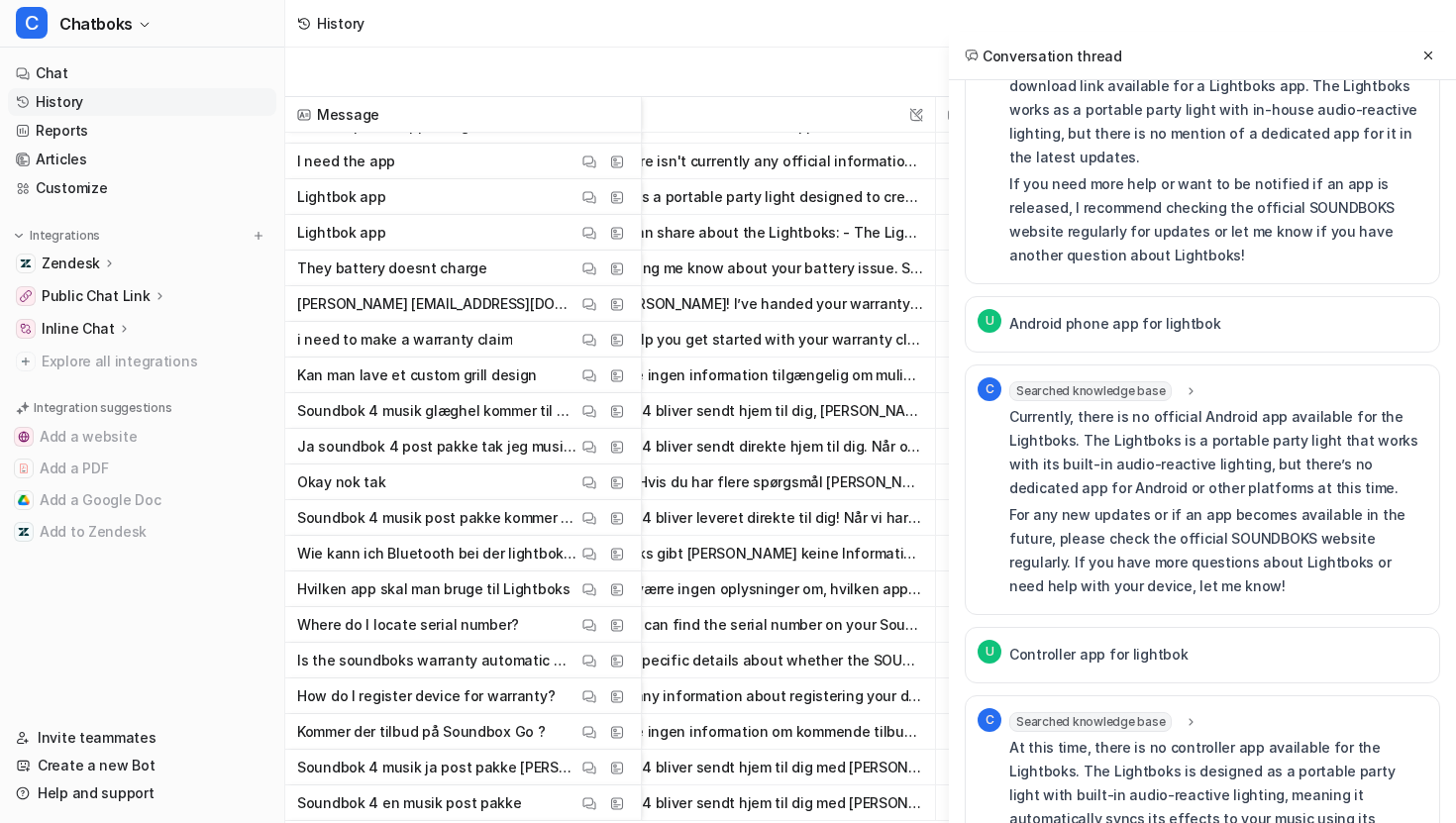
scroll to position [697, 0]
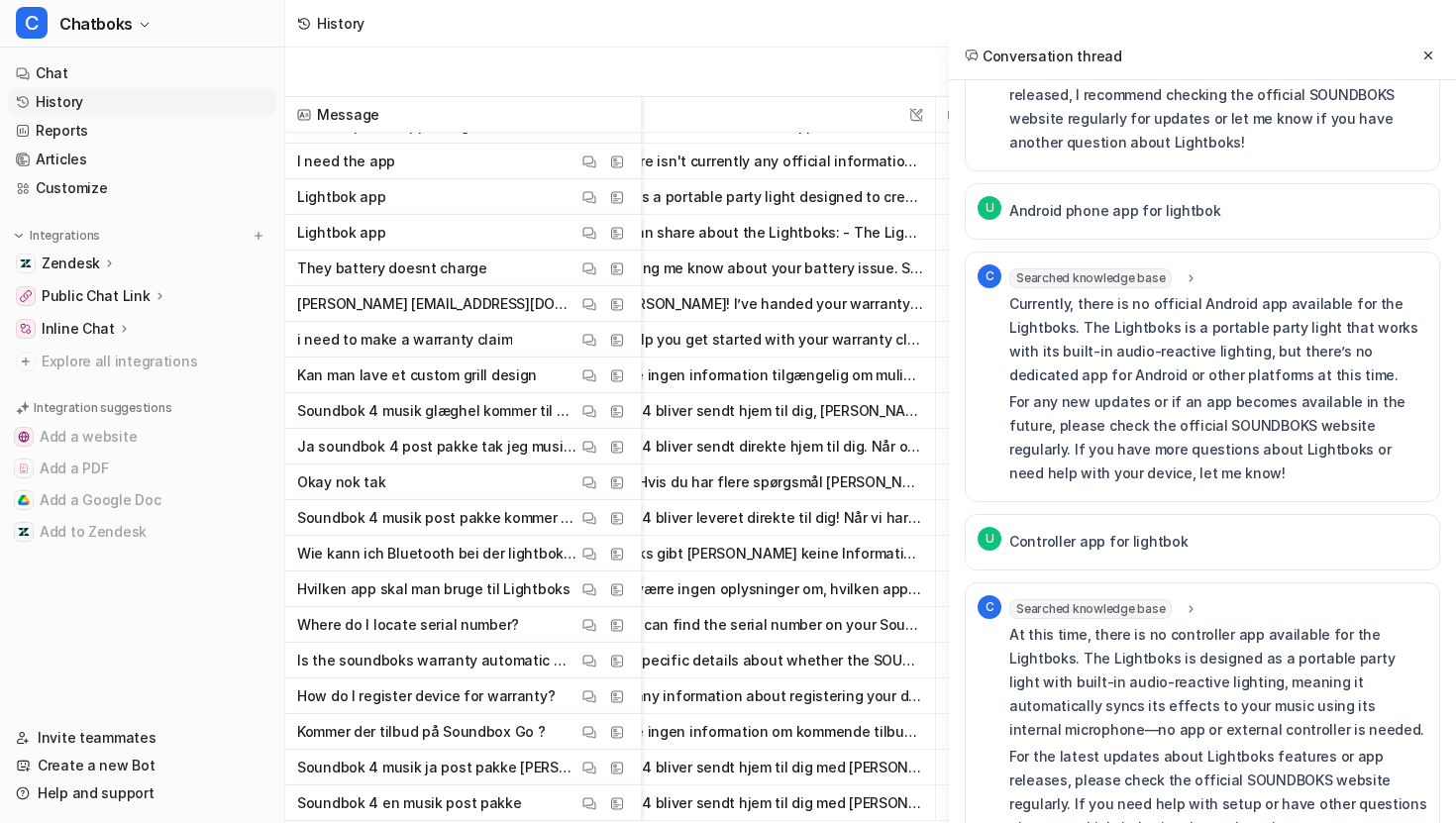
click at [716, 270] on icon at bounding box center [1192, 277] width 14 height 15
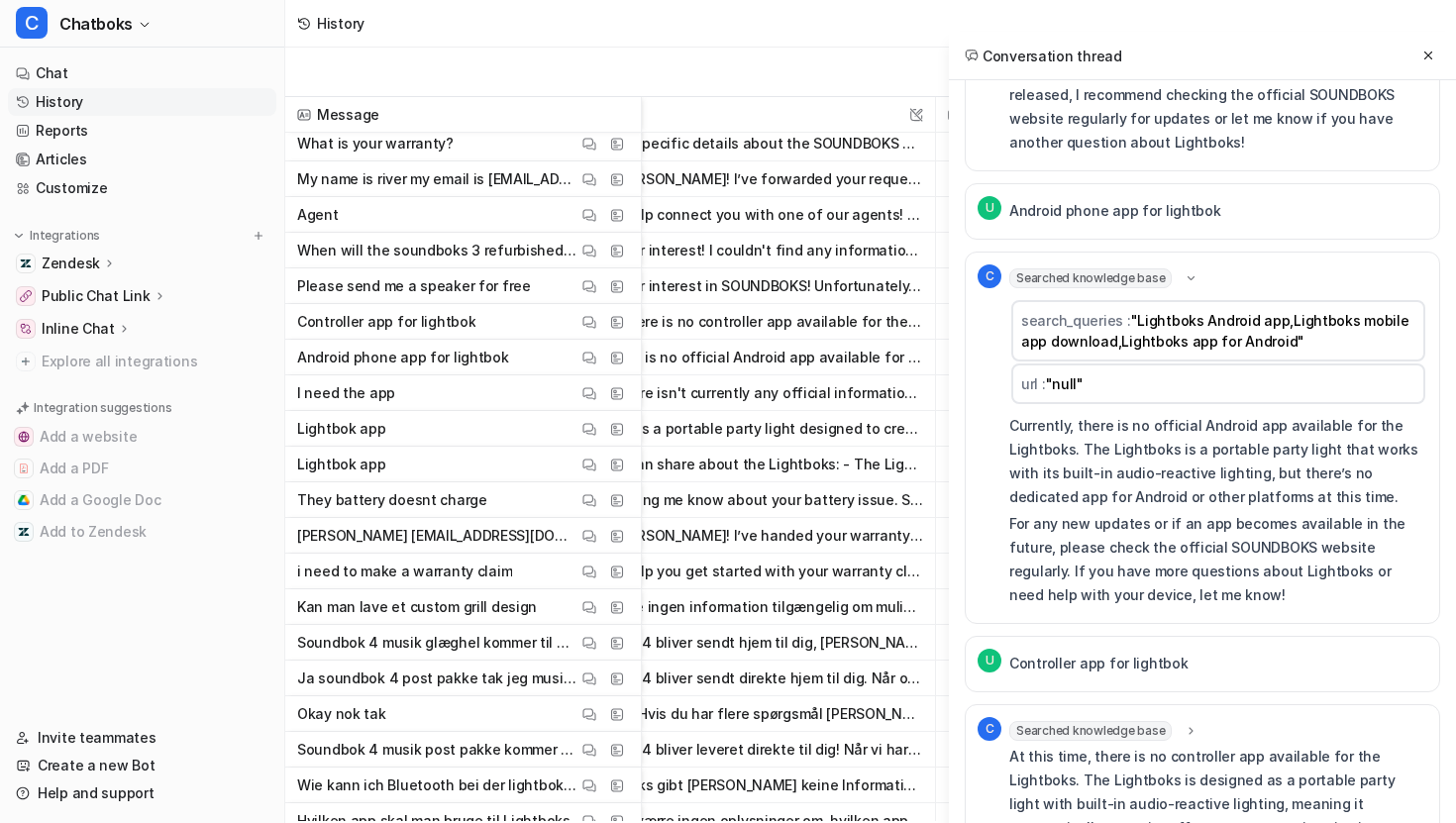
scroll to position [0, 117]
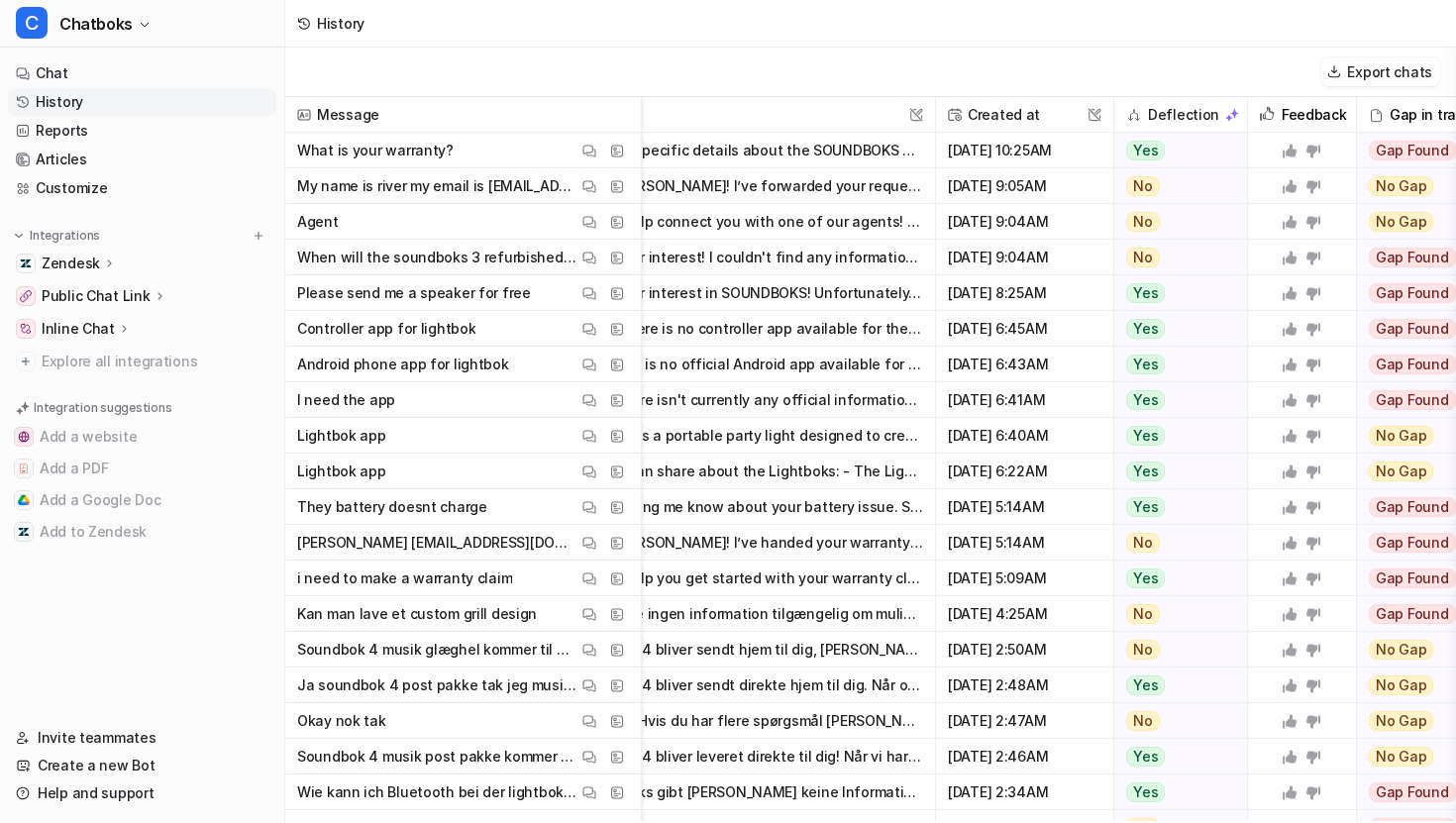
click at [582, 269] on span "When will the soundboks 3 refurbished be in stock again View Thread View Sources" at bounding box center [462, 258] width 340 height 36
click at [586, 259] on img at bounding box center [590, 258] width 14 height 15
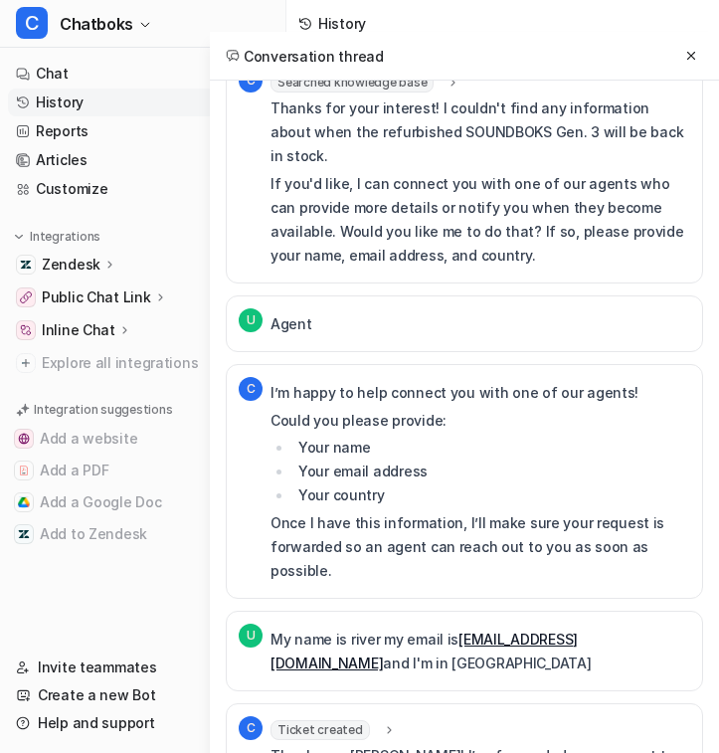
scroll to position [108, 0]
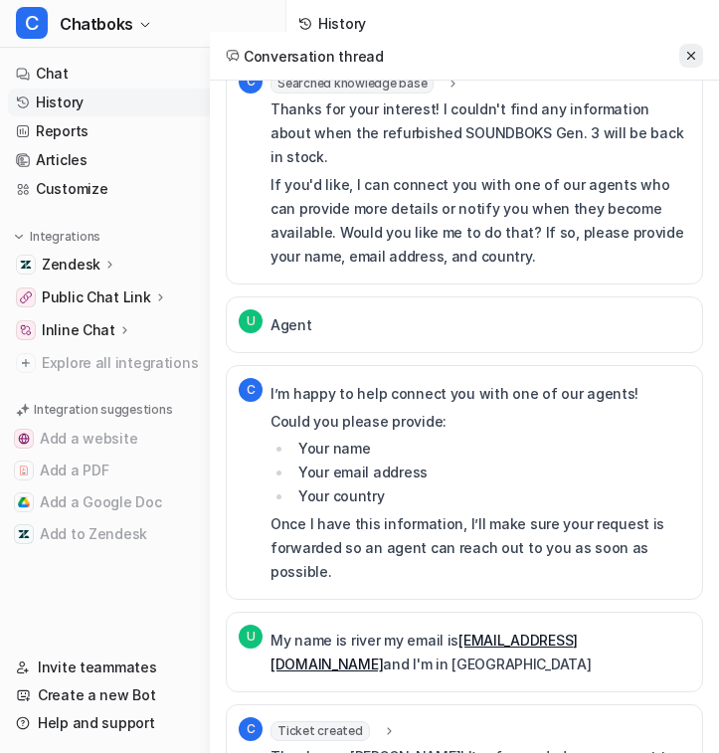
click at [691, 54] on icon at bounding box center [691, 56] width 14 height 14
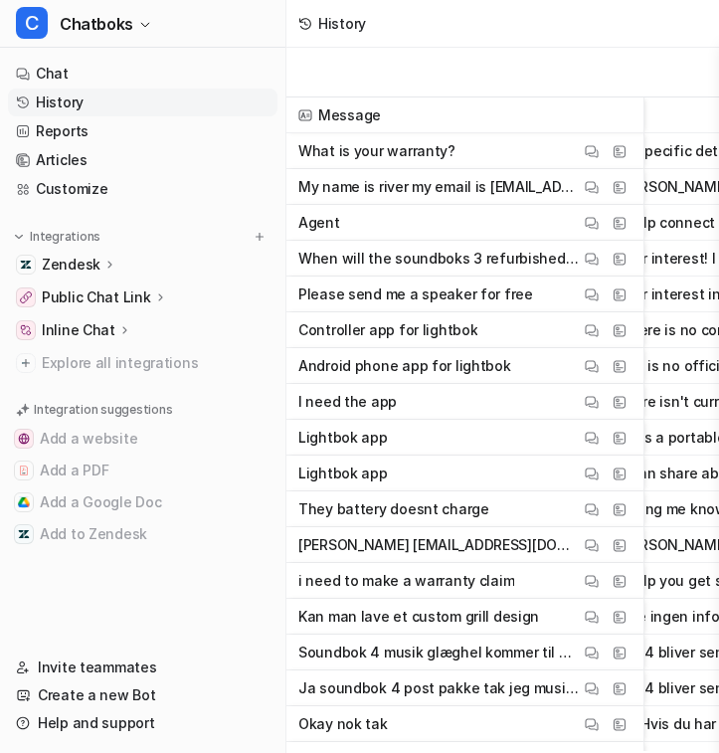
click at [103, 262] on icon at bounding box center [110, 264] width 14 height 15
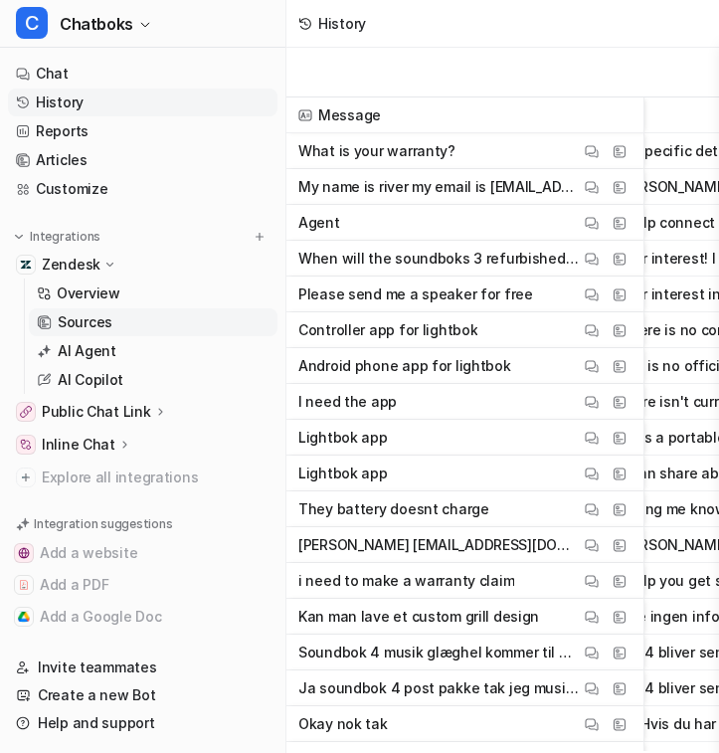
click at [94, 323] on p "Sources" at bounding box center [85, 322] width 55 height 20
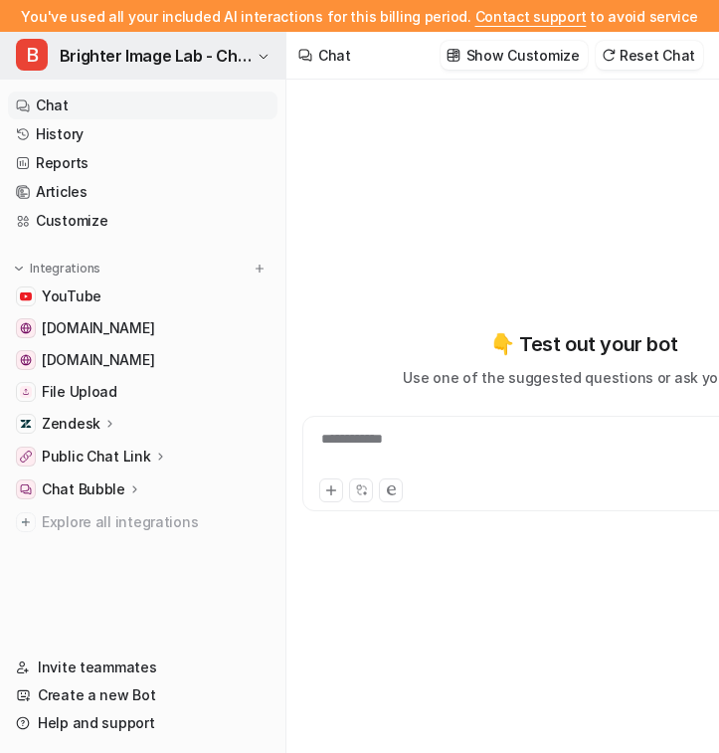
click at [229, 52] on span "Brighter Image Lab - Chat" at bounding box center [156, 56] width 192 height 28
type textarea "**********"
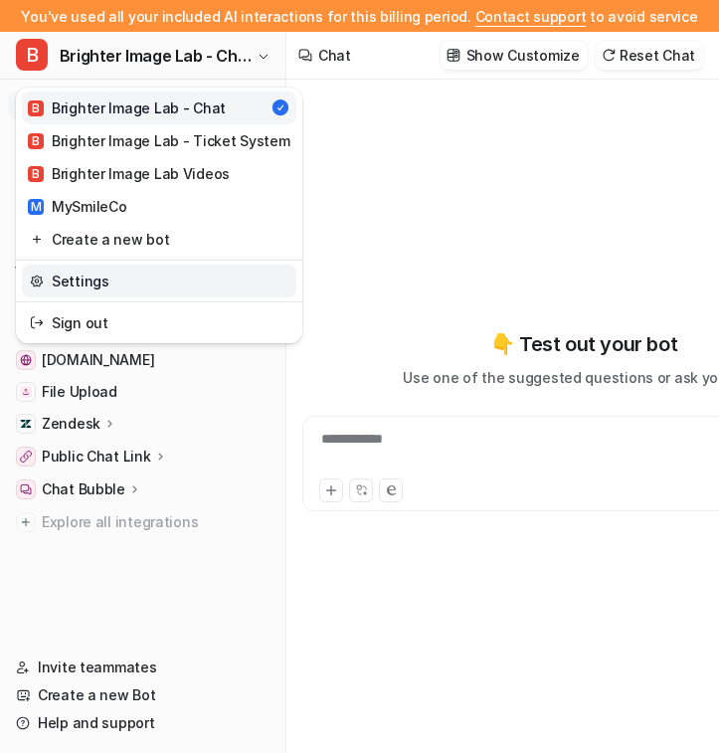
click at [121, 278] on link "Settings" at bounding box center [159, 280] width 274 height 33
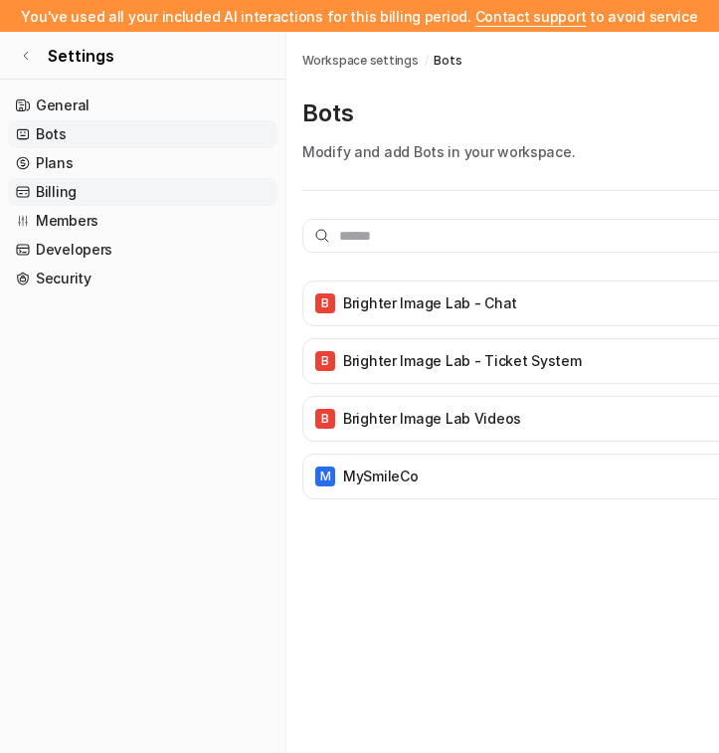
click at [142, 196] on link "Billing" at bounding box center [142, 192] width 269 height 28
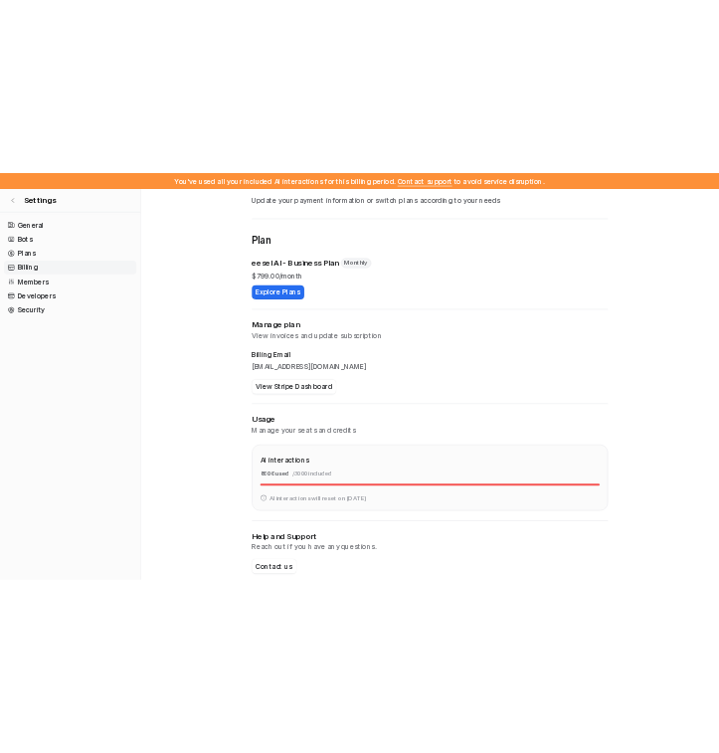
scroll to position [95, 0]
